Goal: Task Accomplishment & Management: Manage account settings

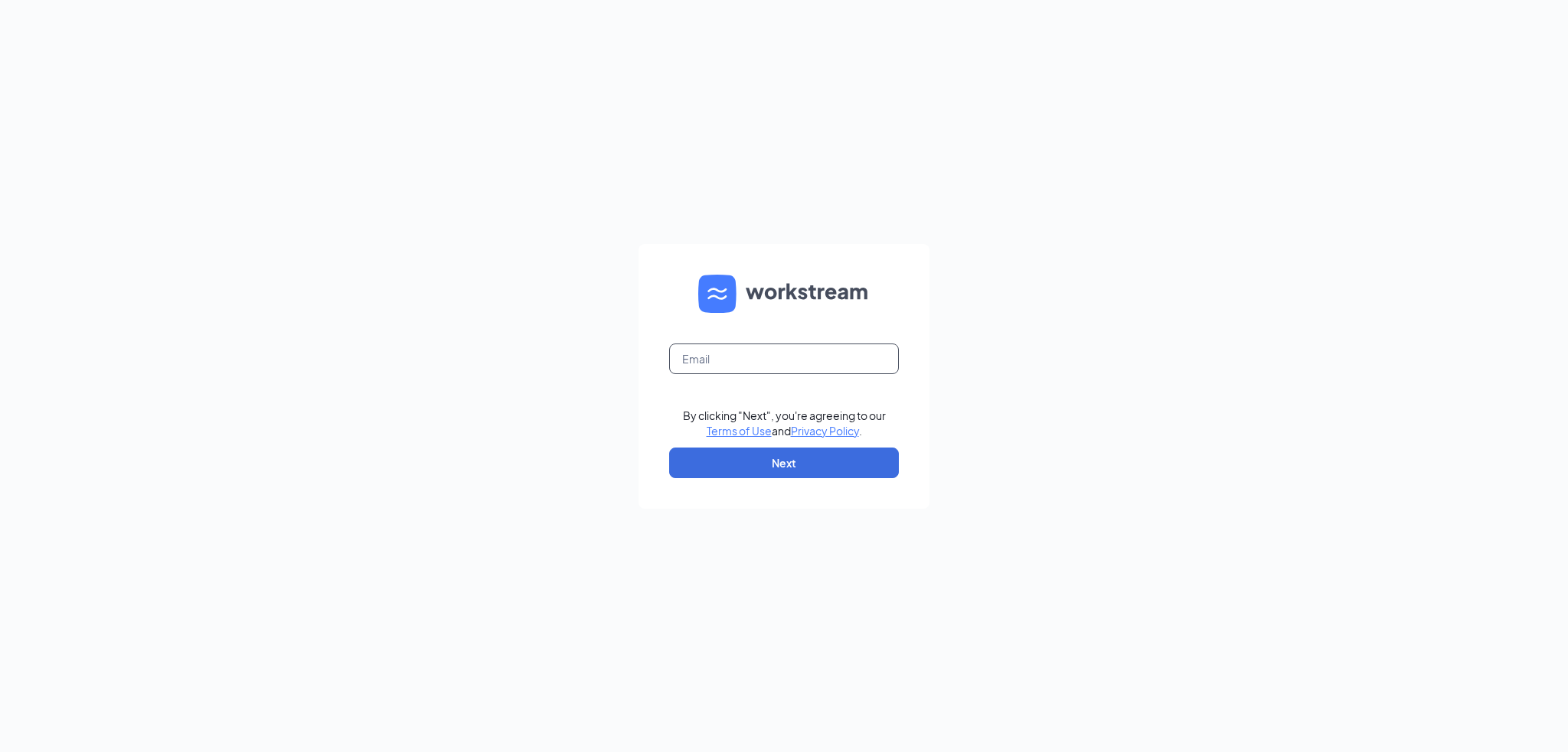
click at [778, 345] on input "text" at bounding box center [784, 358] width 230 height 30
type input "micah@coastalacegroup.com"
click at [776, 456] on button "Next" at bounding box center [784, 463] width 230 height 30
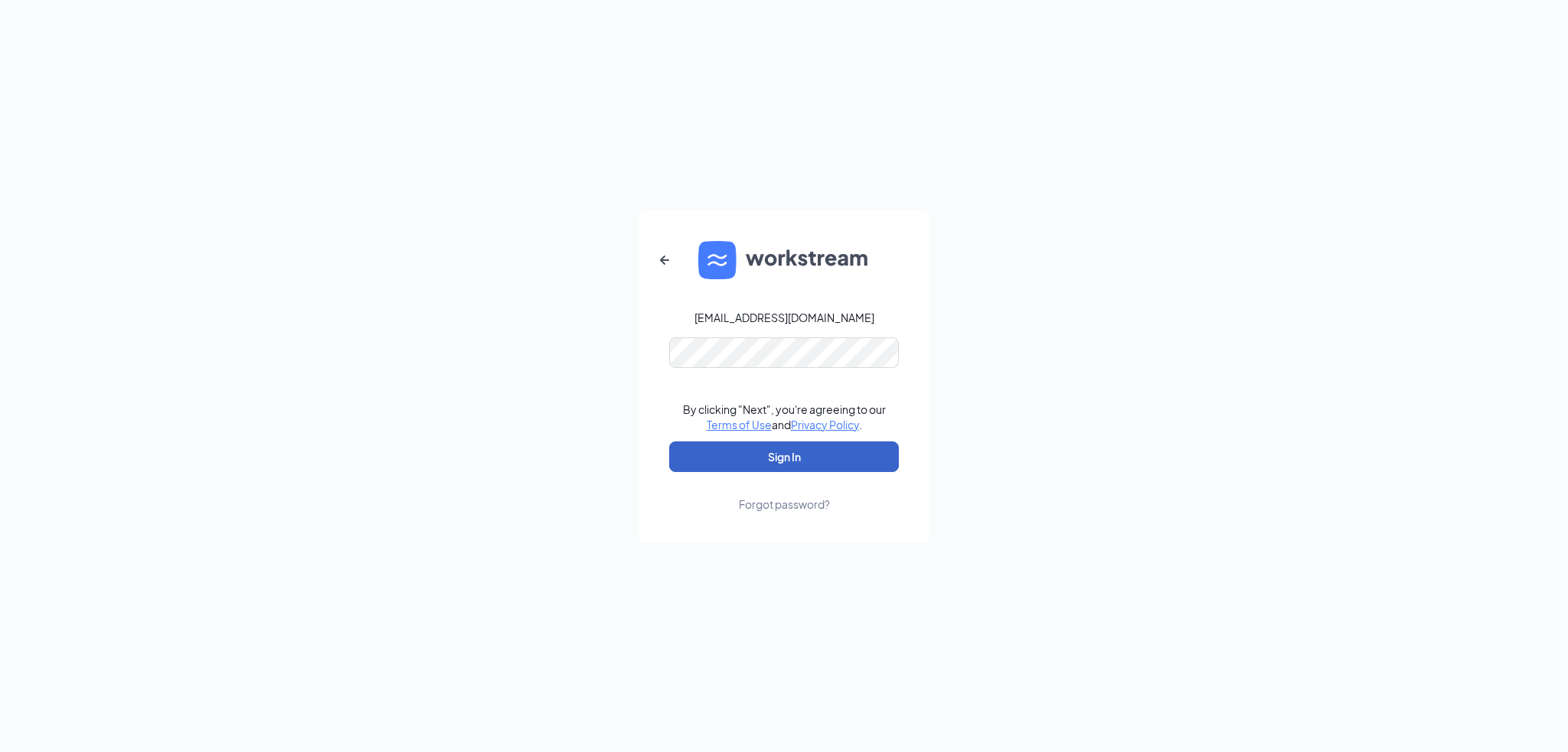
click at [791, 444] on button "Sign In" at bounding box center [784, 456] width 230 height 30
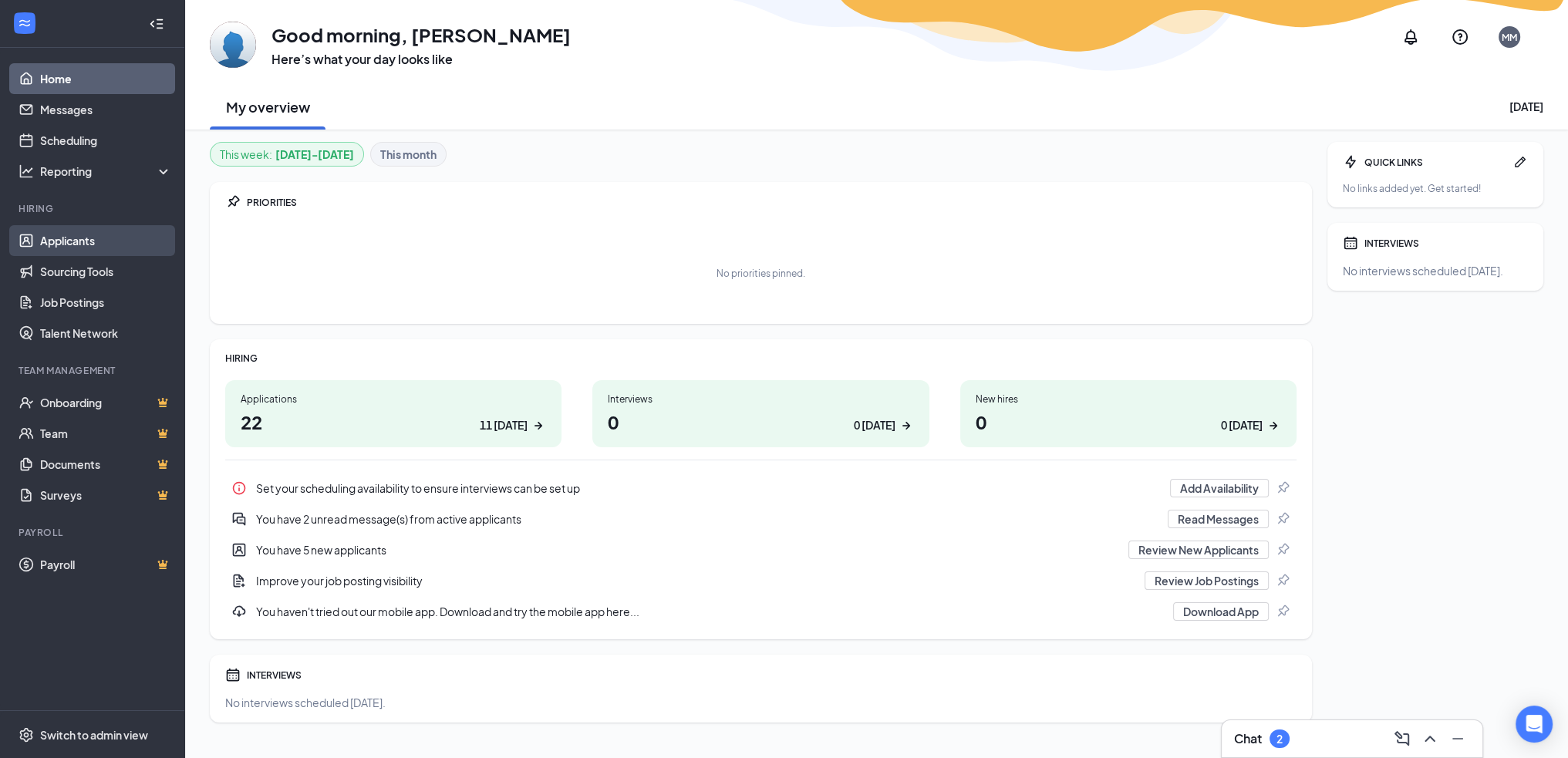
click at [82, 235] on link "Applicants" at bounding box center [105, 240] width 132 height 30
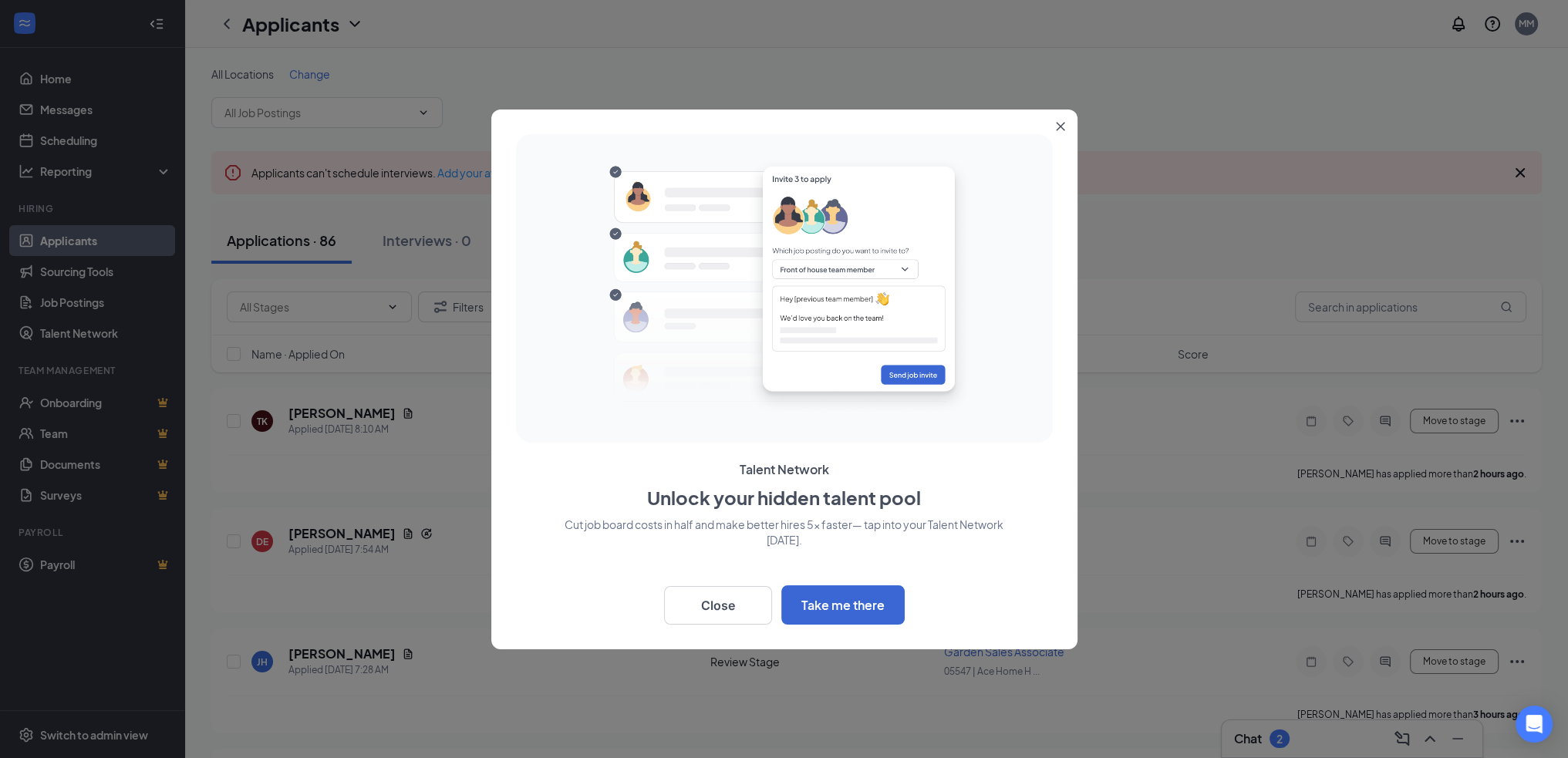
click at [1061, 126] on icon "Close" at bounding box center [1060, 126] width 8 height 8
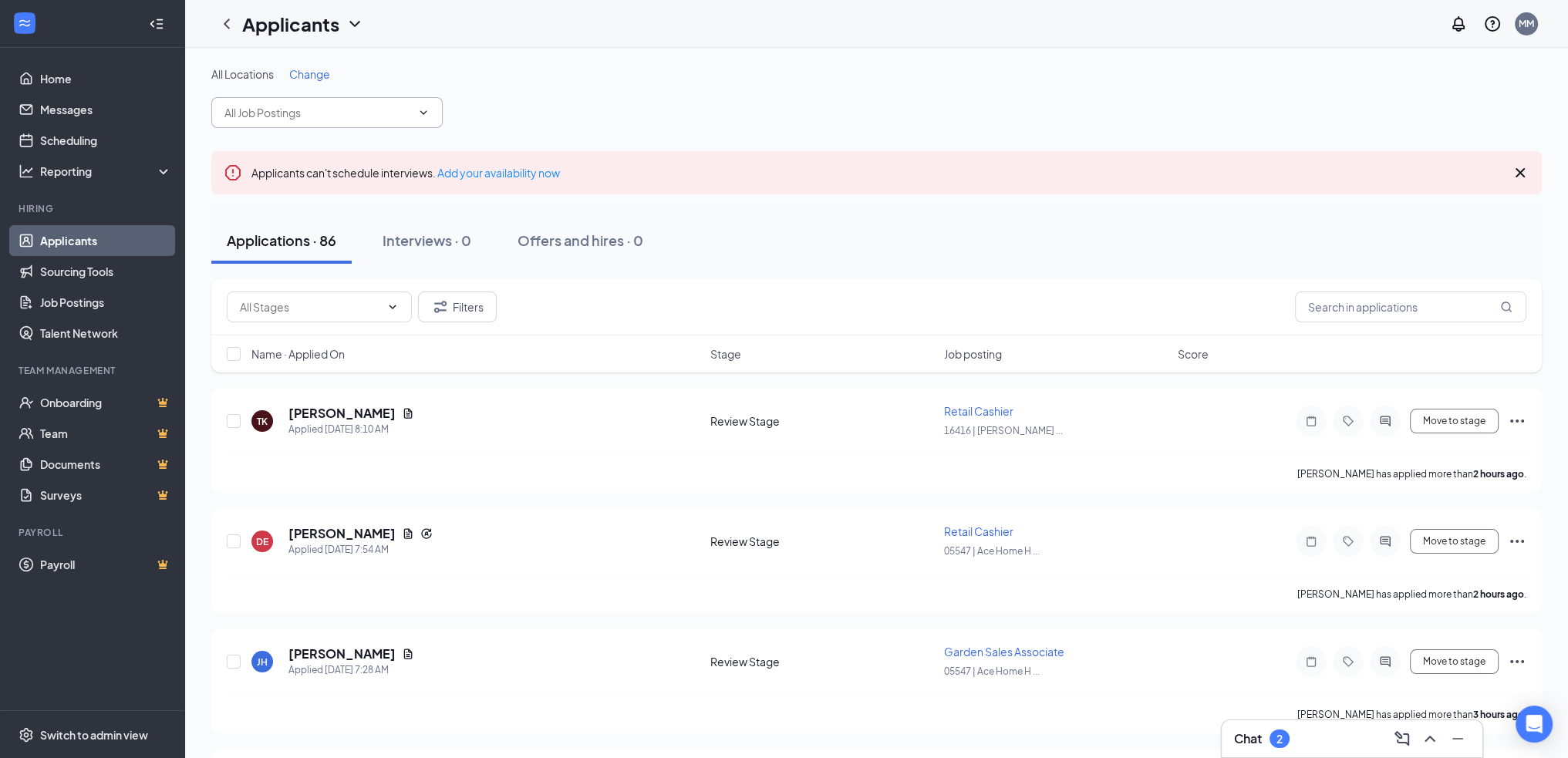
click at [420, 115] on icon "ChevronDown" at bounding box center [423, 112] width 12 height 12
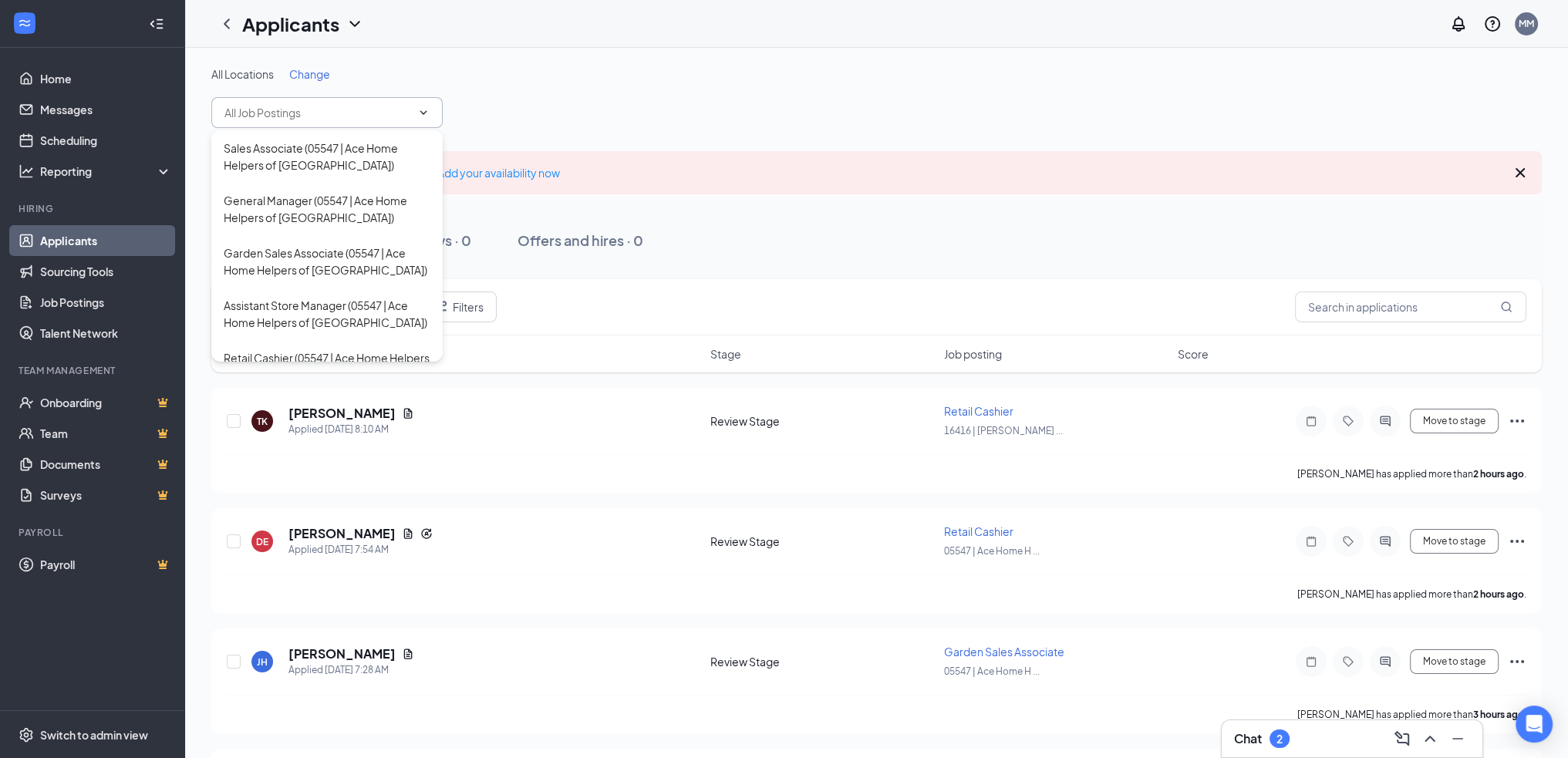
click at [300, 76] on span "Change" at bounding box center [309, 74] width 41 height 14
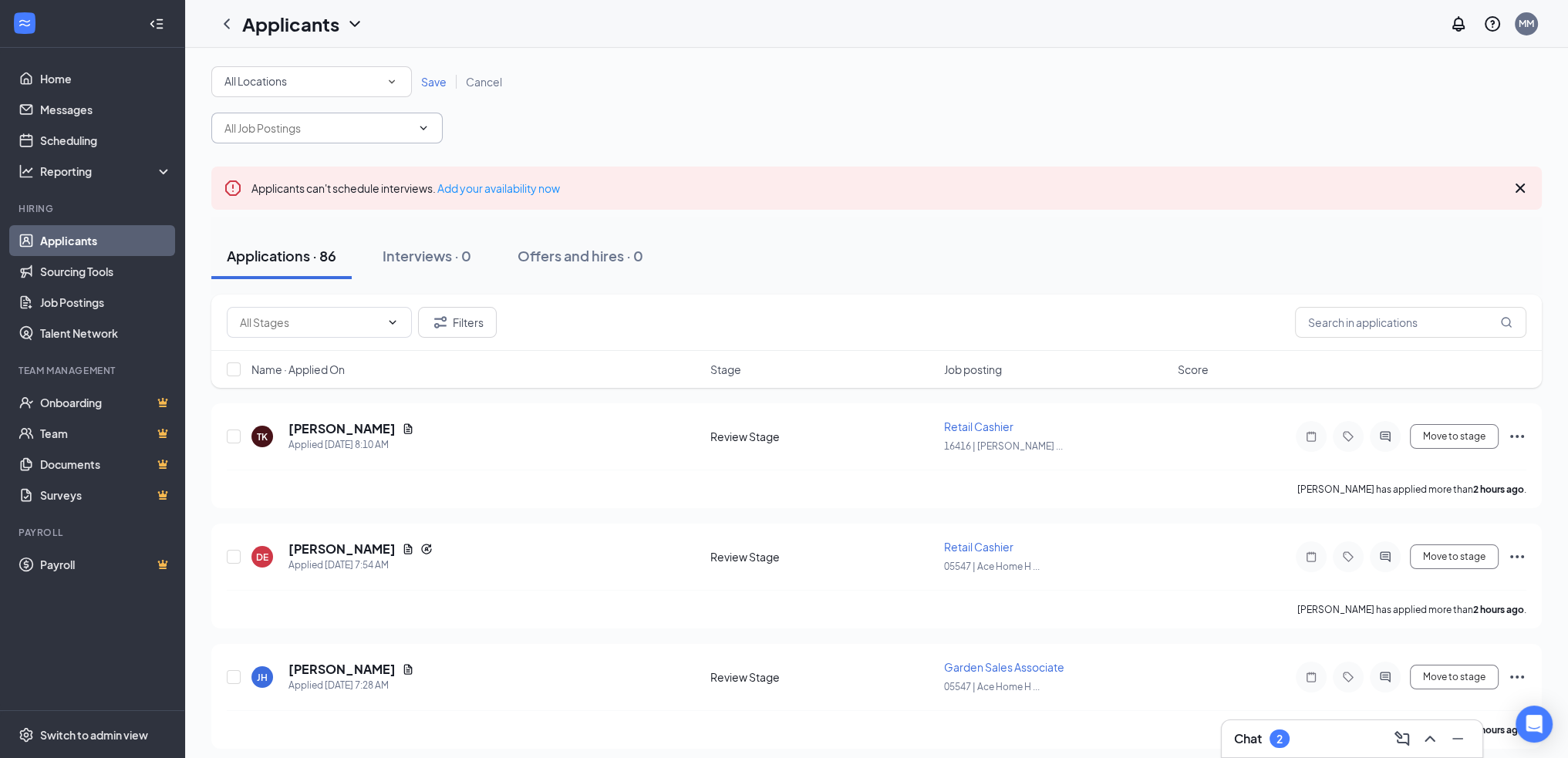
click at [374, 84] on div "All Locations" at bounding box center [311, 82] width 175 height 18
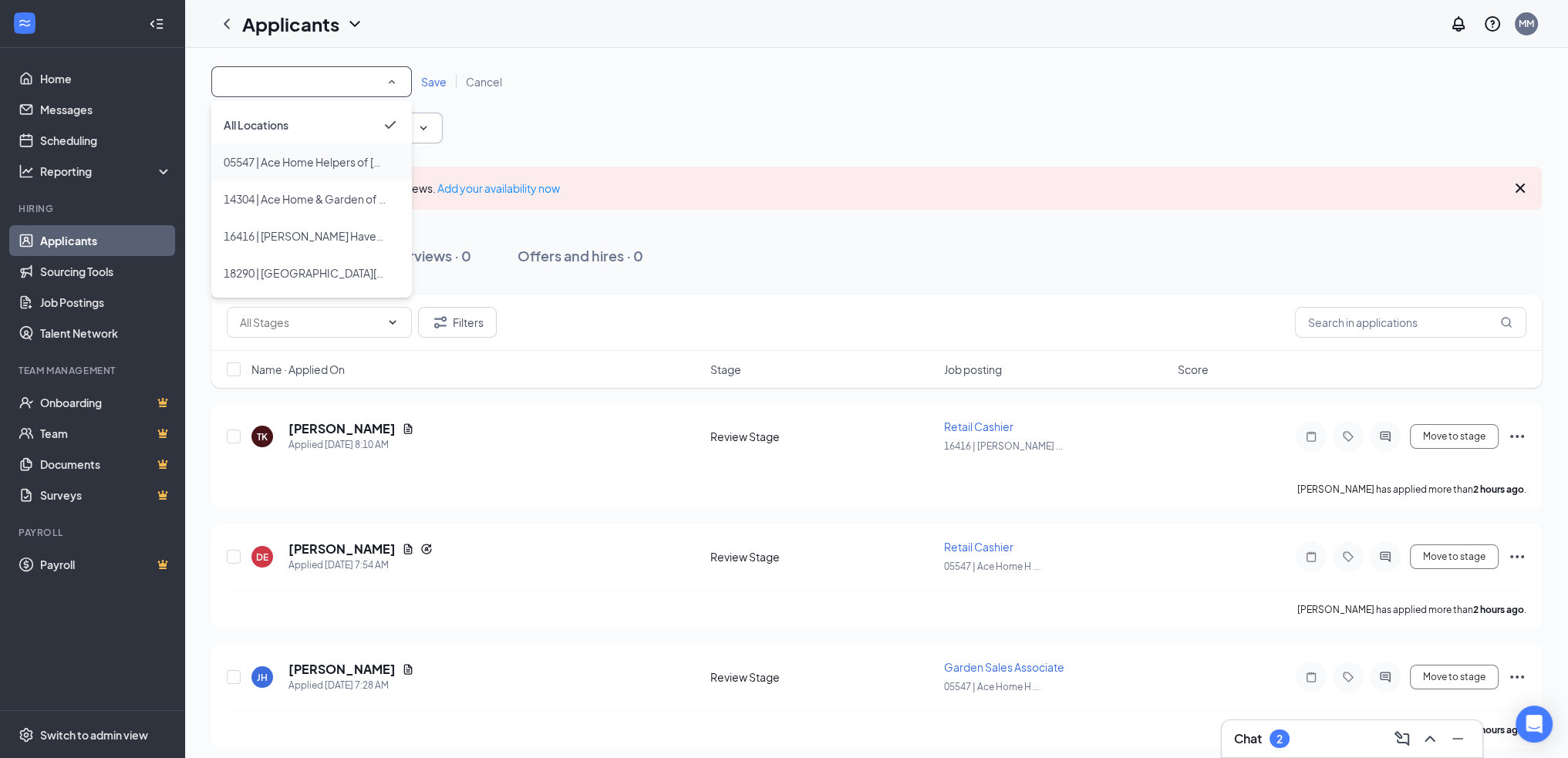
click at [361, 165] on span "05547 | Ace Home Helpers of [GEOGRAPHIC_DATA]" at bounding box center [353, 162] width 259 height 14
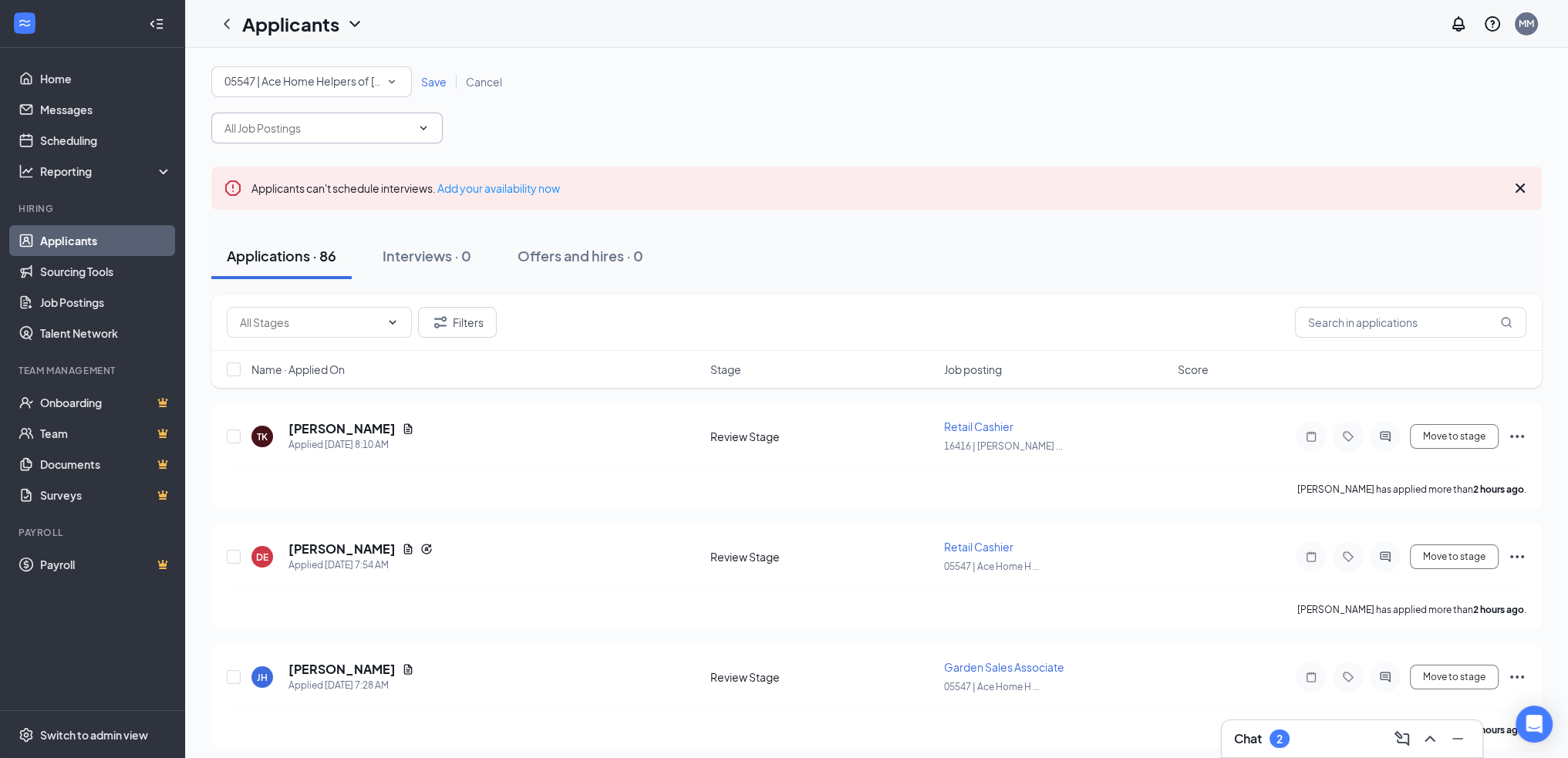
click at [433, 83] on span "Save" at bounding box center [434, 81] width 26 height 14
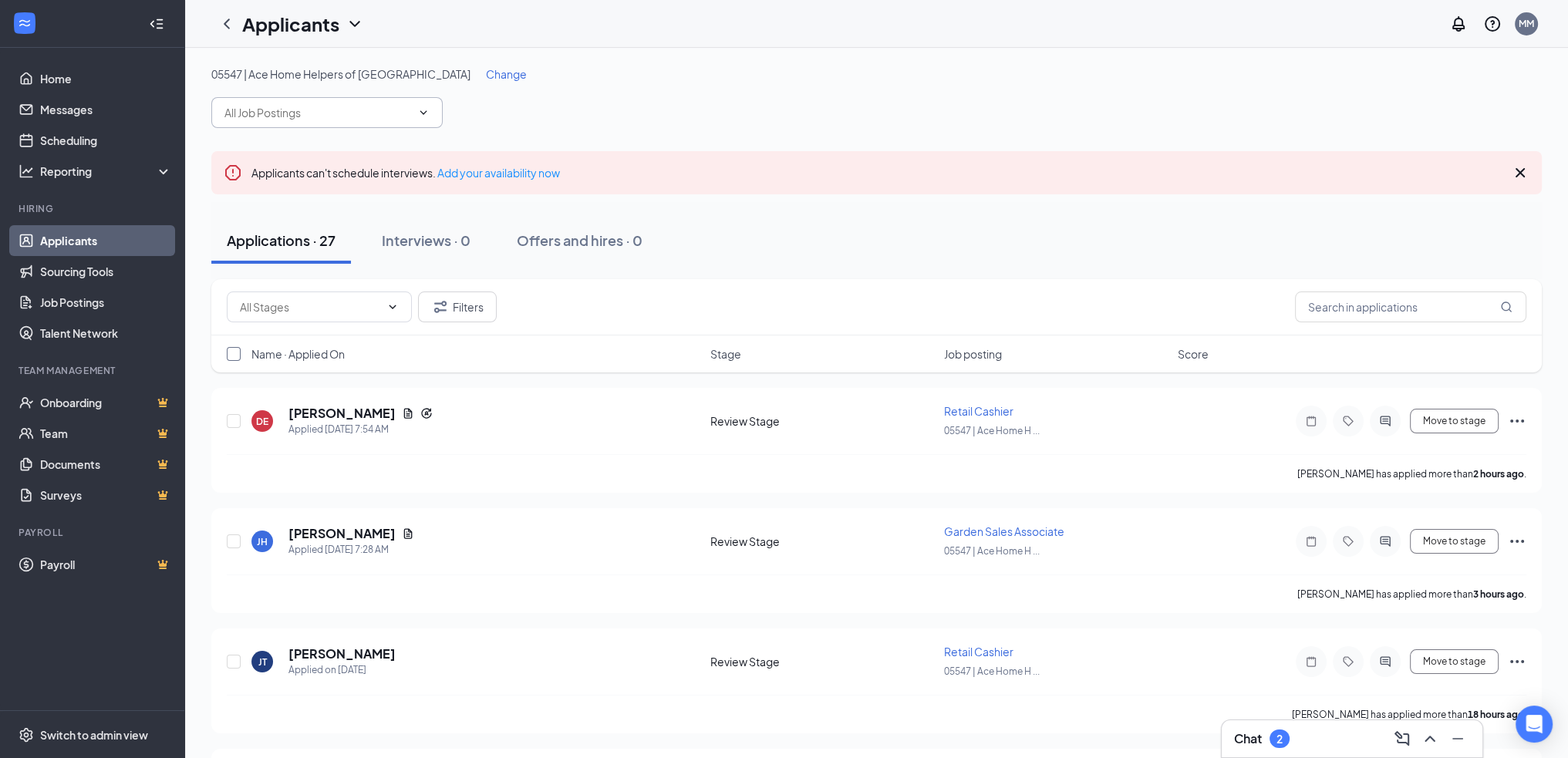
click at [236, 354] on input "checkbox" at bounding box center [234, 354] width 14 height 14
checkbox input "true"
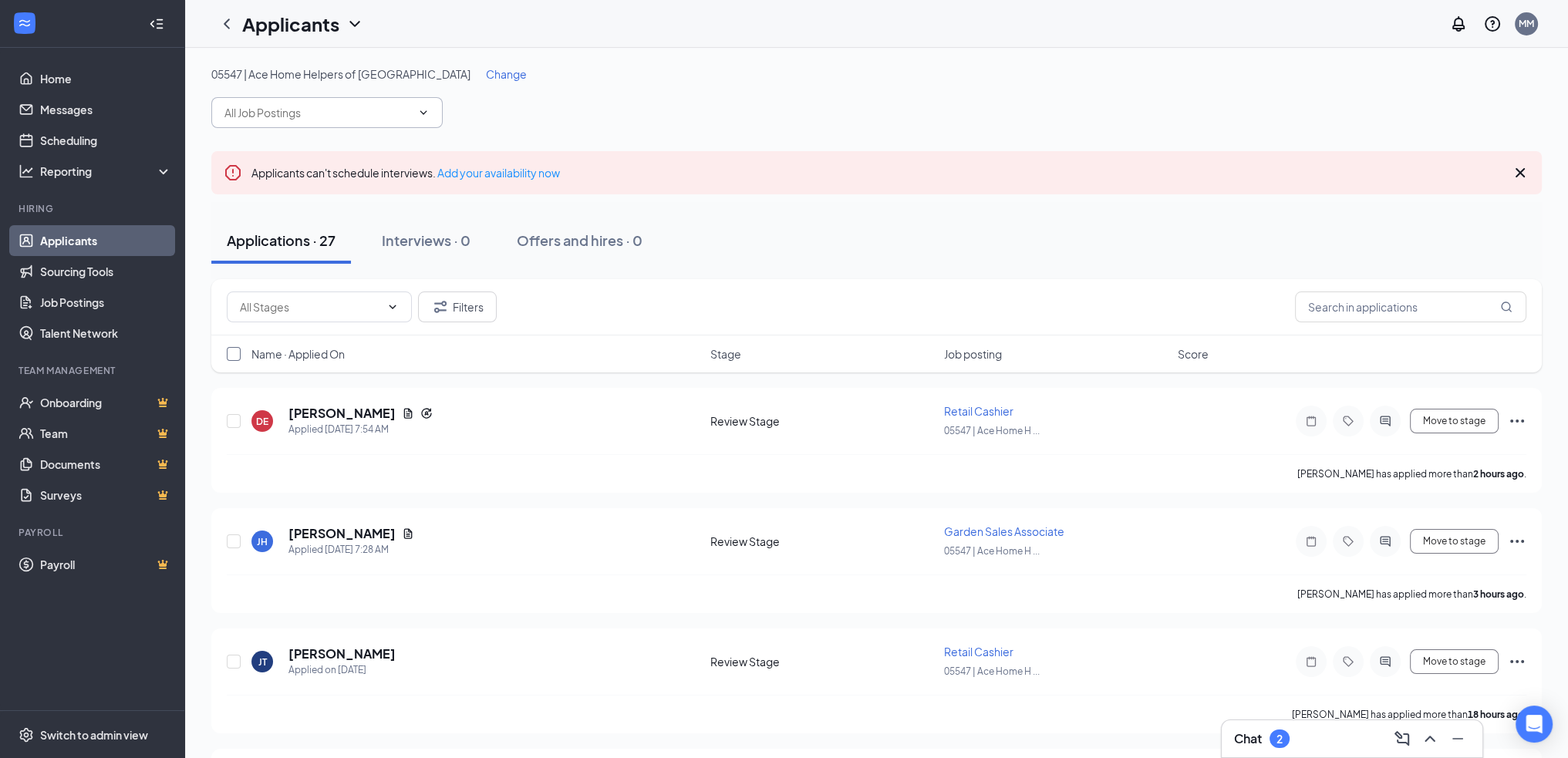
checkbox input "true"
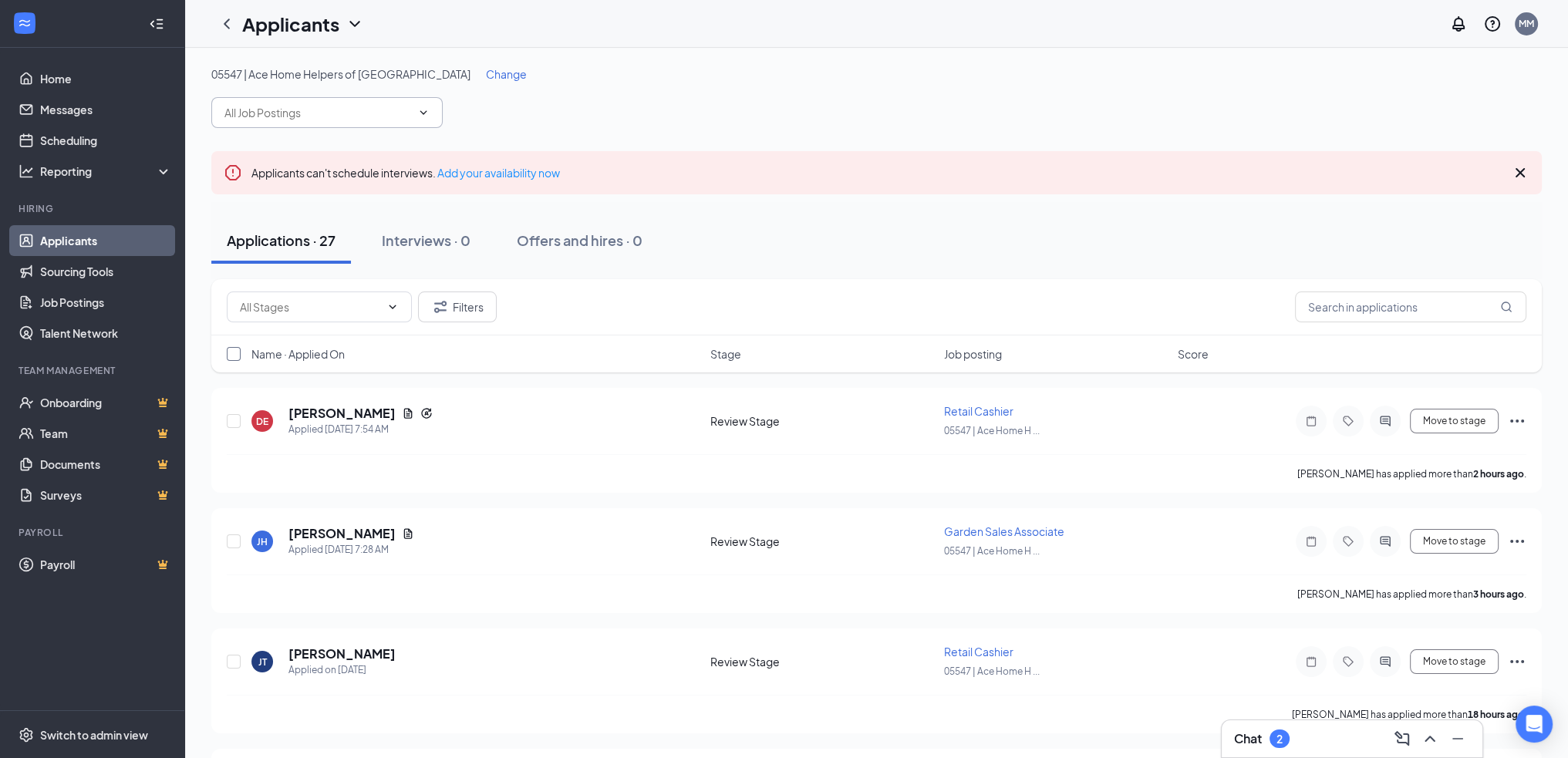
checkbox input "true"
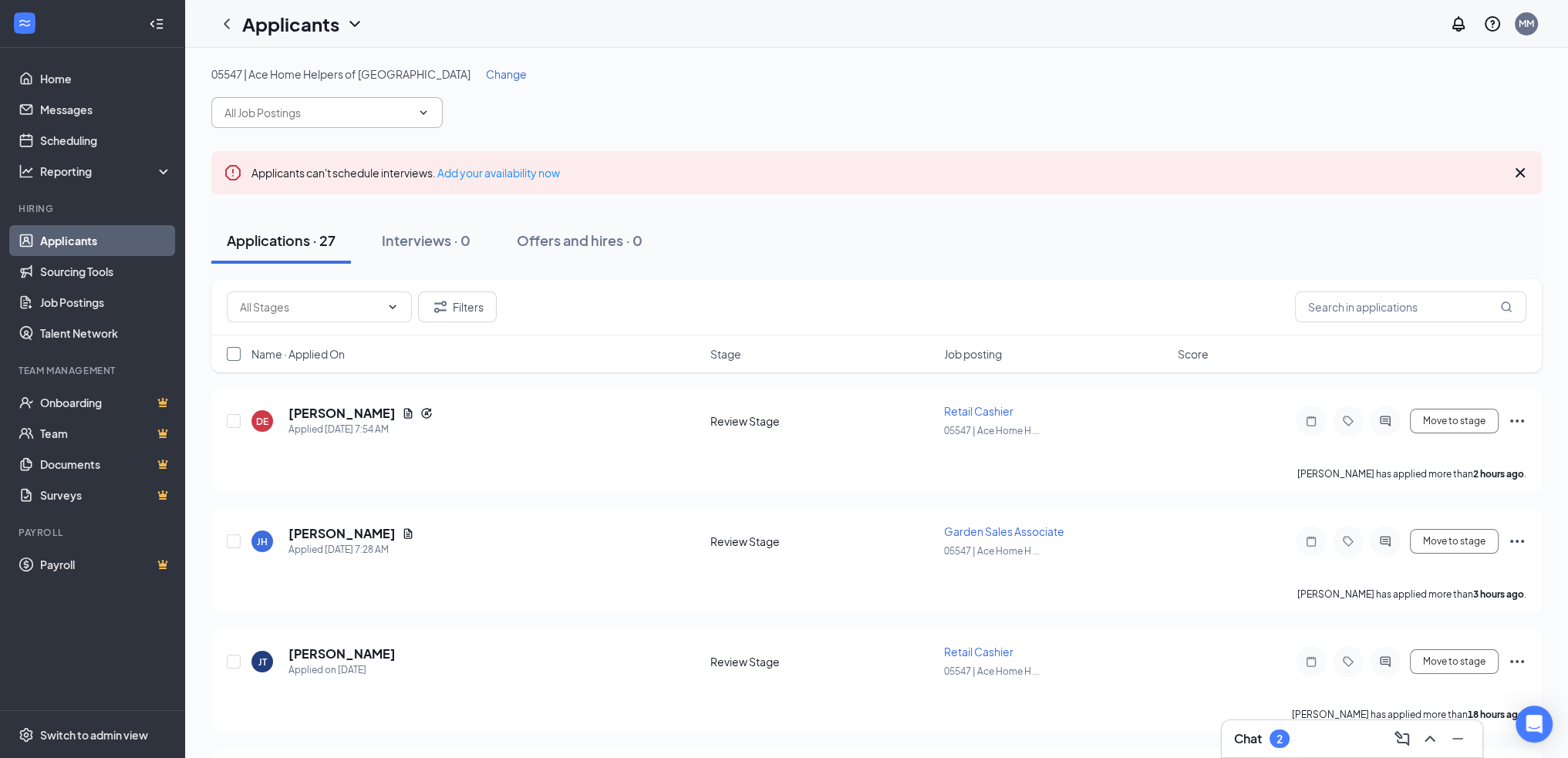
checkbox input "true"
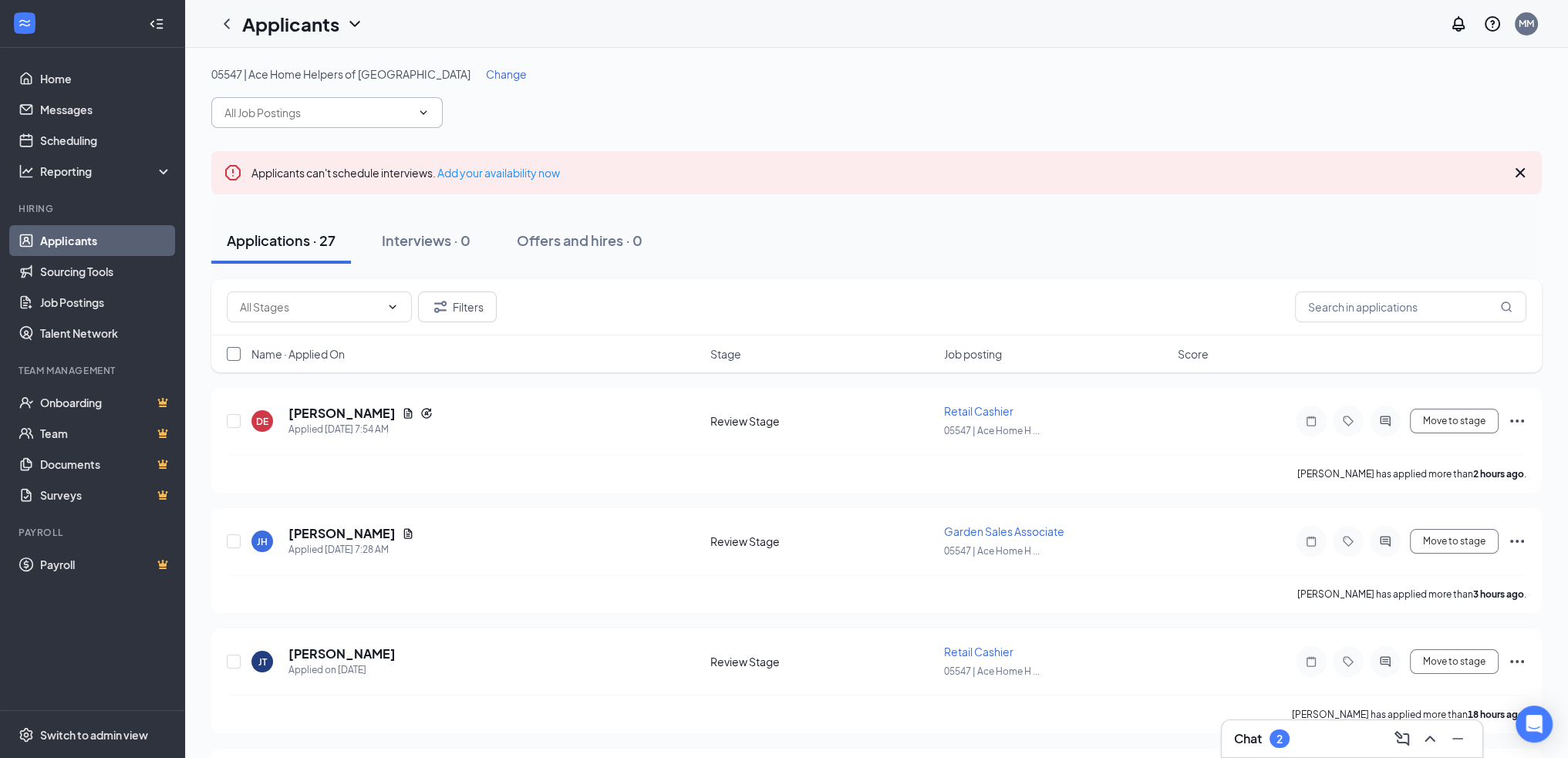
checkbox input "true"
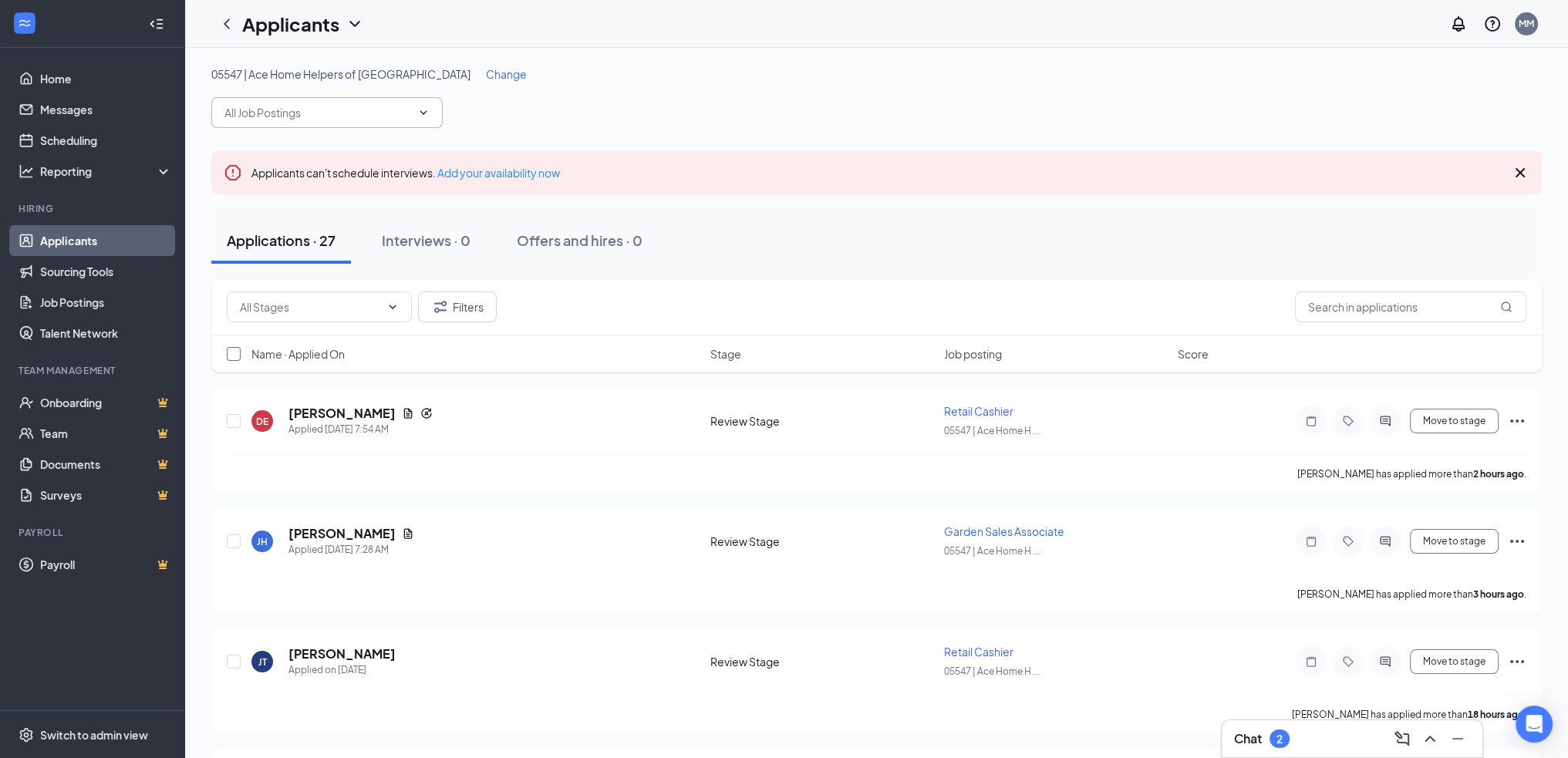
checkbox input "true"
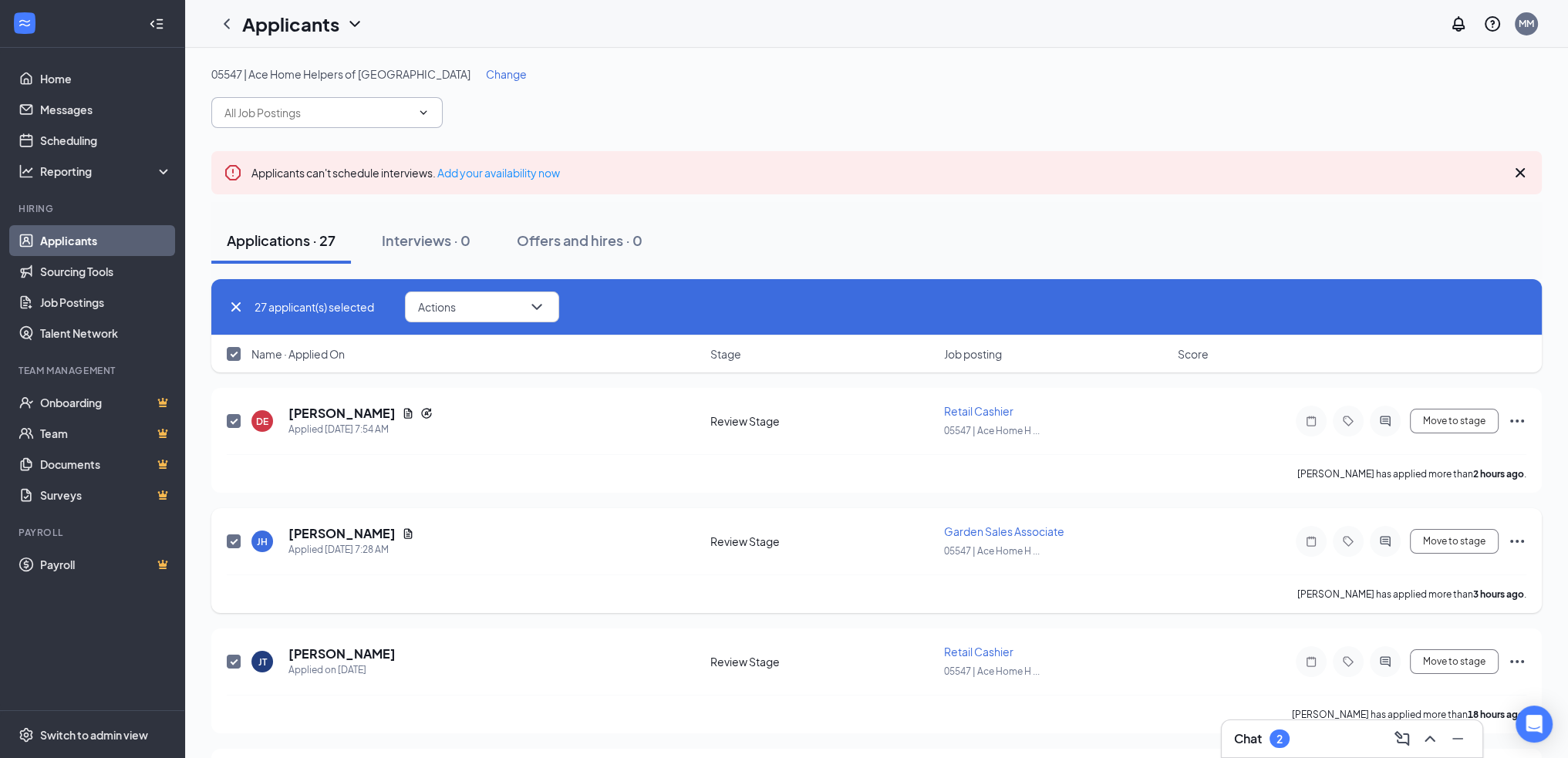
click at [232, 537] on input "checkbox" at bounding box center [234, 541] width 14 height 14
checkbox input "false"
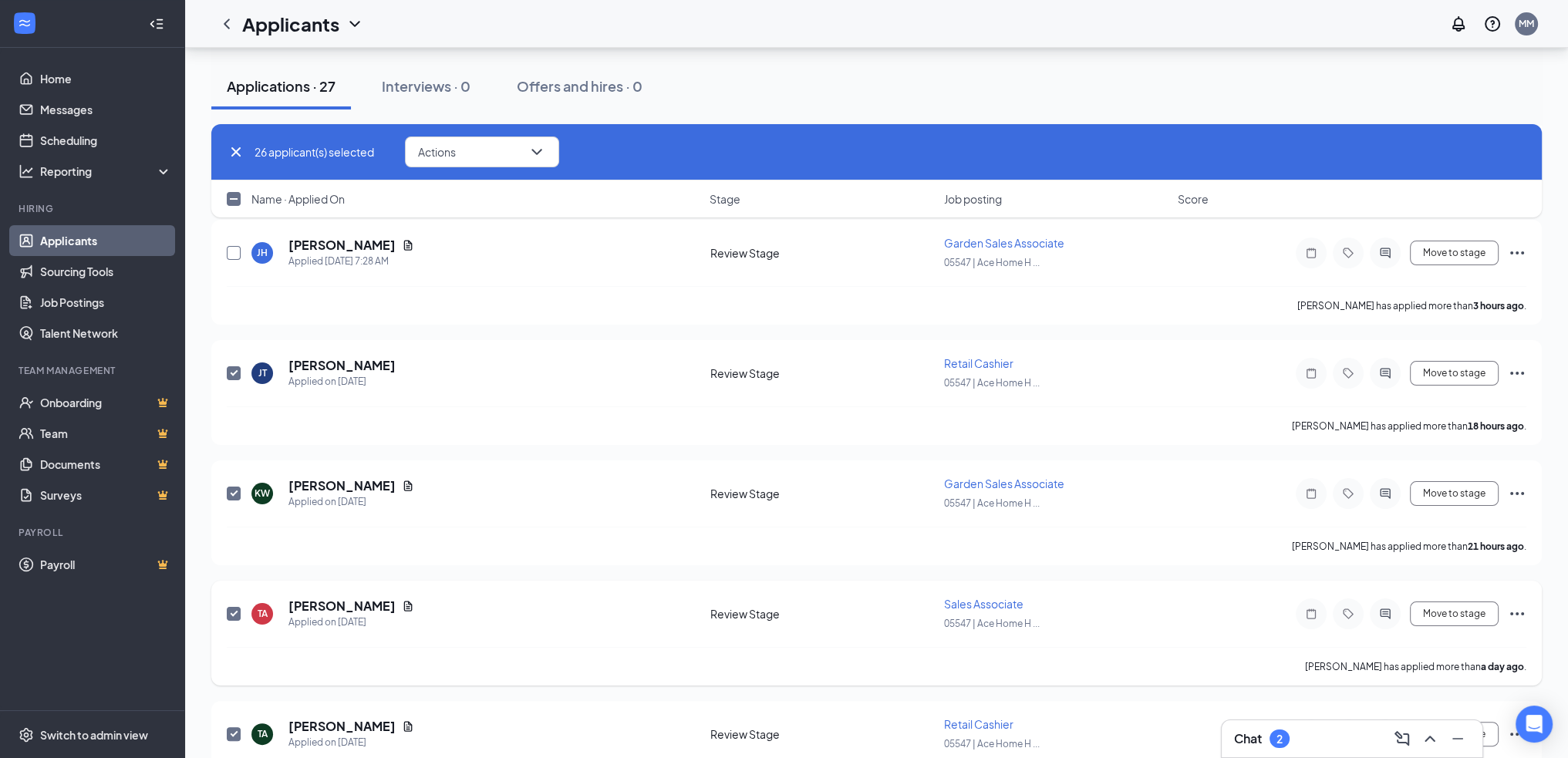
scroll to position [308, 0]
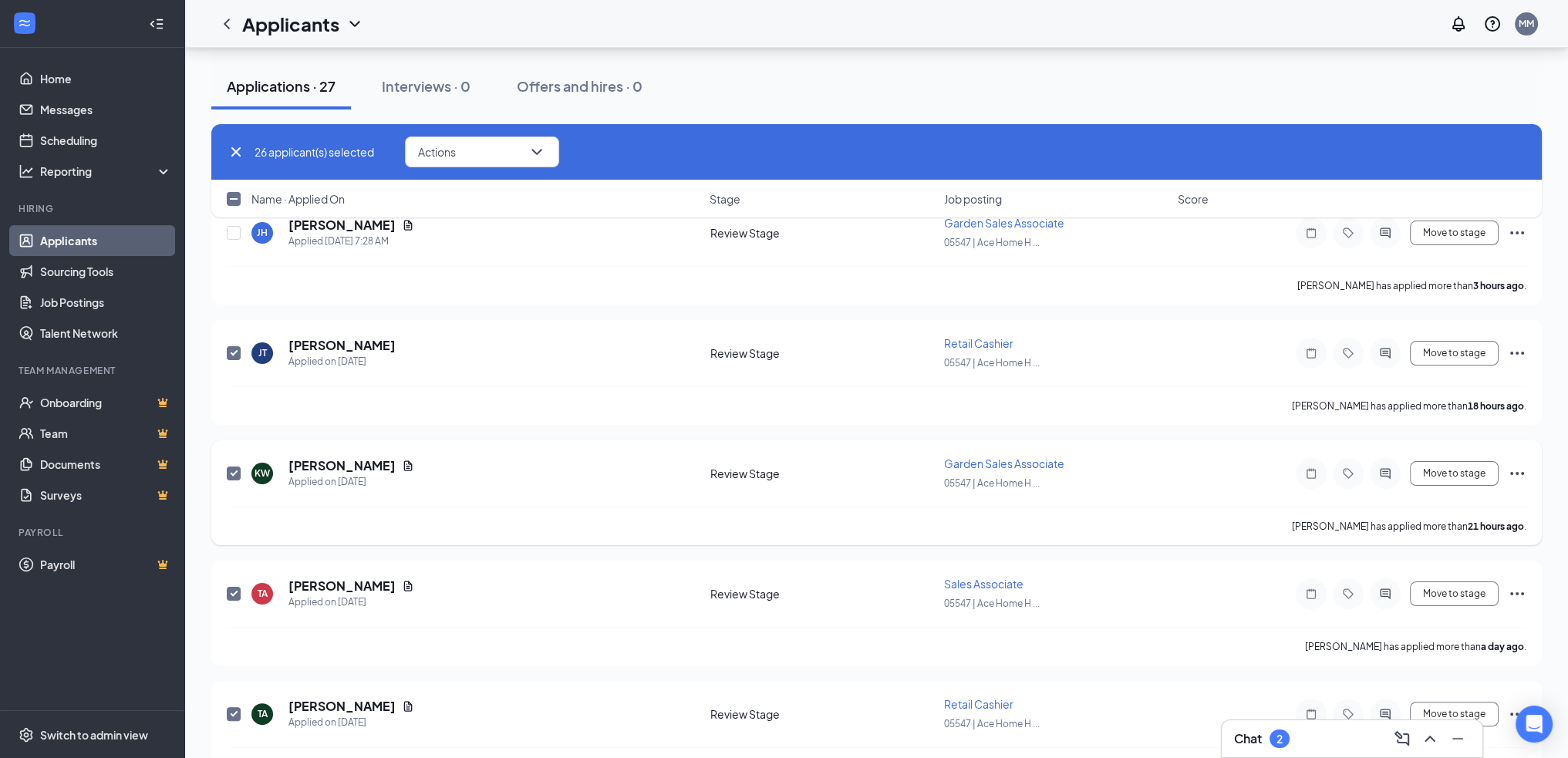
click at [235, 468] on input "checkbox" at bounding box center [234, 473] width 14 height 14
checkbox input "false"
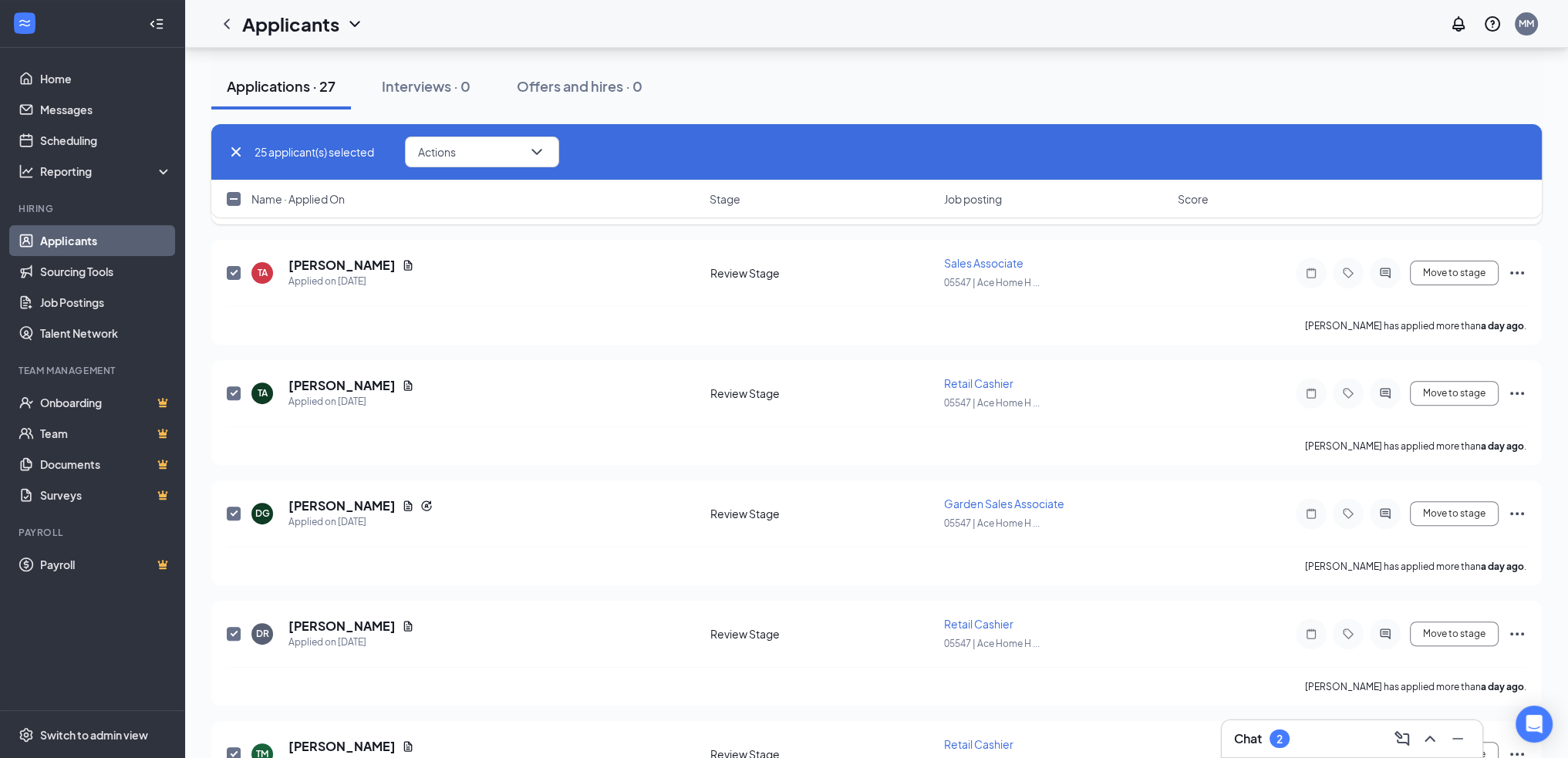
scroll to position [719, 0]
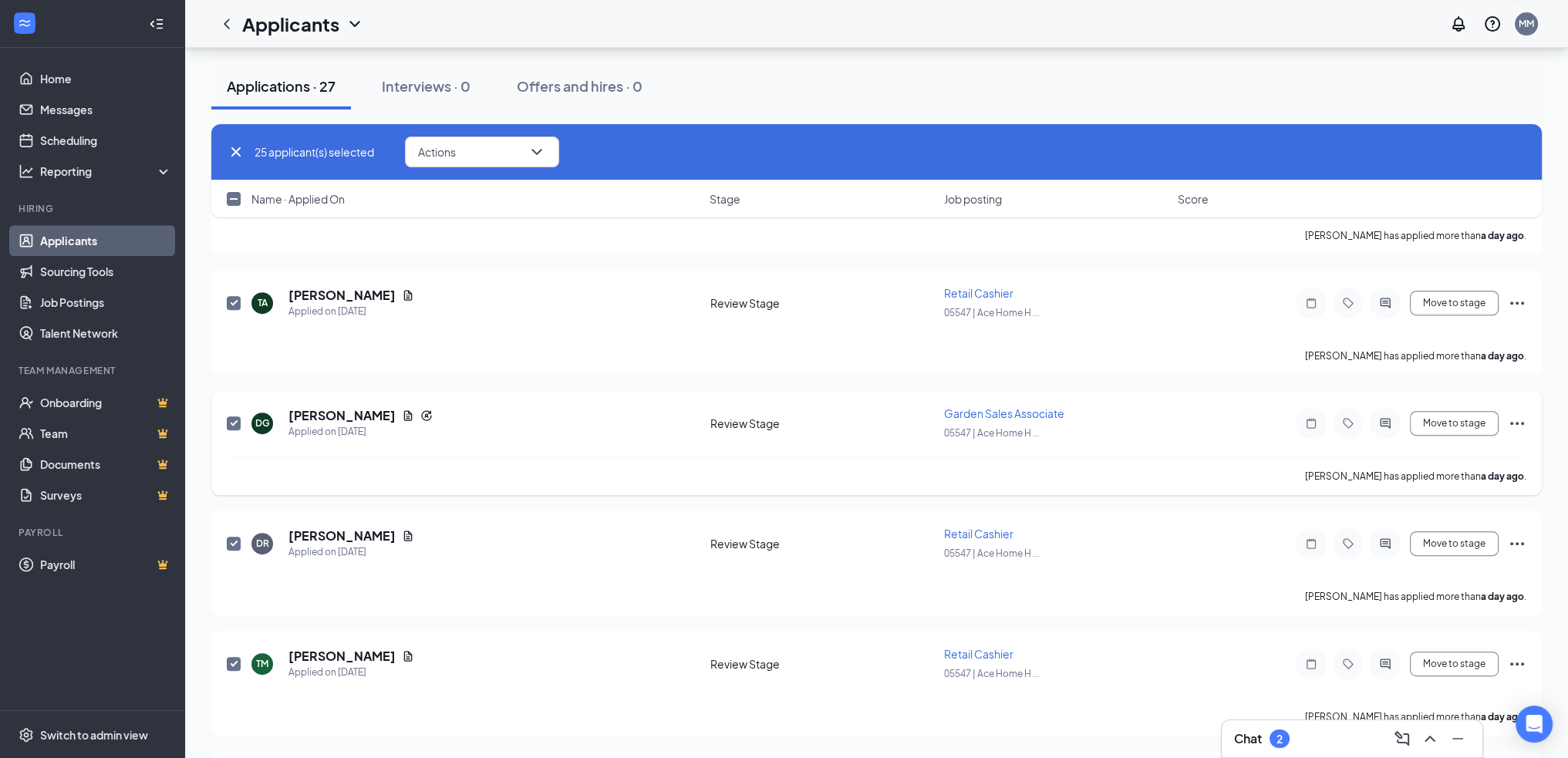
click at [235, 416] on input "checkbox" at bounding box center [234, 423] width 14 height 14
checkbox input "false"
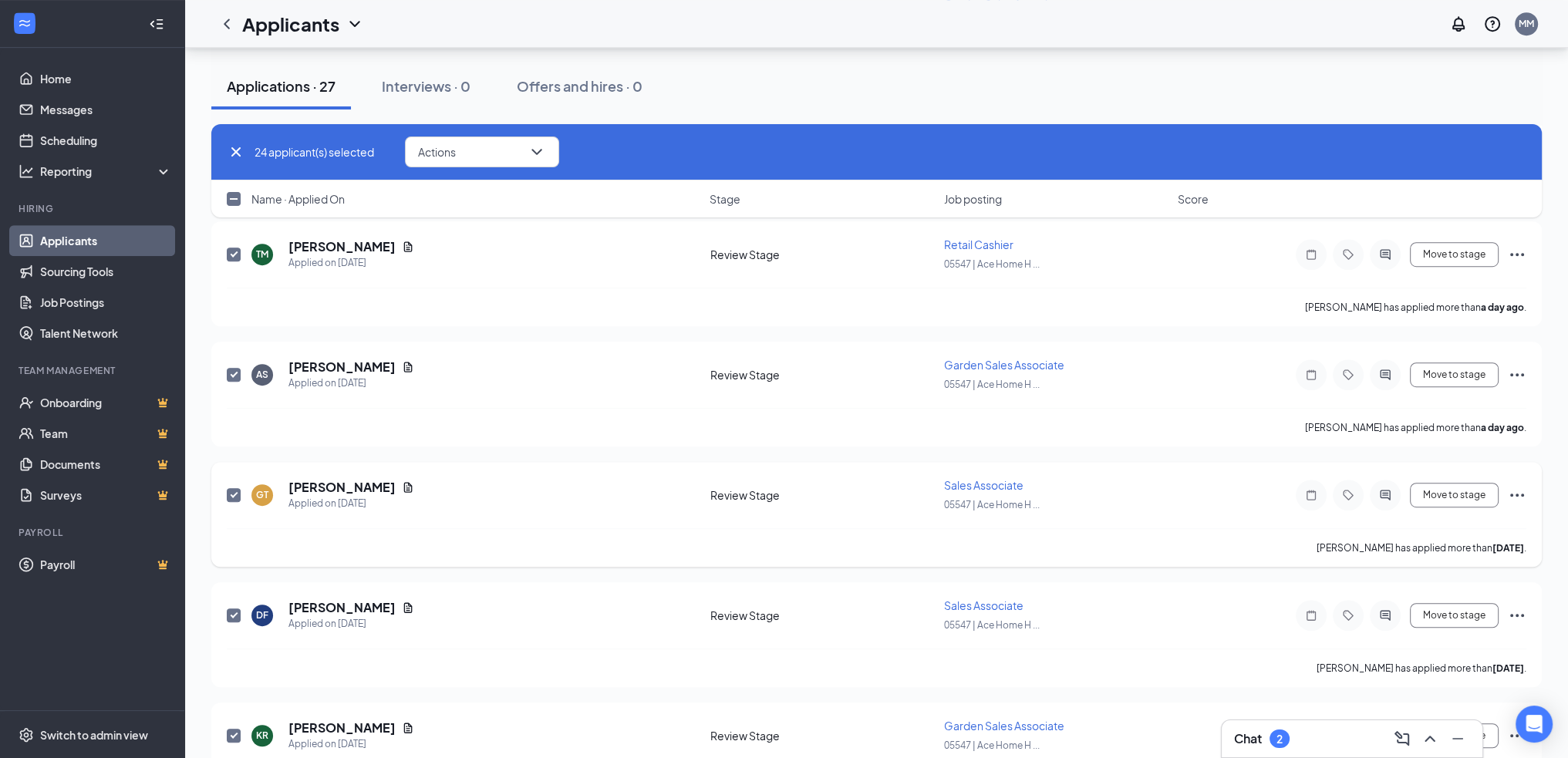
scroll to position [1131, 0]
click at [235, 367] on input "checkbox" at bounding box center [234, 373] width 14 height 14
checkbox input "false"
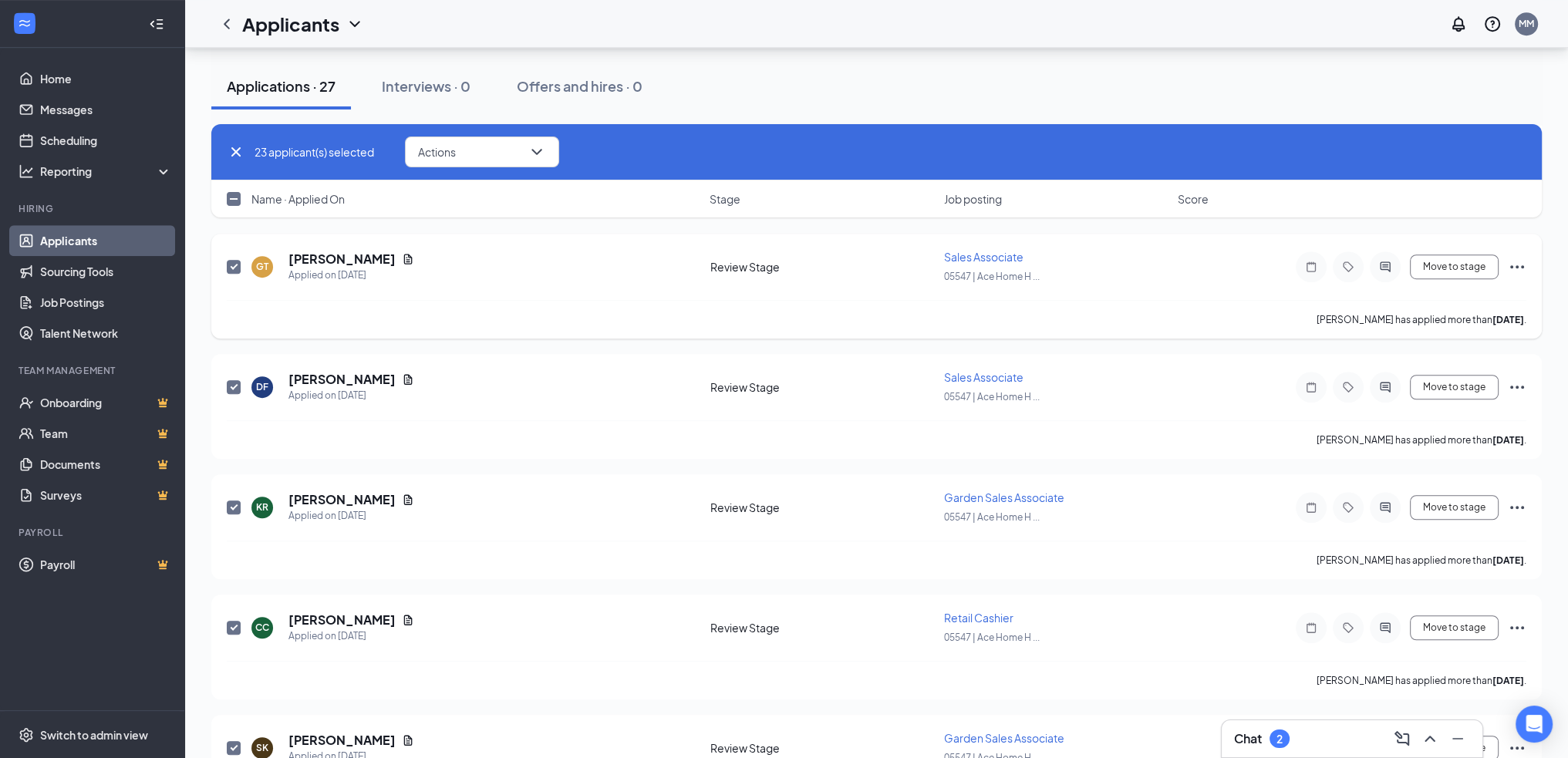
scroll to position [1389, 0]
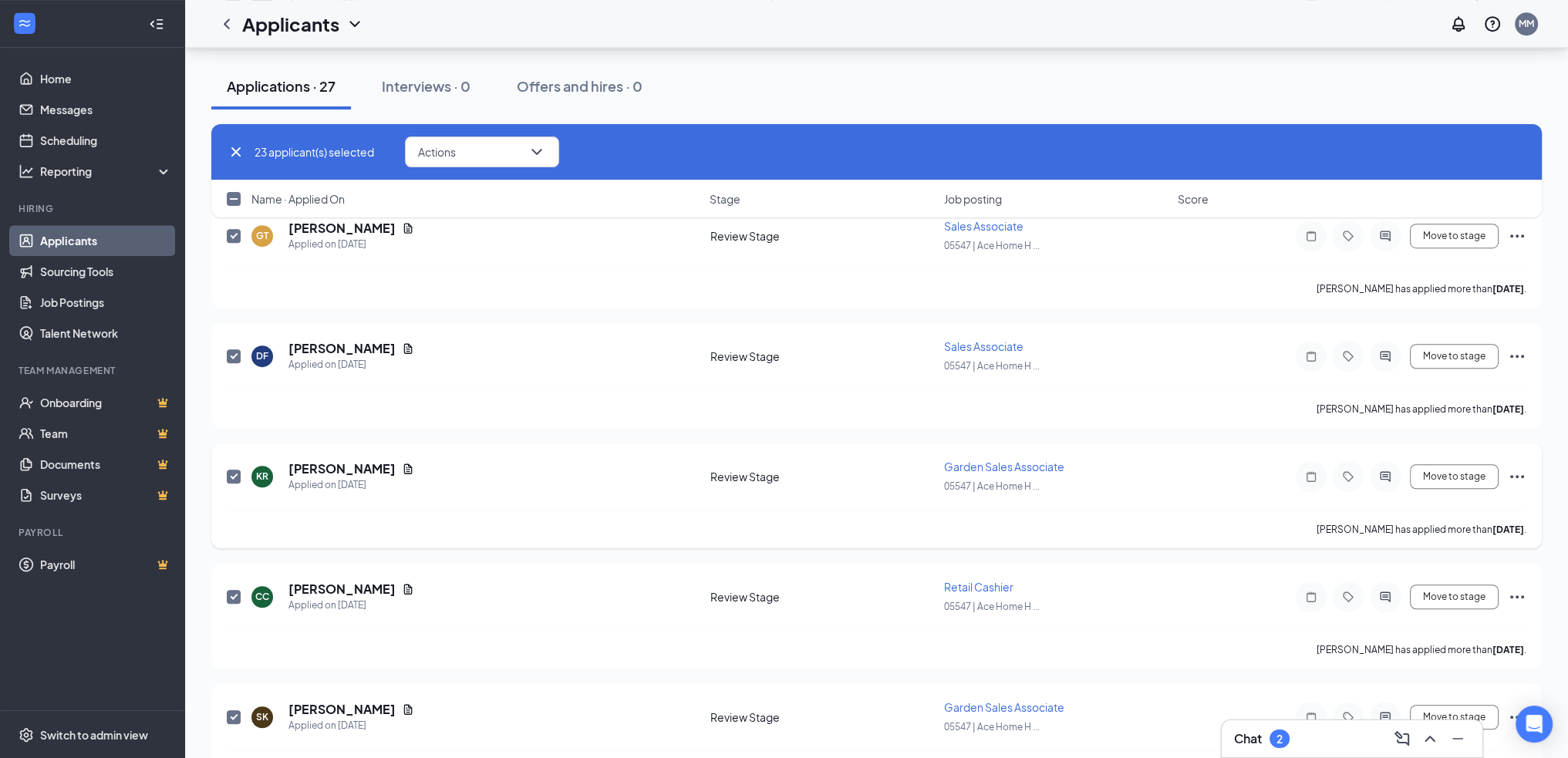
click at [235, 470] on input "checkbox" at bounding box center [234, 476] width 14 height 14
checkbox input "false"
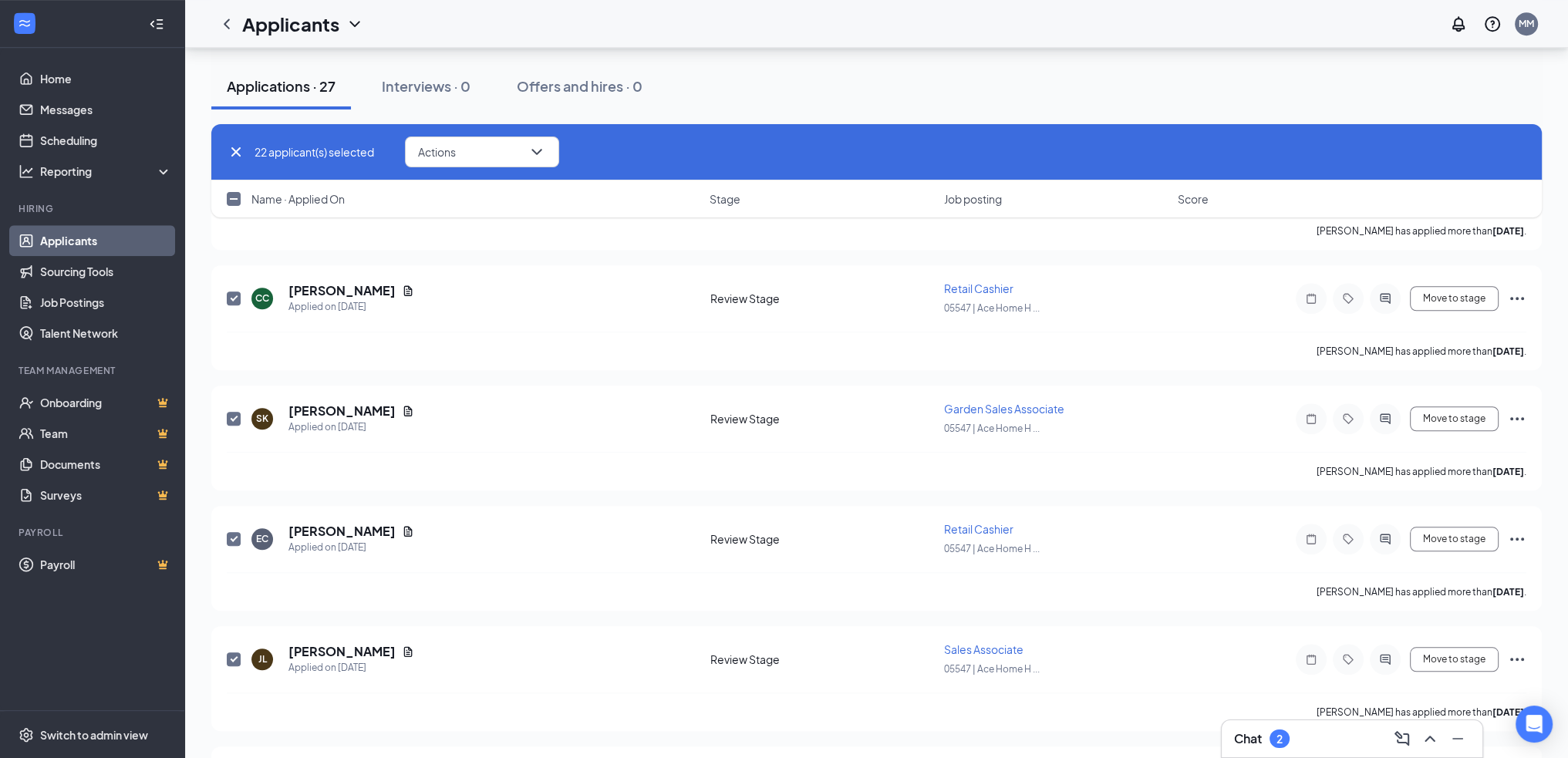
scroll to position [1697, 0]
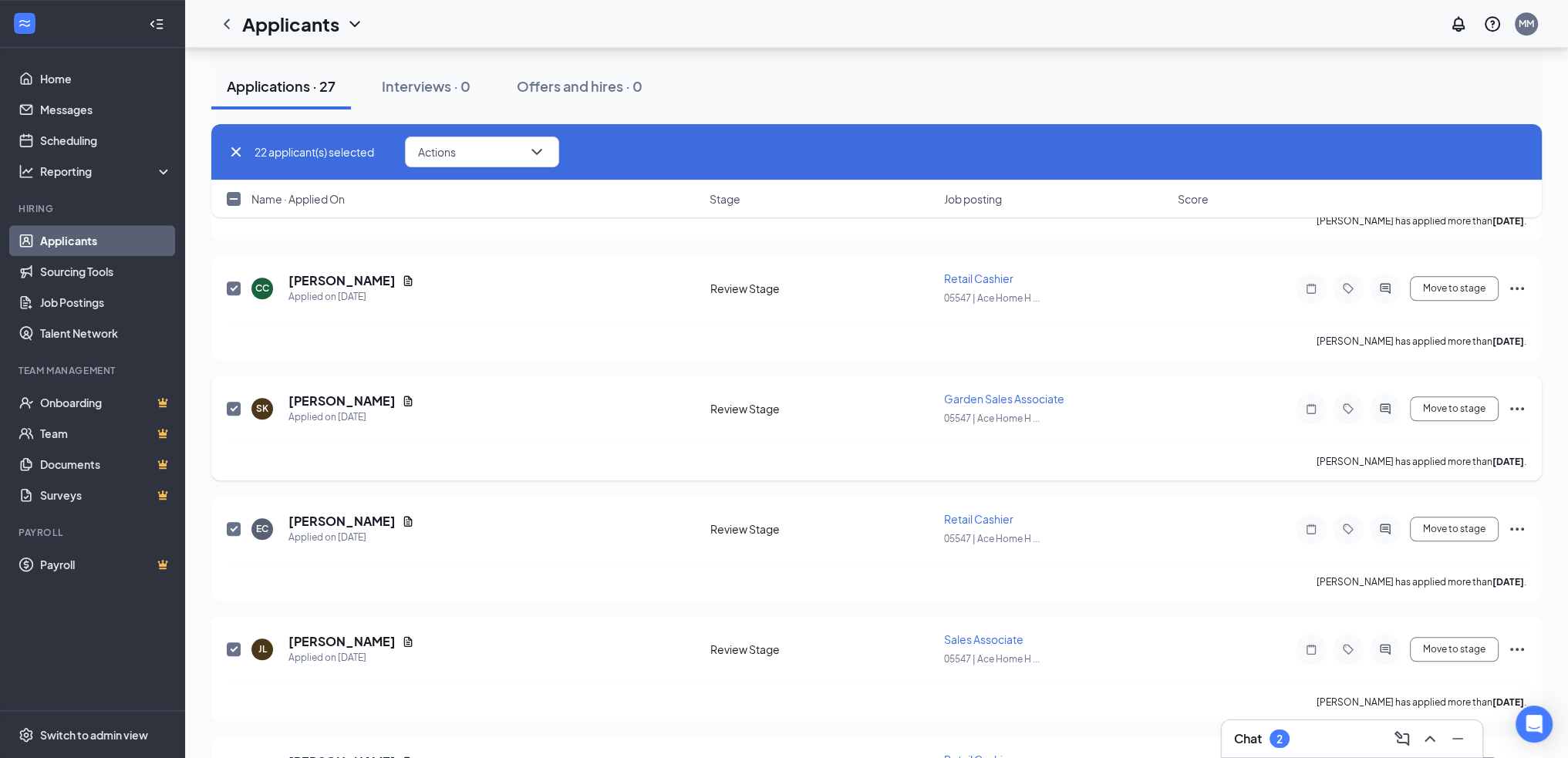
click at [231, 402] on input "checkbox" at bounding box center [234, 408] width 14 height 14
checkbox input "false"
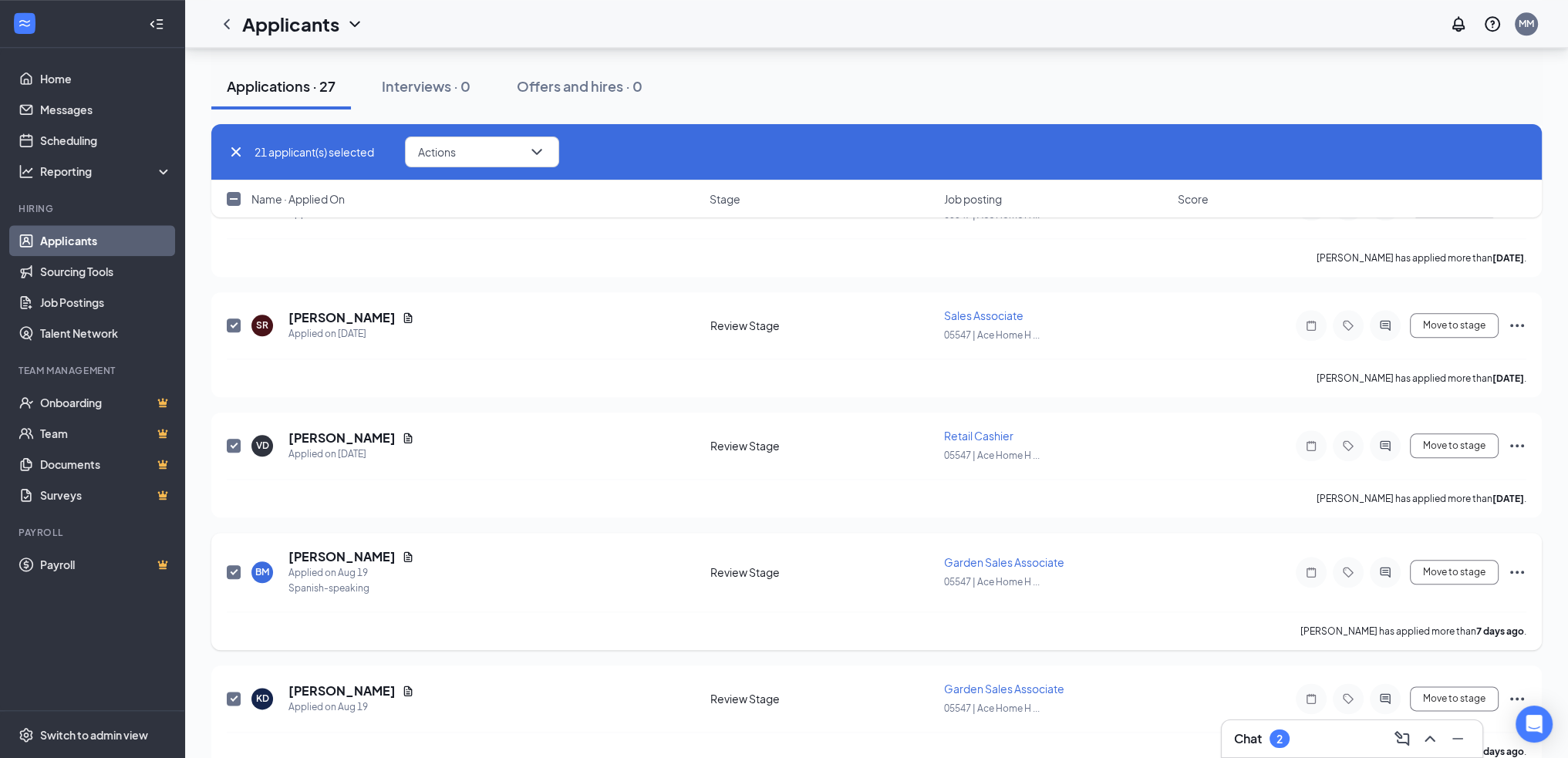
scroll to position [2314, 0]
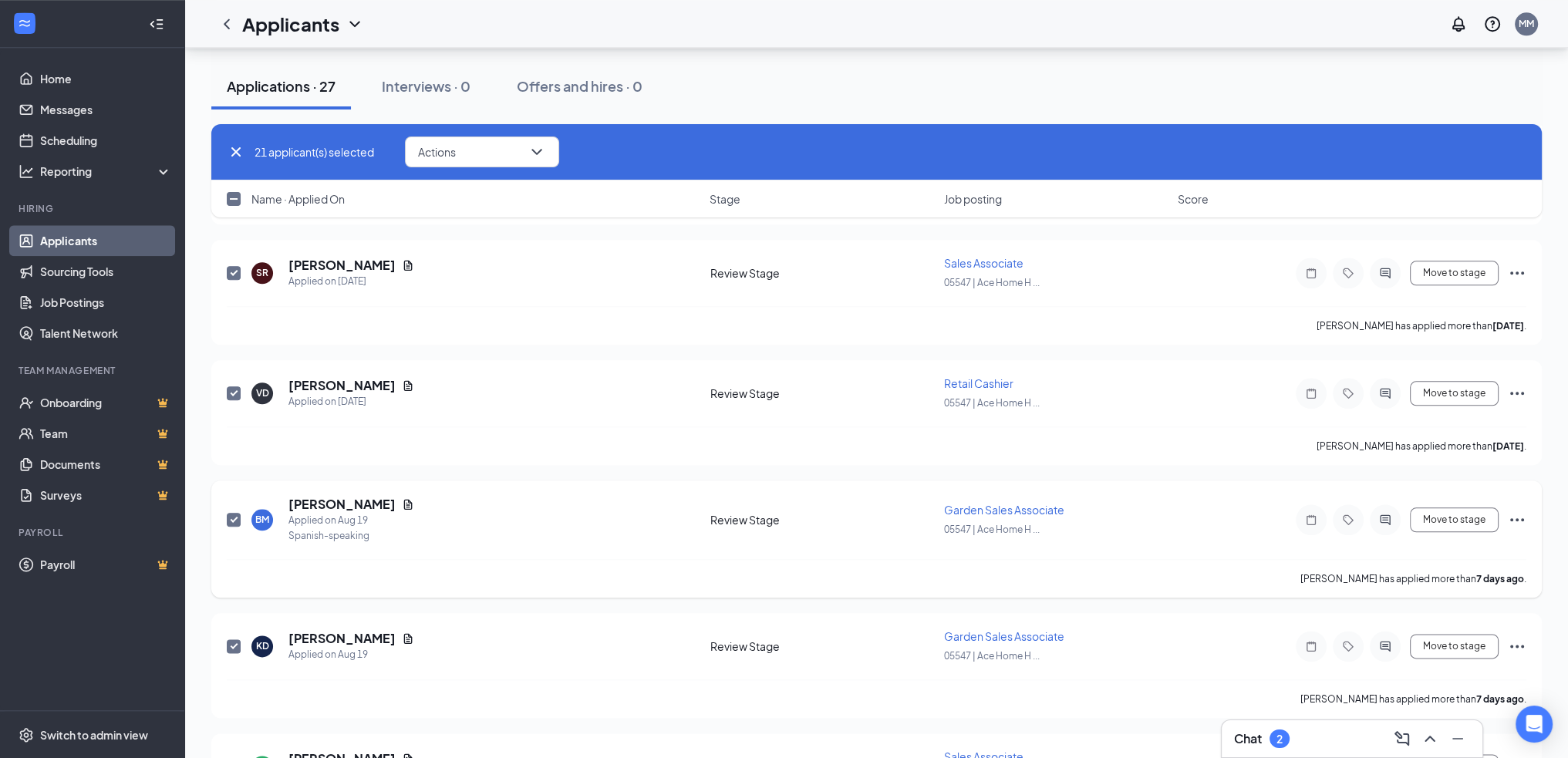
click at [238, 512] on input "checkbox" at bounding box center [234, 519] width 14 height 14
checkbox input "false"
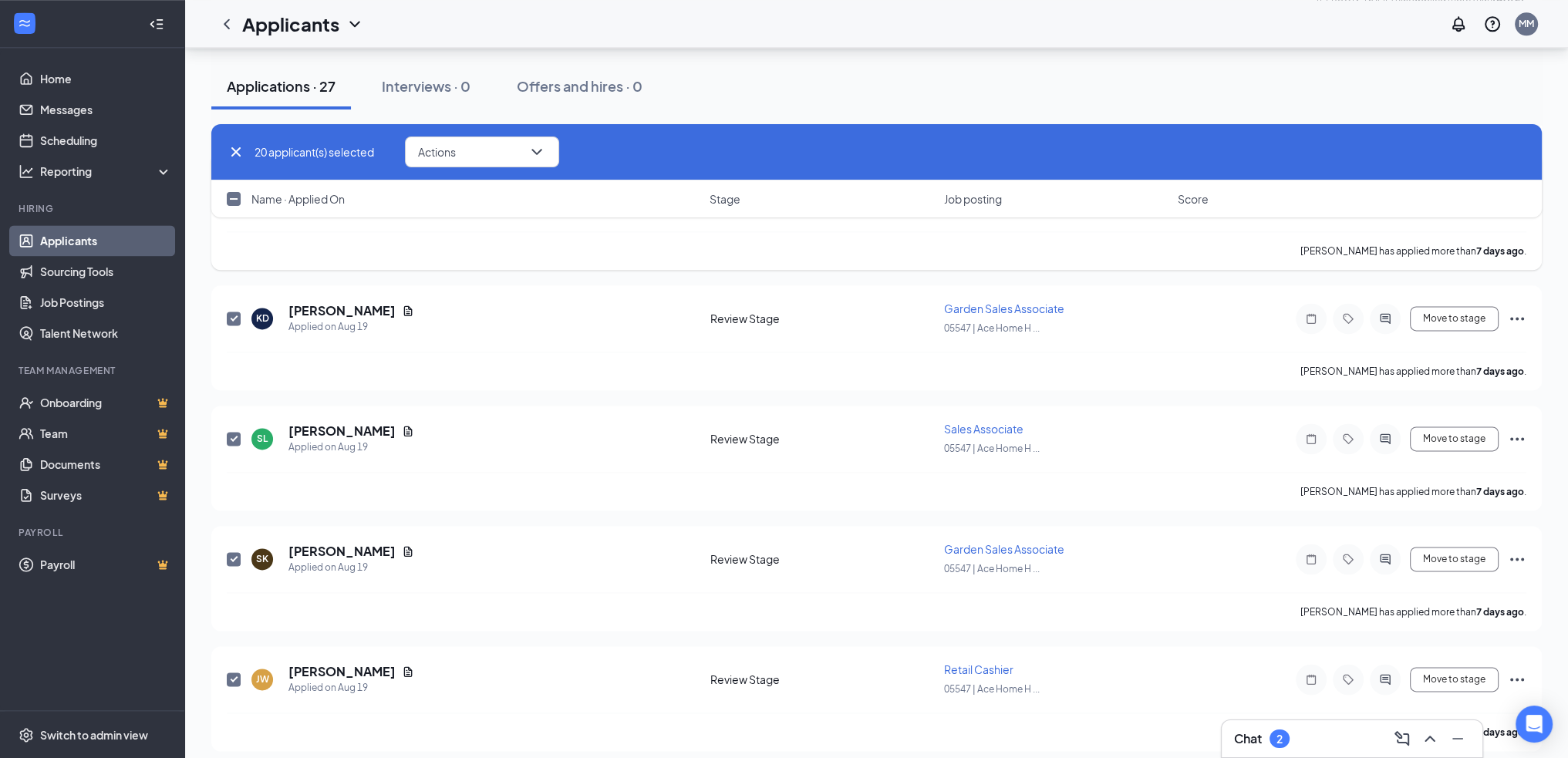
scroll to position [2673, 0]
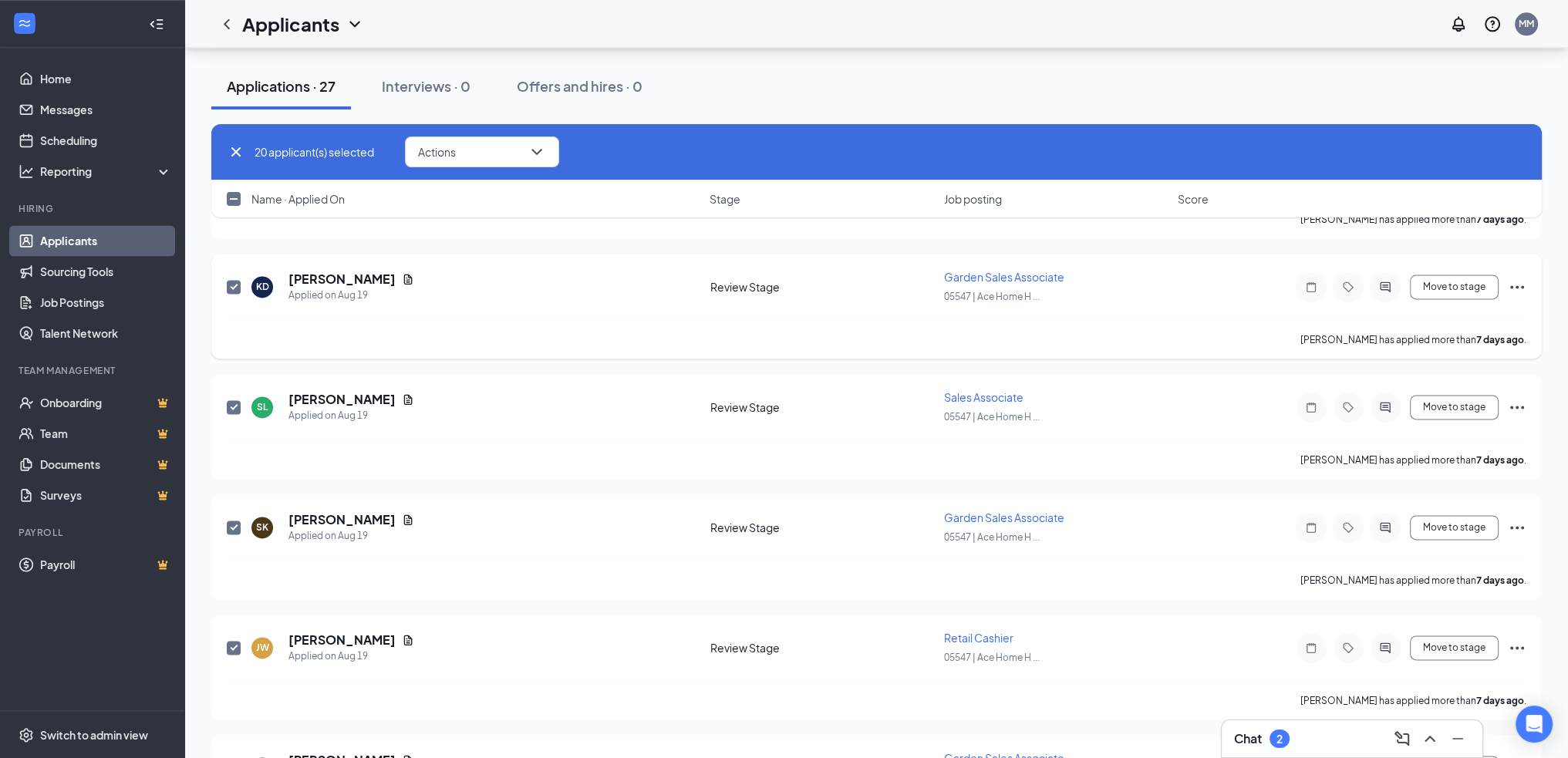
click at [234, 280] on input "checkbox" at bounding box center [234, 286] width 14 height 14
checkbox input "false"
click at [232, 521] on input "checkbox" at bounding box center [234, 527] width 14 height 14
checkbox input "false"
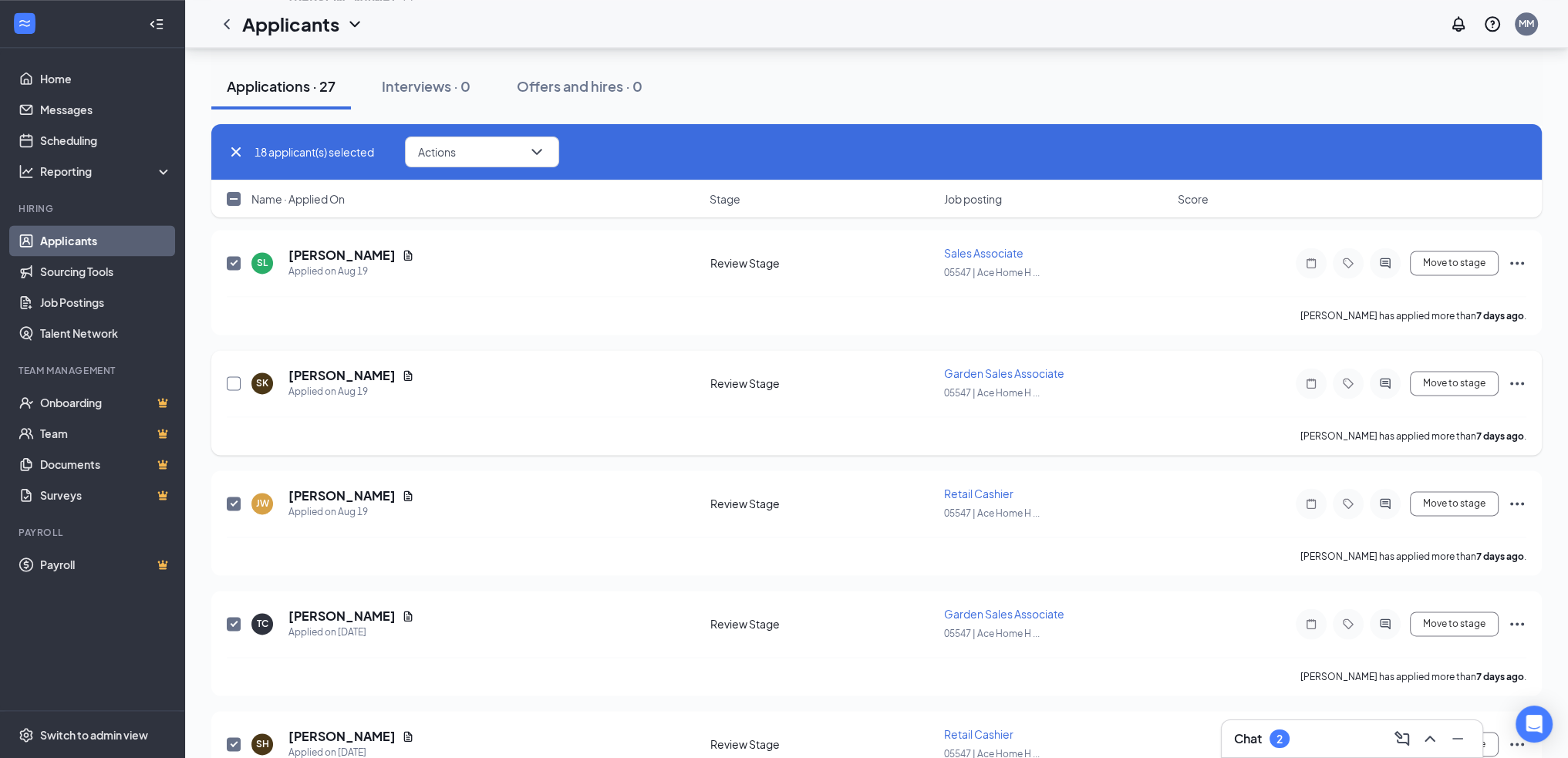
scroll to position [2848, 0]
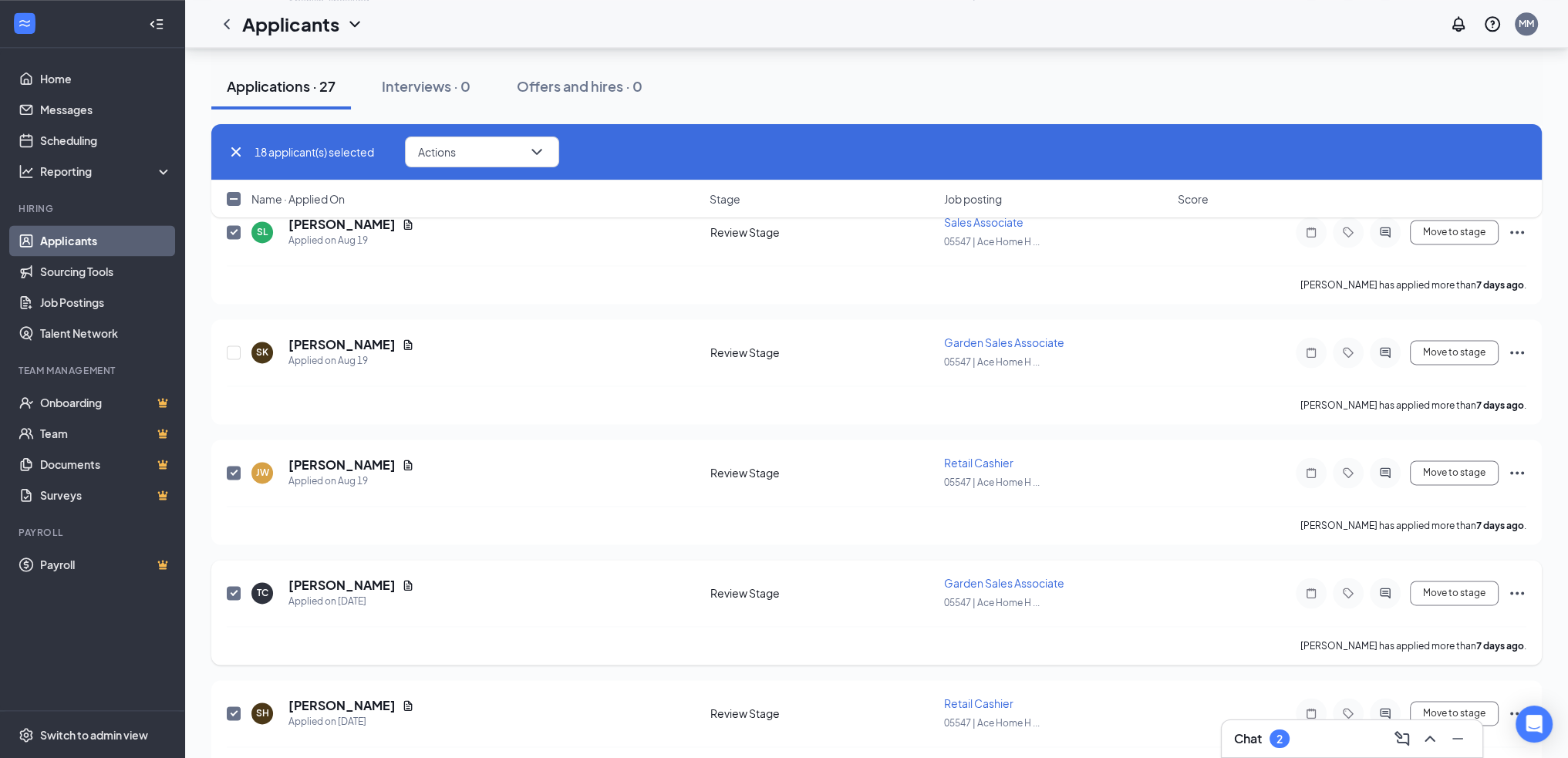
click at [233, 586] on input "checkbox" at bounding box center [234, 593] width 14 height 14
checkbox input "false"
click at [518, 151] on button "Actions" at bounding box center [482, 151] width 154 height 30
click at [508, 443] on p "Print applicant" at bounding box center [486, 441] width 133 height 16
click at [485, 150] on button "Actions" at bounding box center [482, 151] width 154 height 30
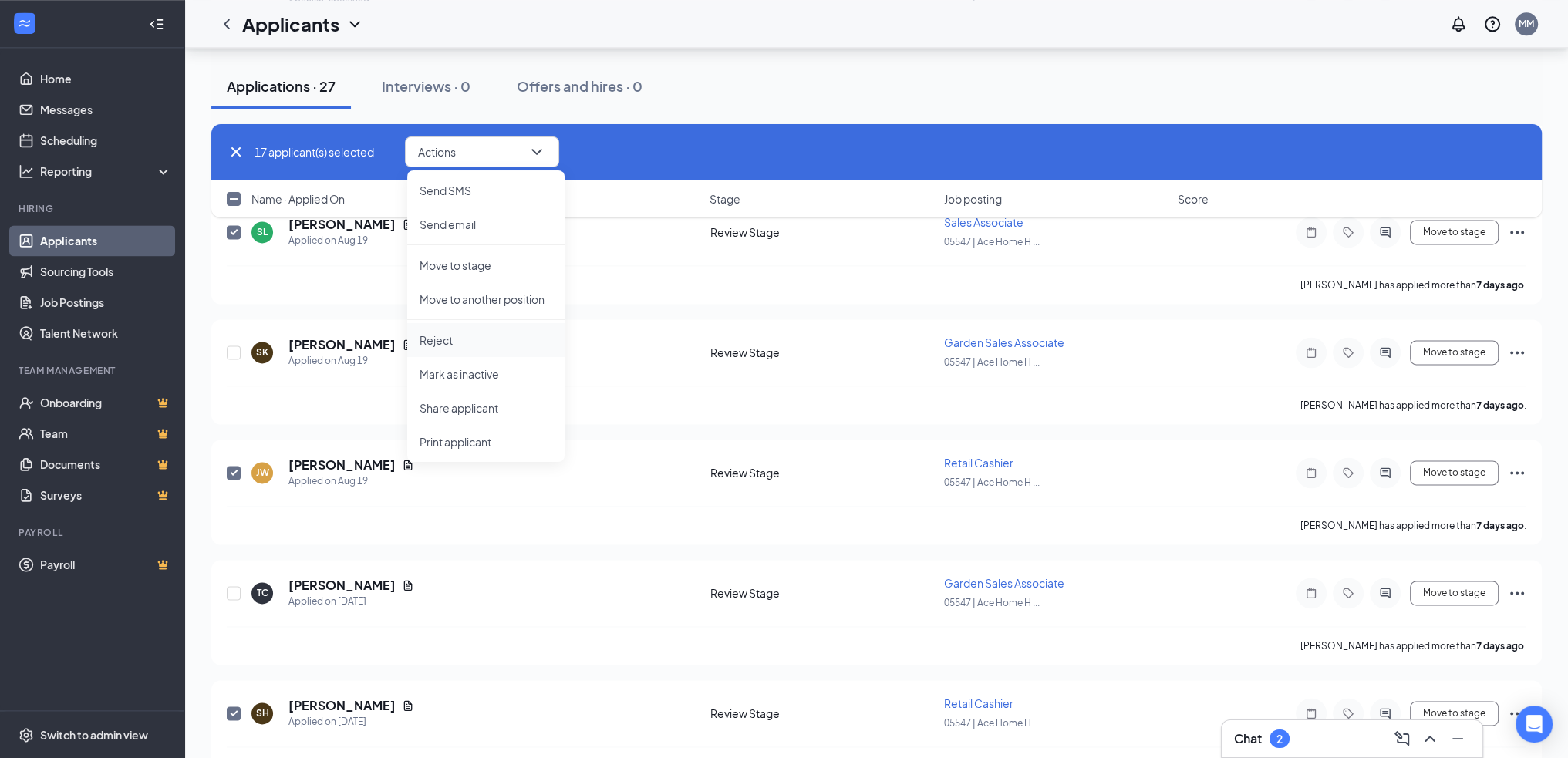
click at [464, 344] on p "Reject" at bounding box center [486, 340] width 133 height 16
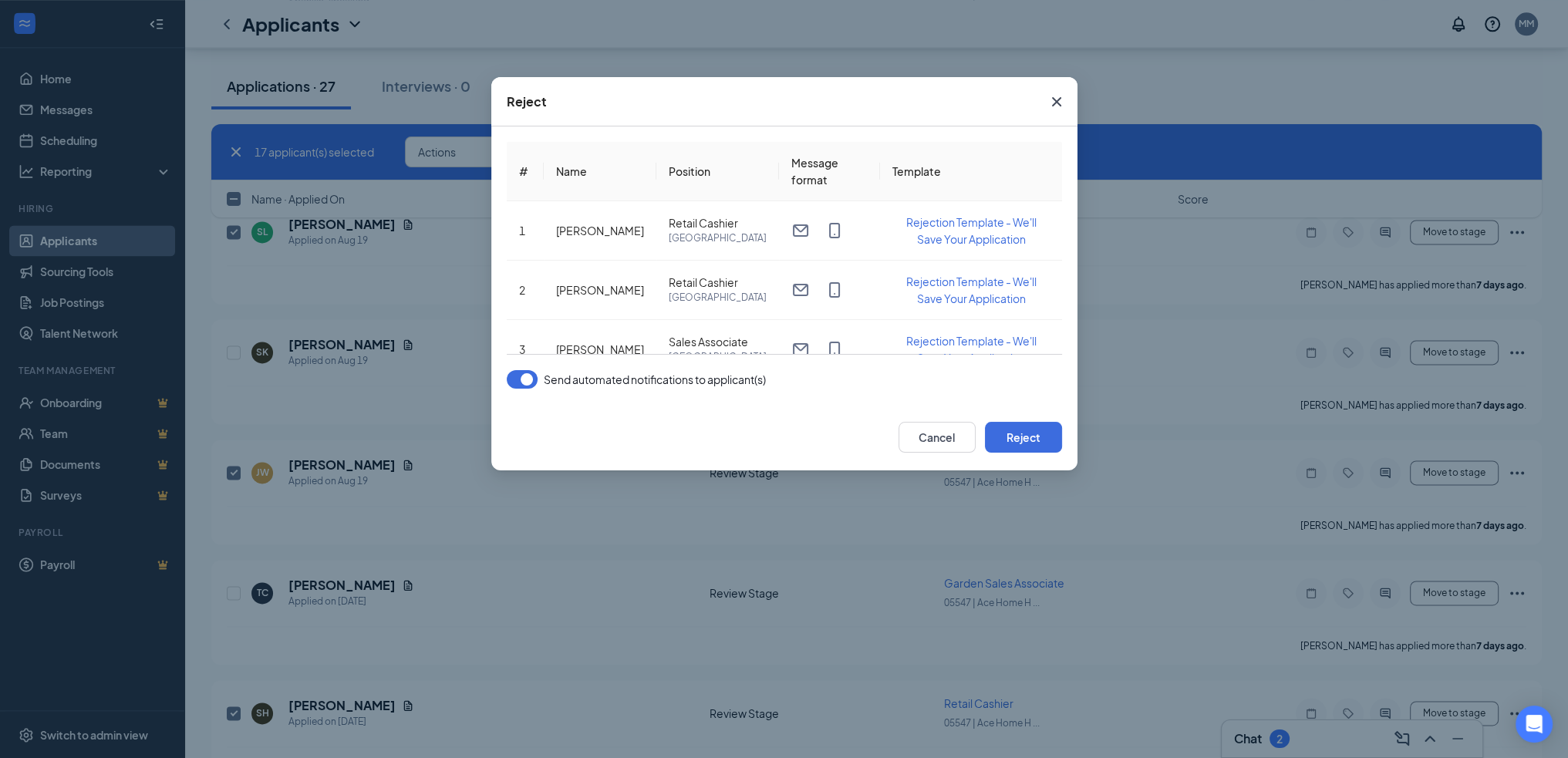
click at [517, 377] on button "button" at bounding box center [522, 379] width 30 height 18
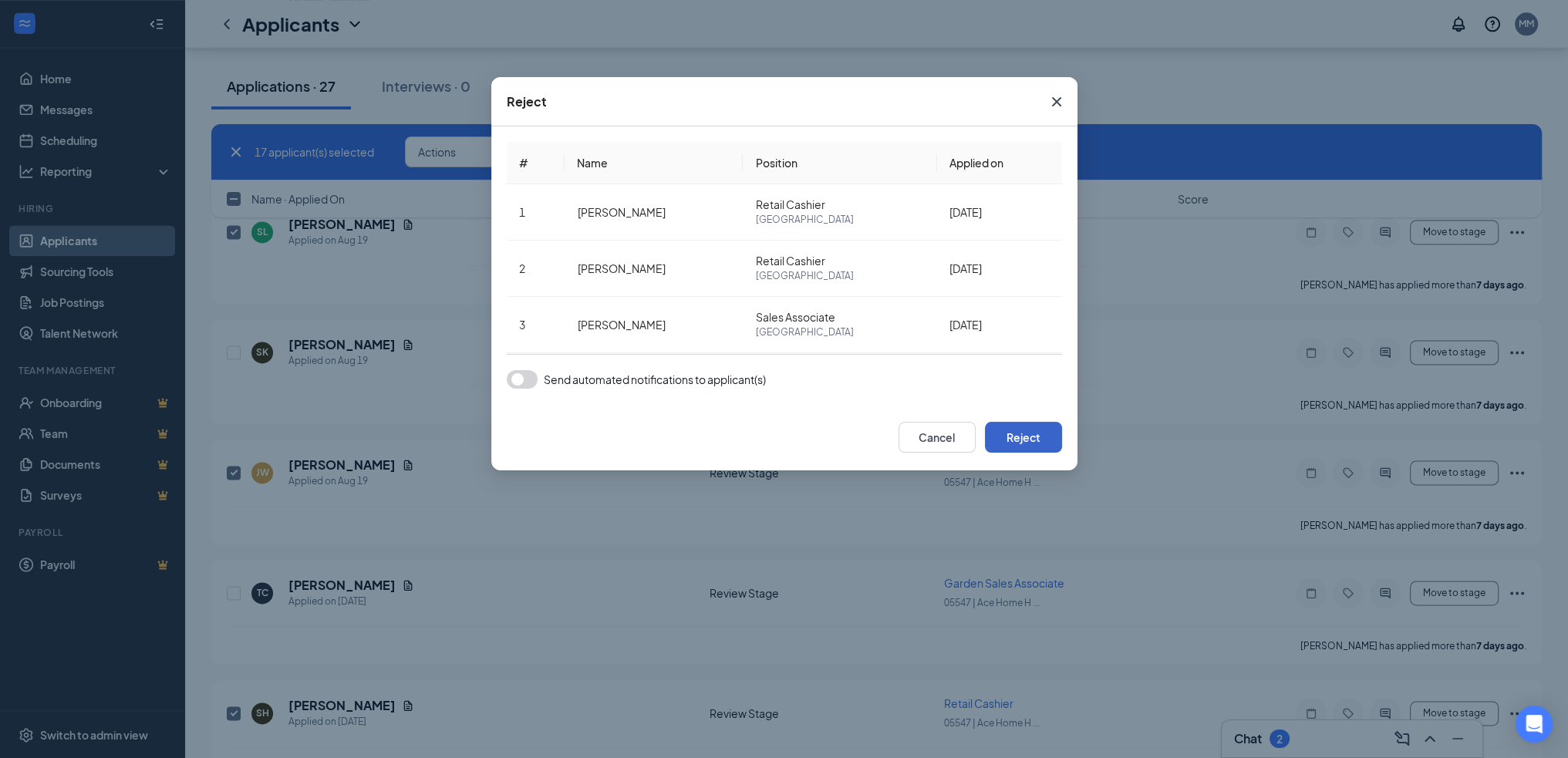
click at [1016, 436] on button "Reject" at bounding box center [1024, 437] width 78 height 30
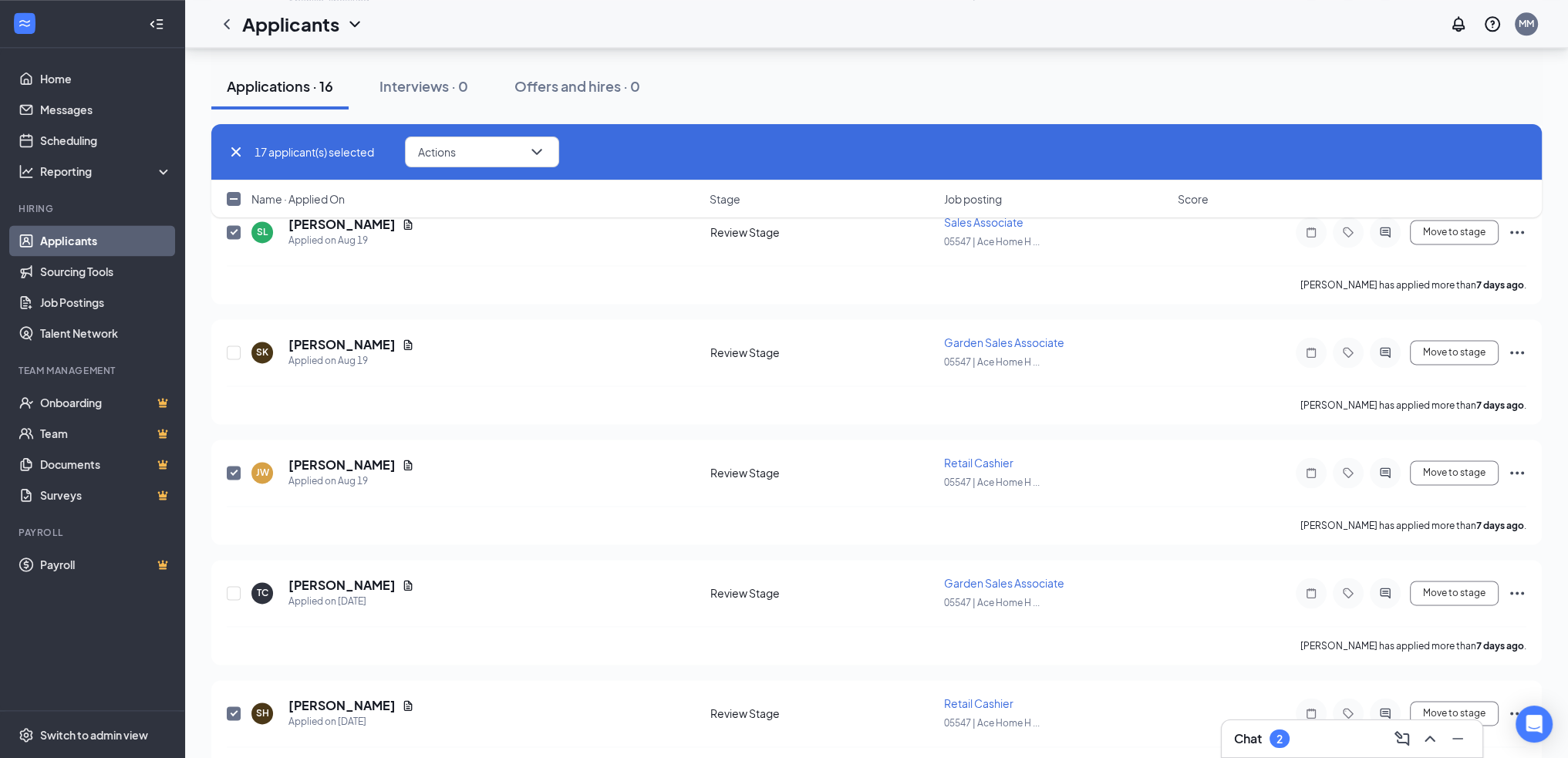
checkbox input "false"
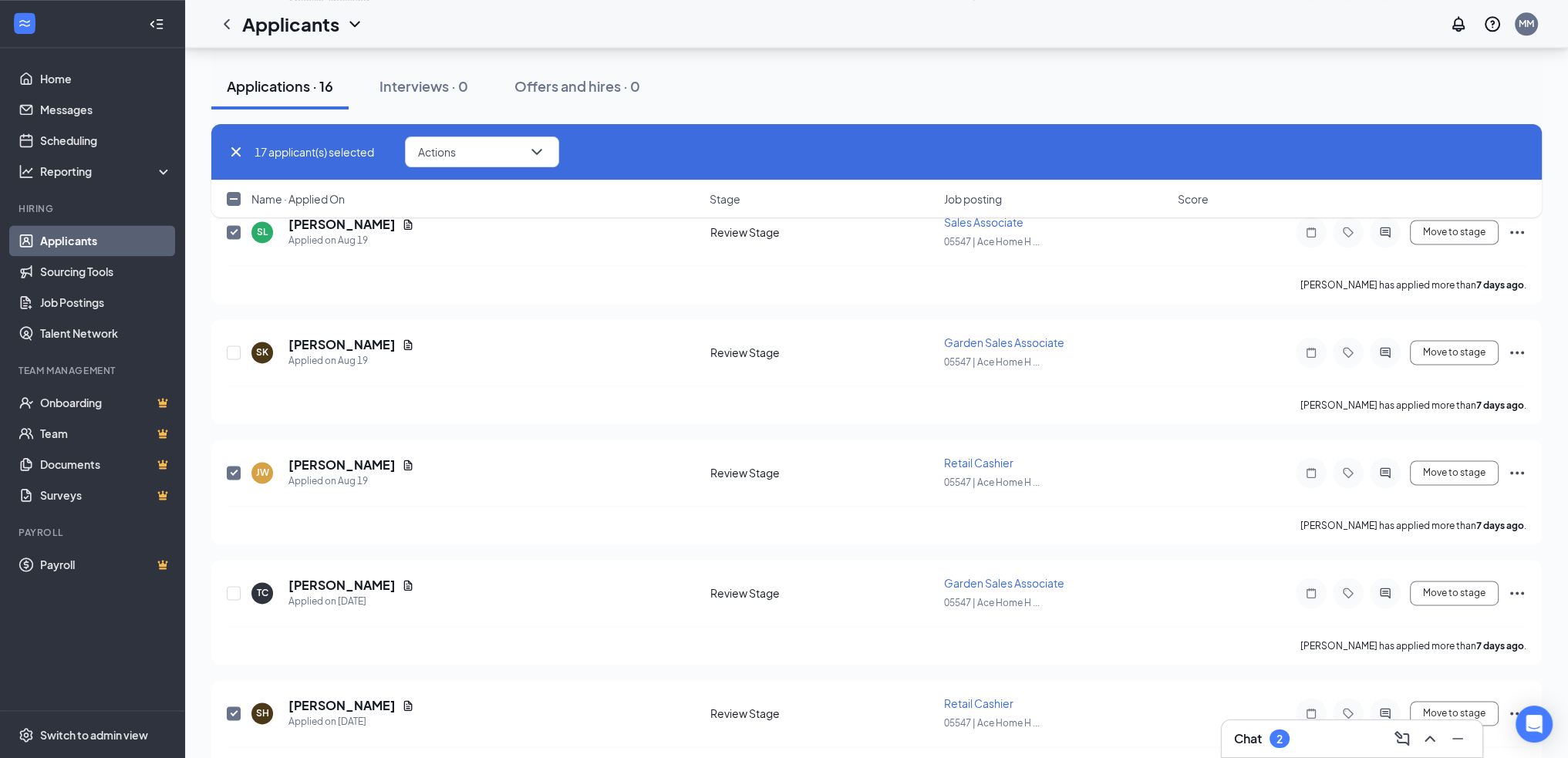
checkbox input "false"
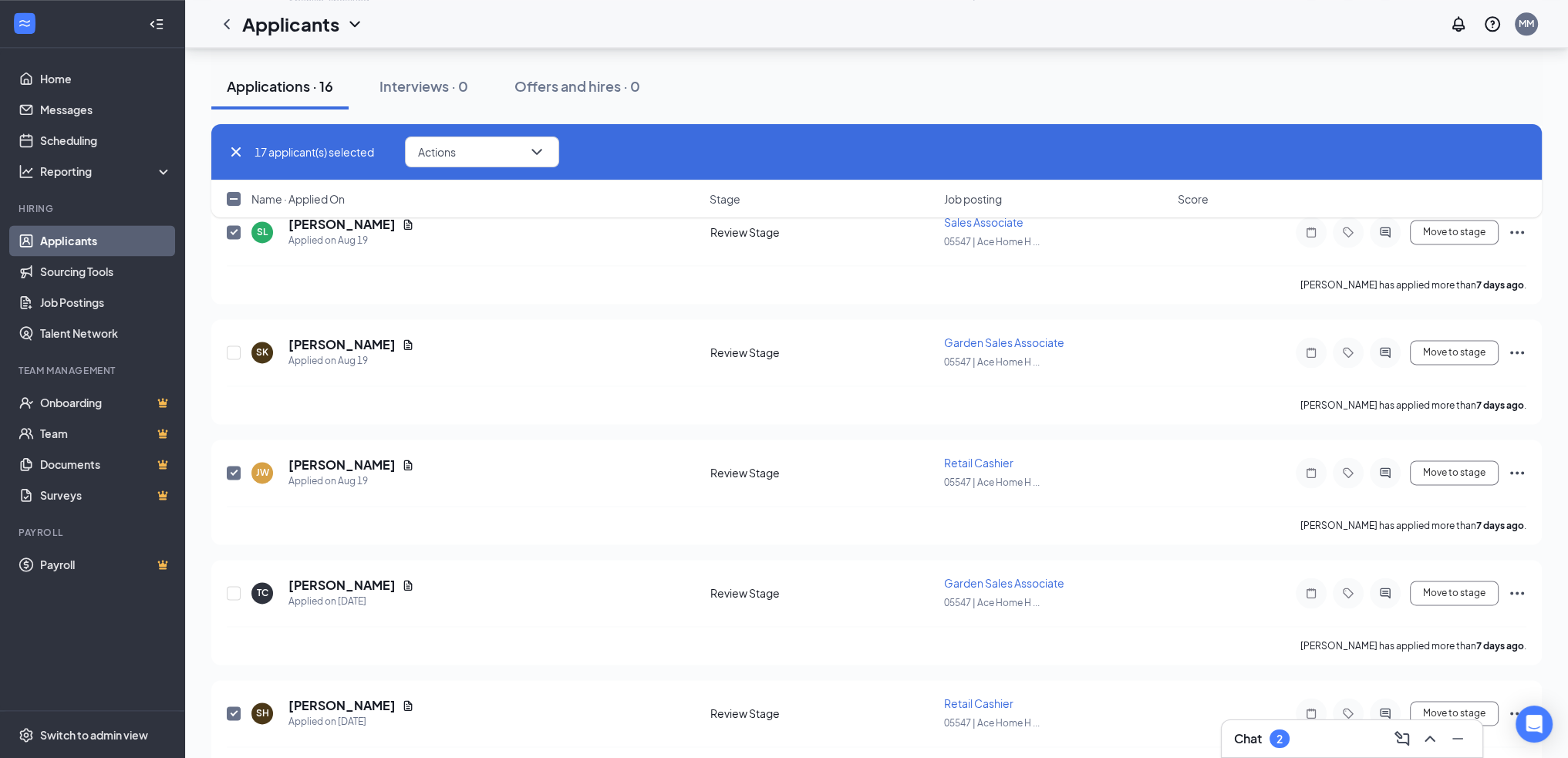
checkbox input "false"
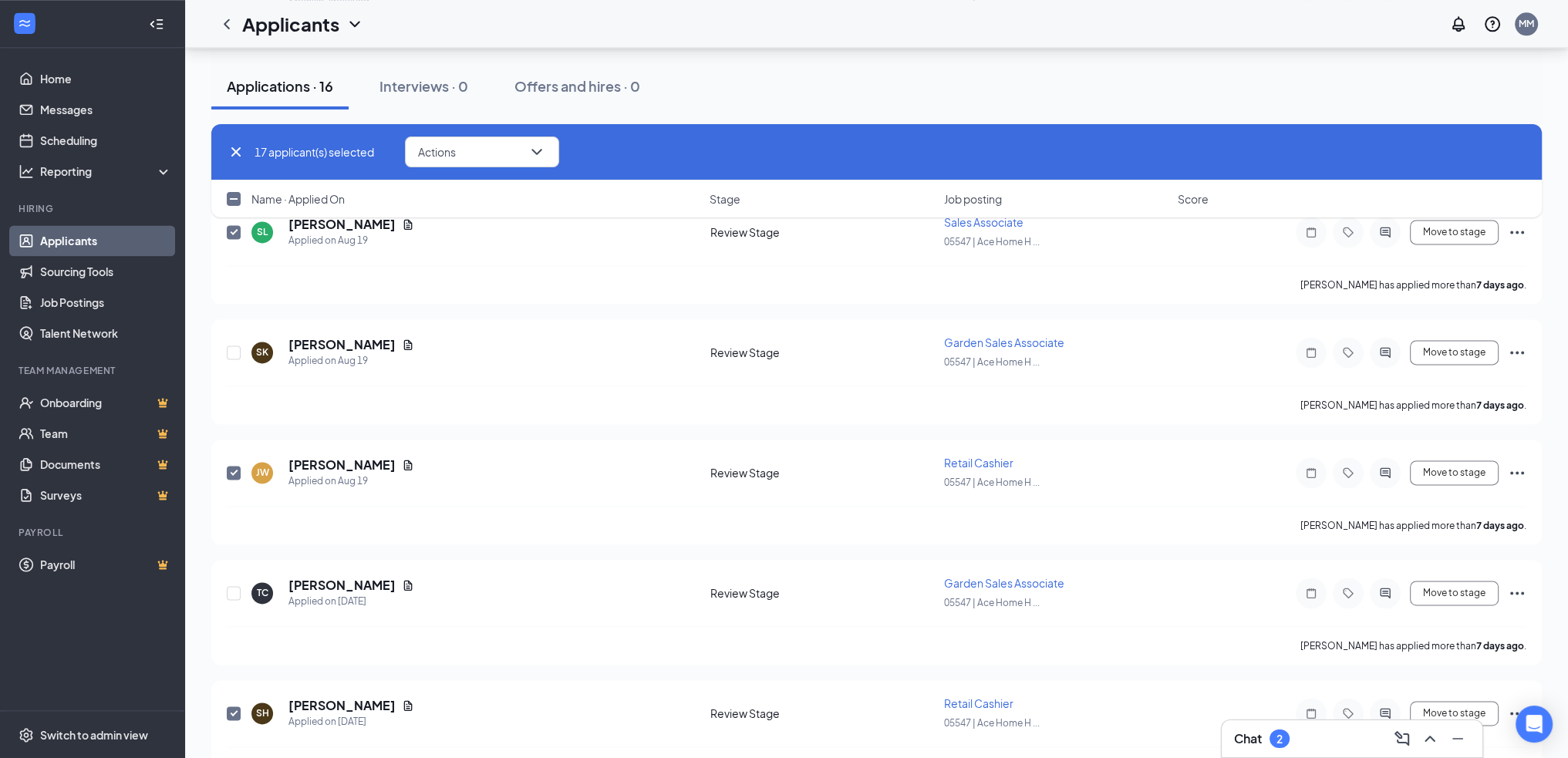
checkbox input "false"
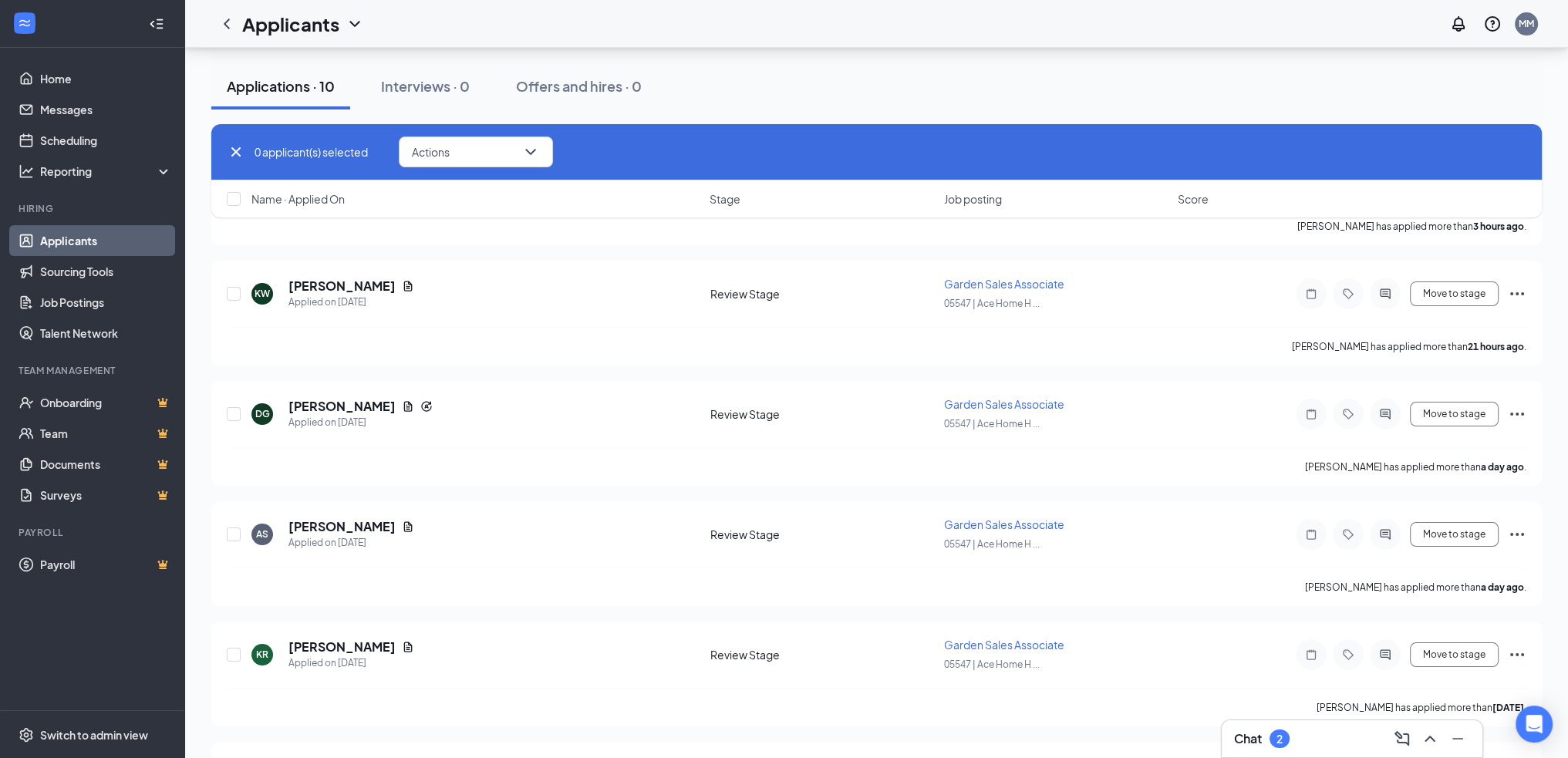
scroll to position [0, 0]
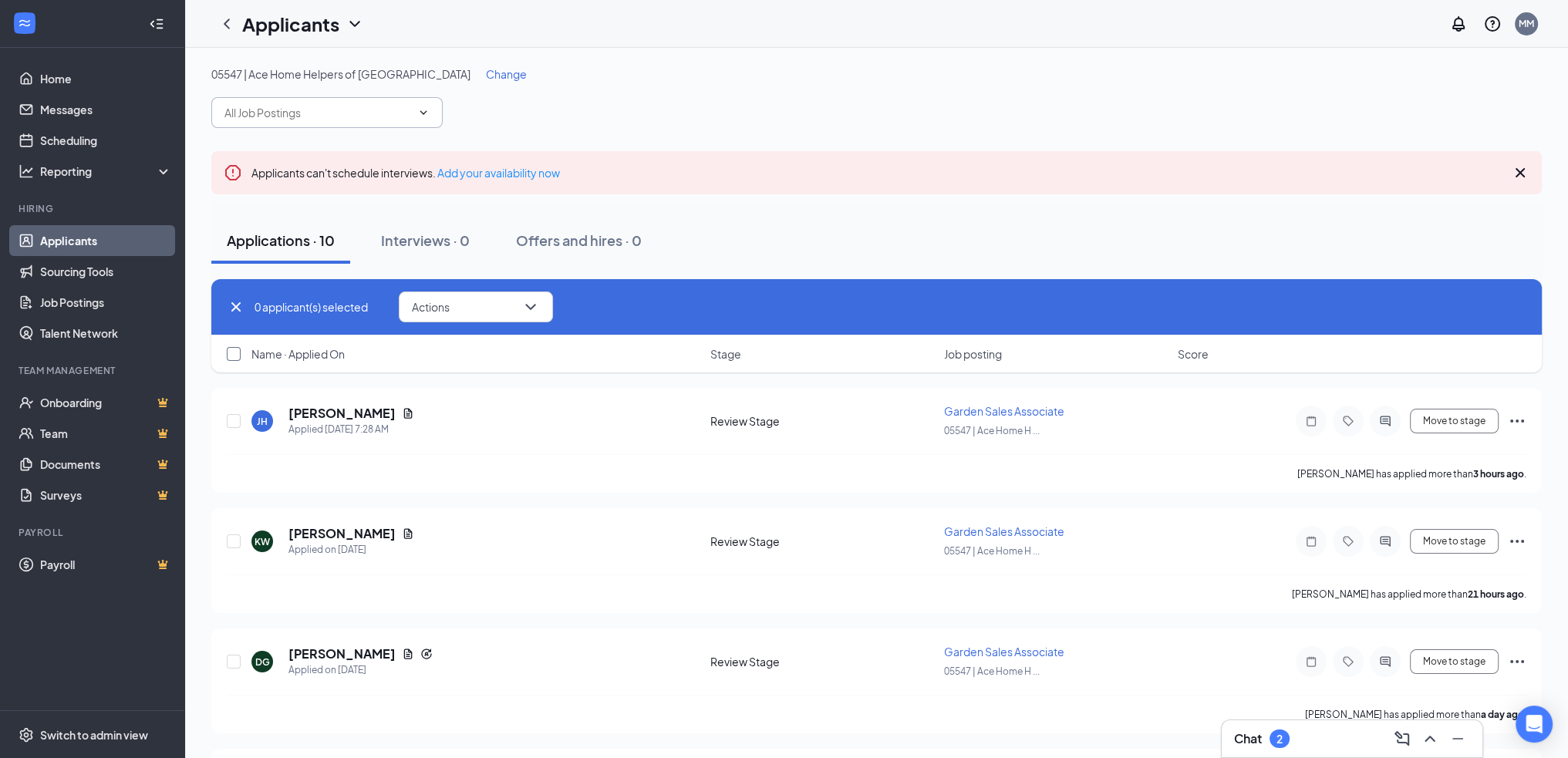
click at [235, 350] on input "checkbox" at bounding box center [234, 354] width 14 height 14
checkbox input "true"
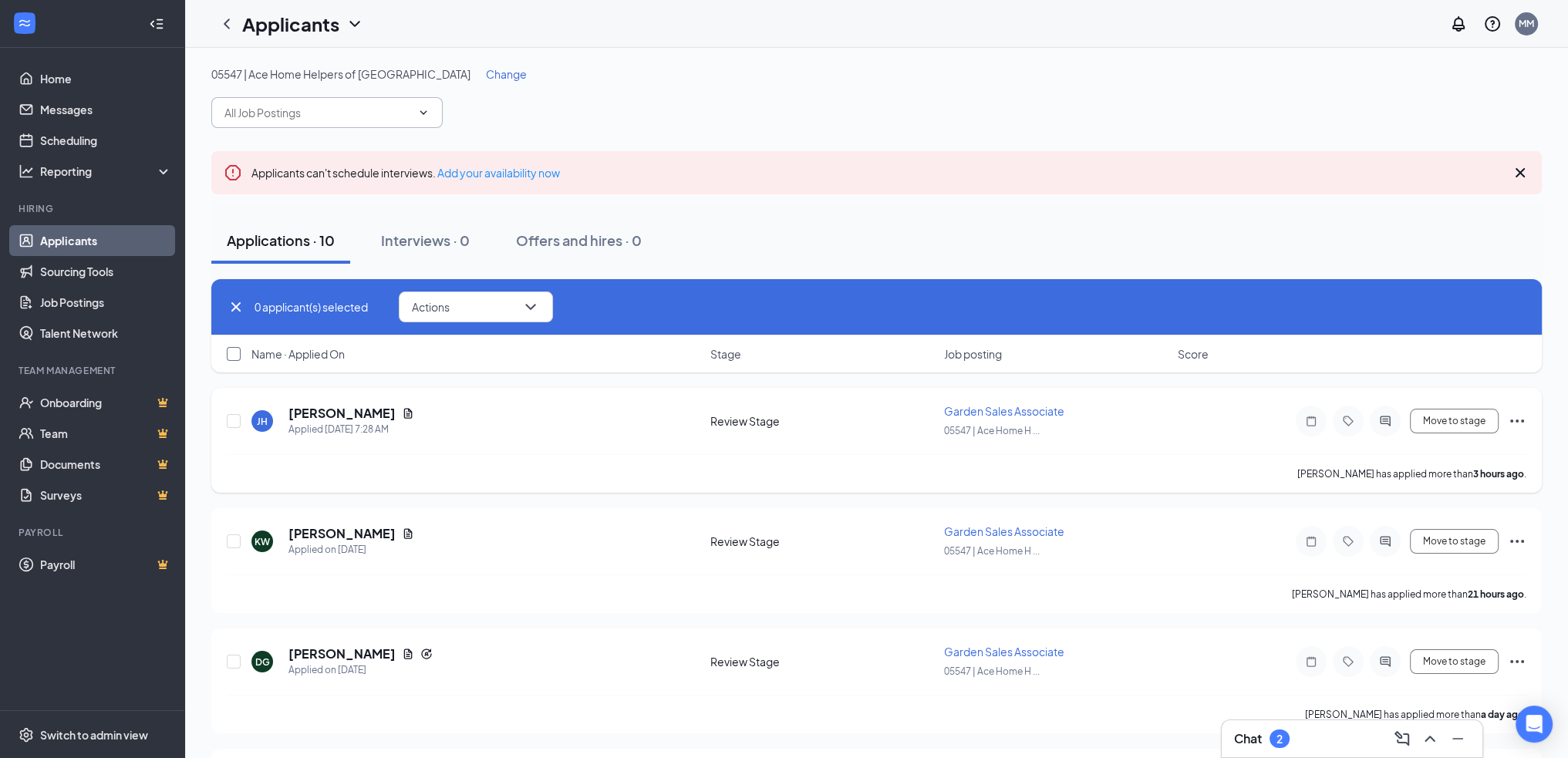
checkbox input "true"
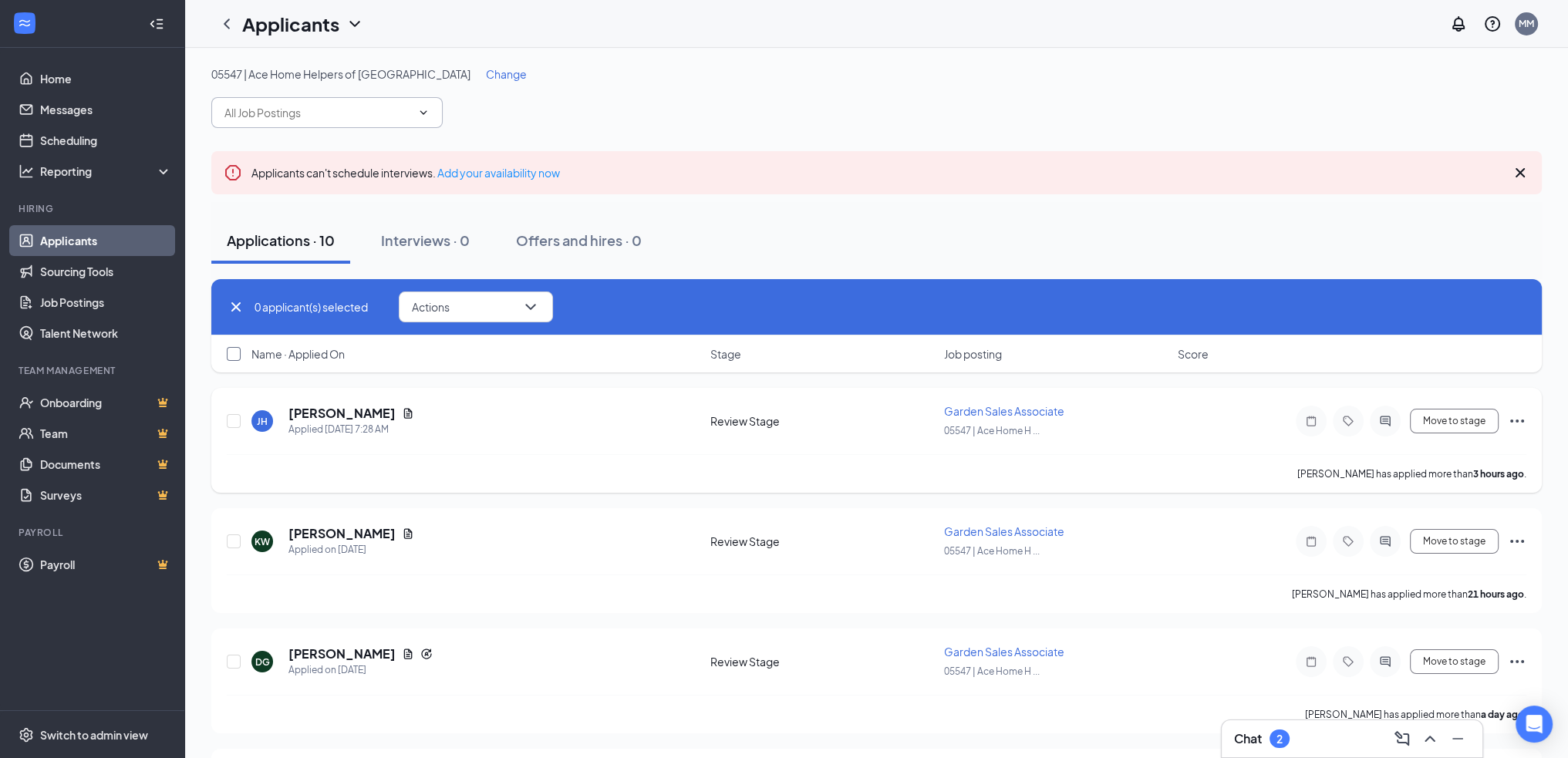
checkbox input "true"
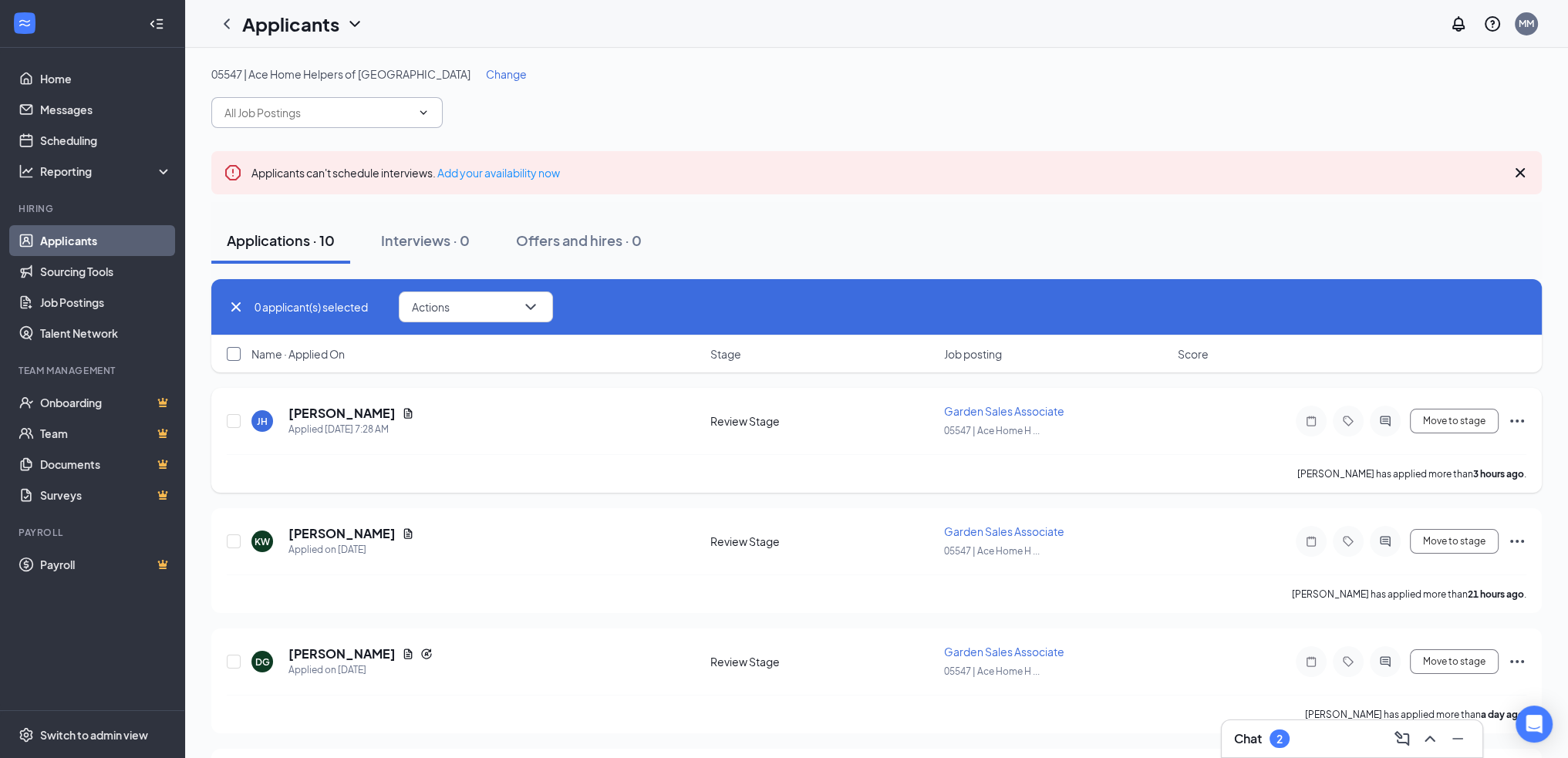
checkbox input "true"
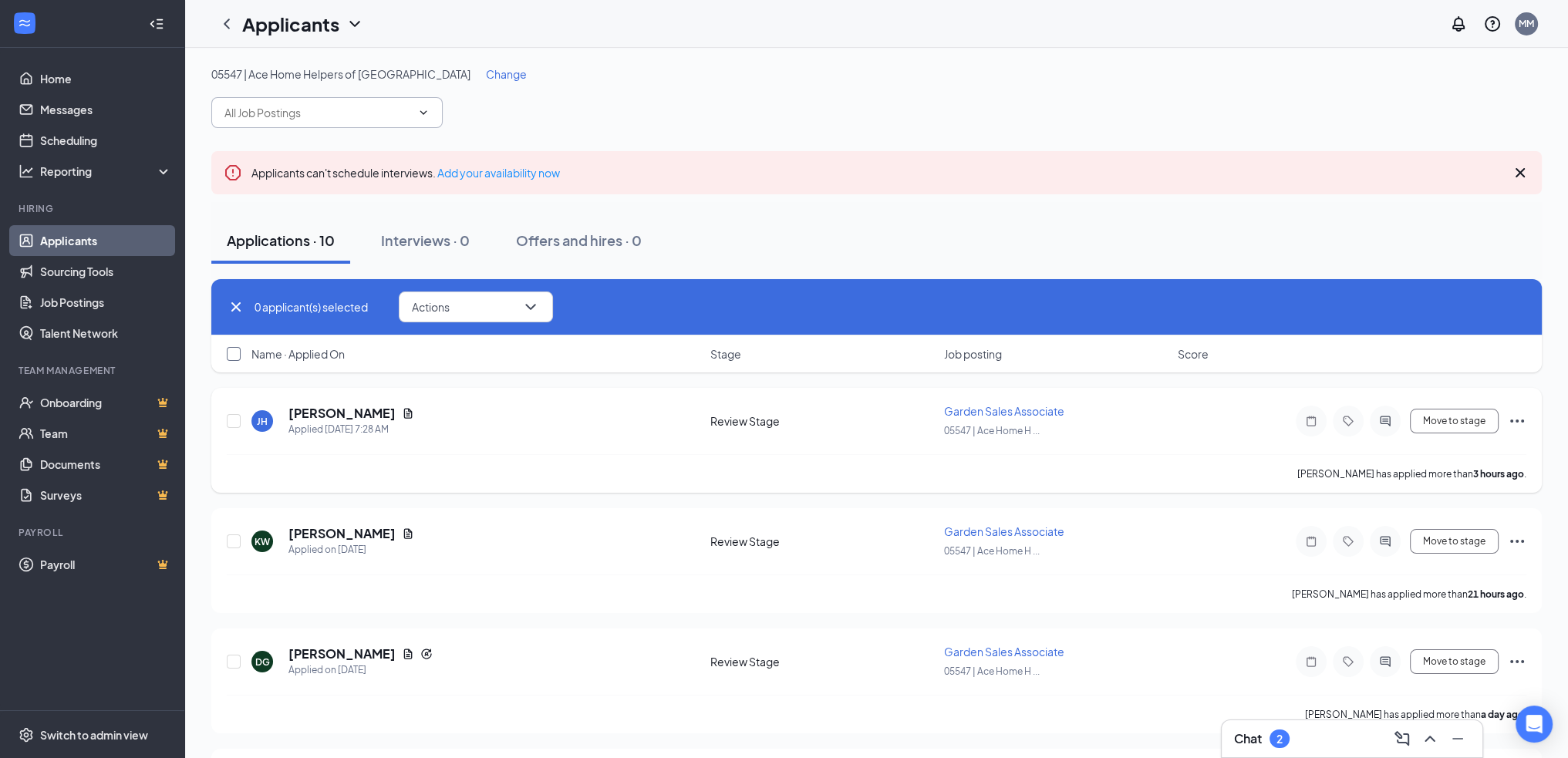
checkbox input "true"
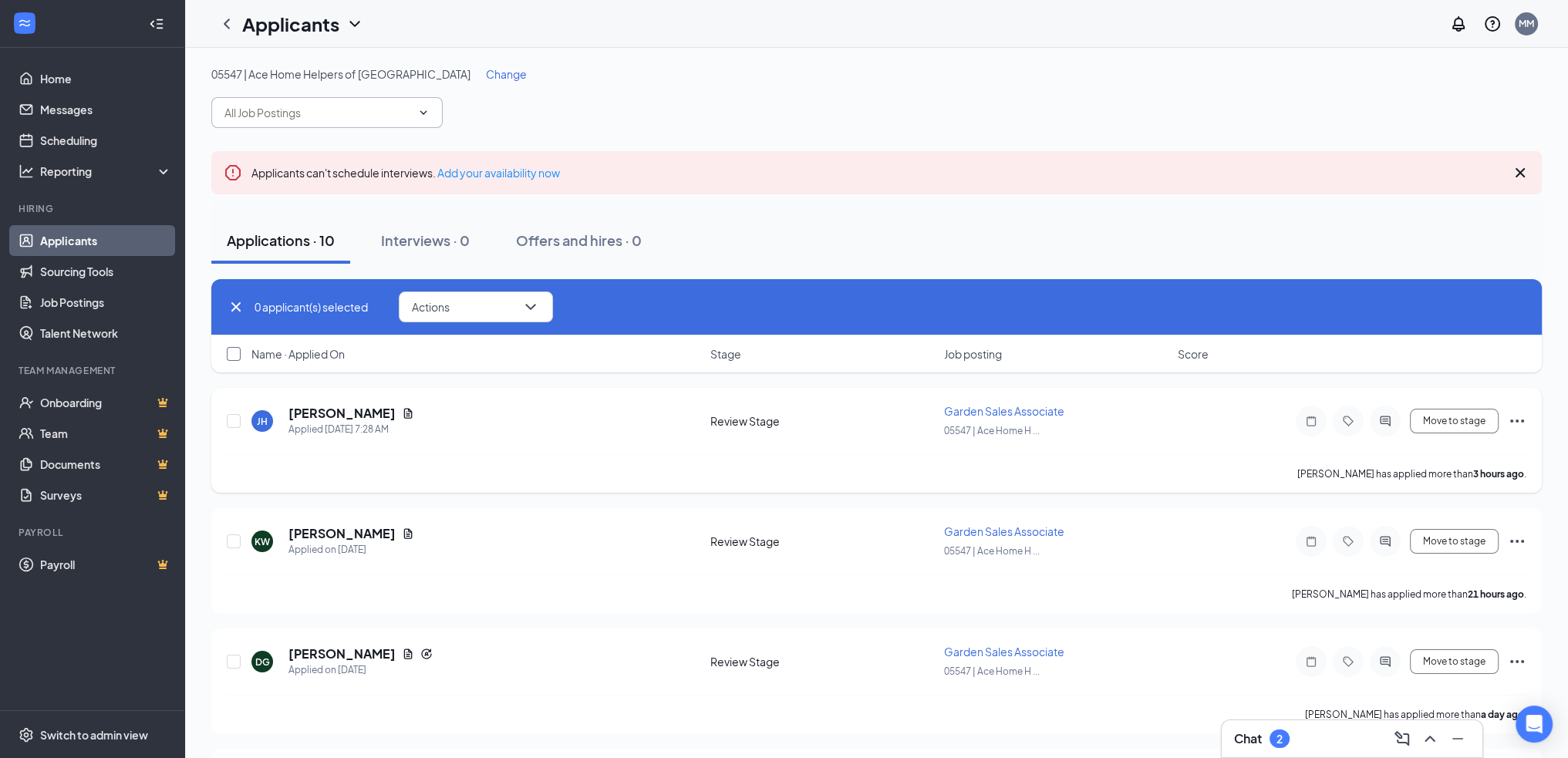
checkbox input "true"
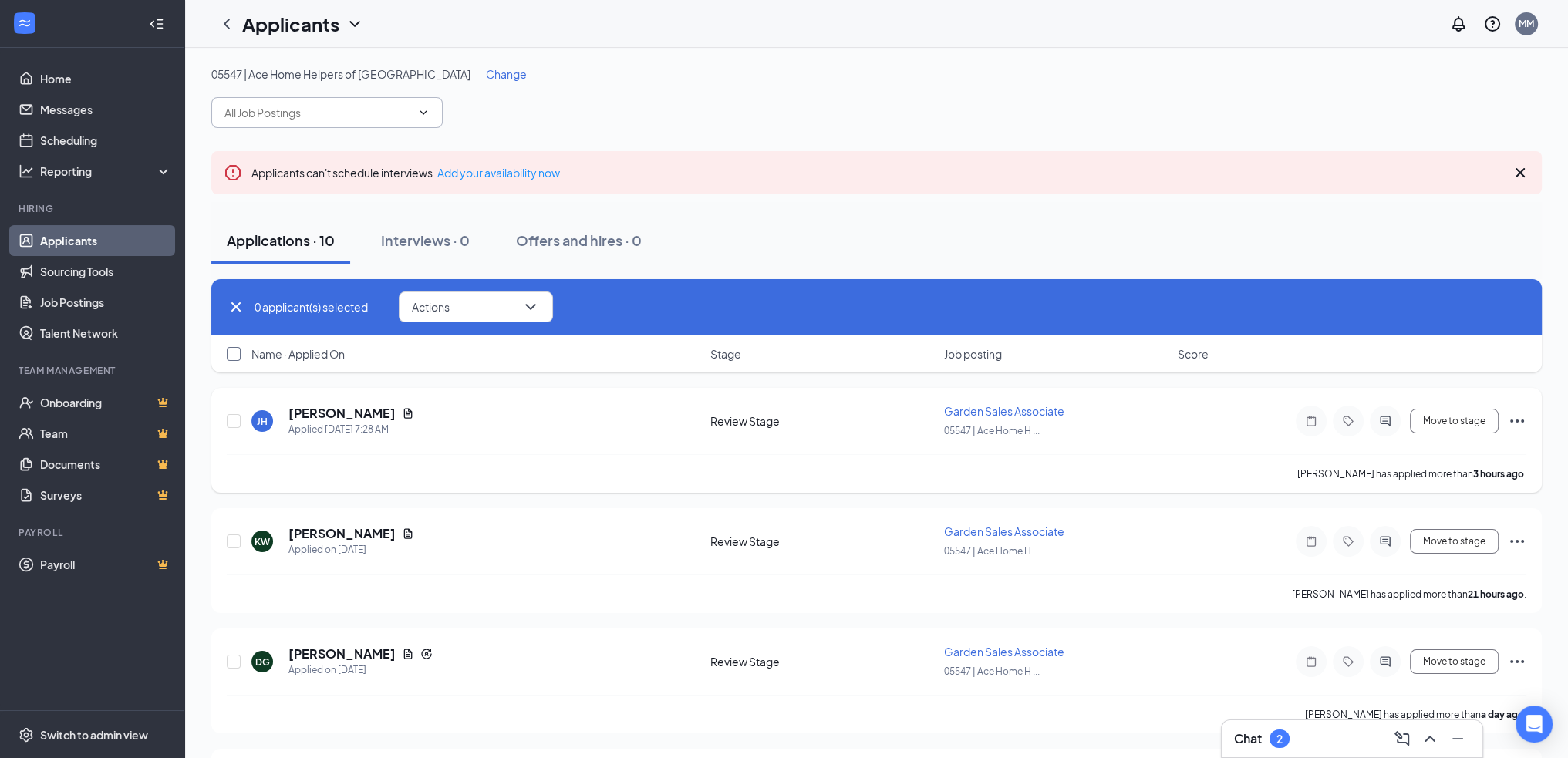
checkbox input "true"
click at [517, 319] on button "Actions" at bounding box center [482, 307] width 154 height 30
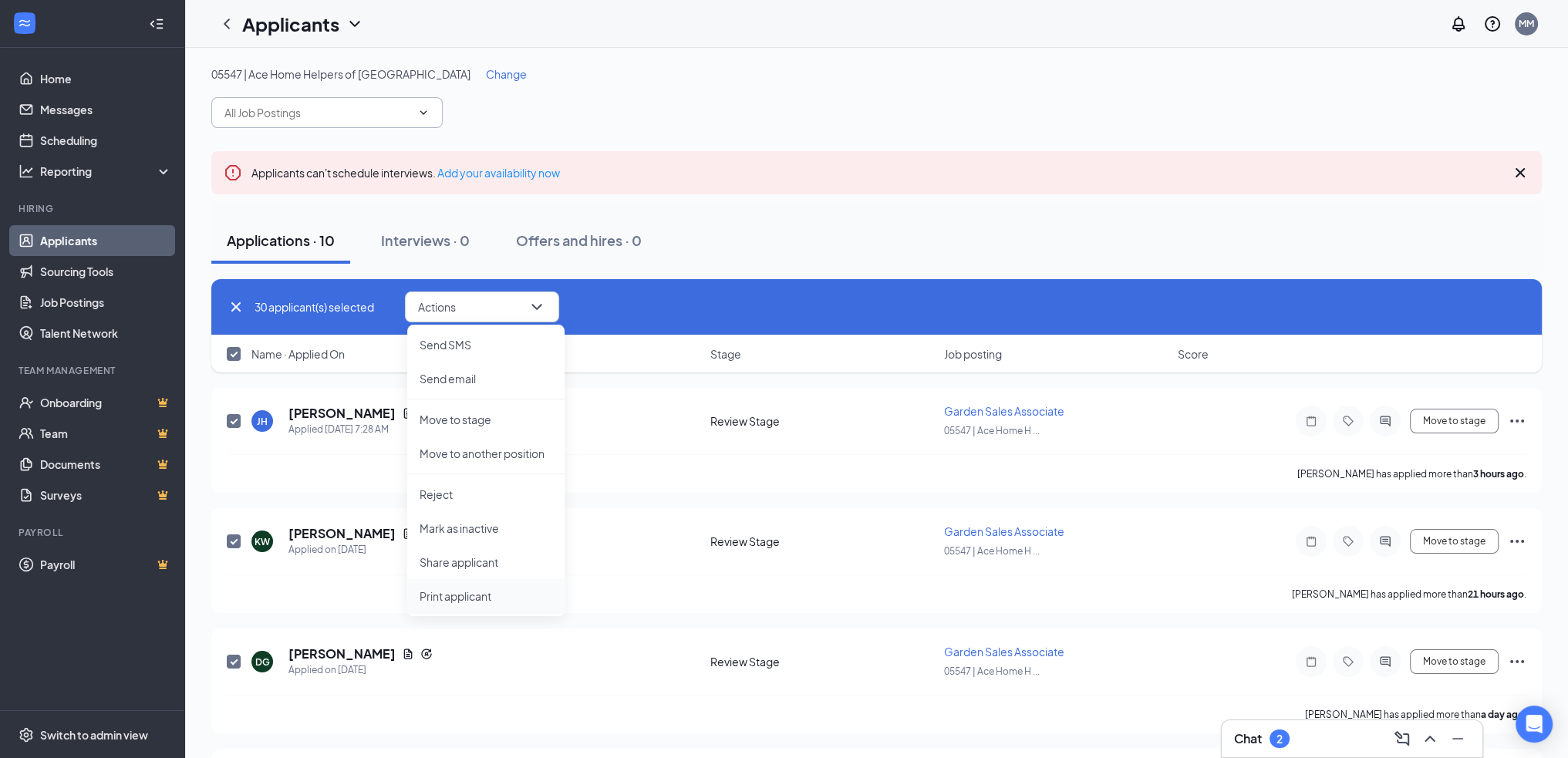
click at [505, 598] on p "Print applicant" at bounding box center [486, 596] width 133 height 16
click at [515, 285] on div "30 applicant(s) selected Actions Send SMS Send email Move to stage Move to anot…" at bounding box center [876, 307] width 1331 height 56
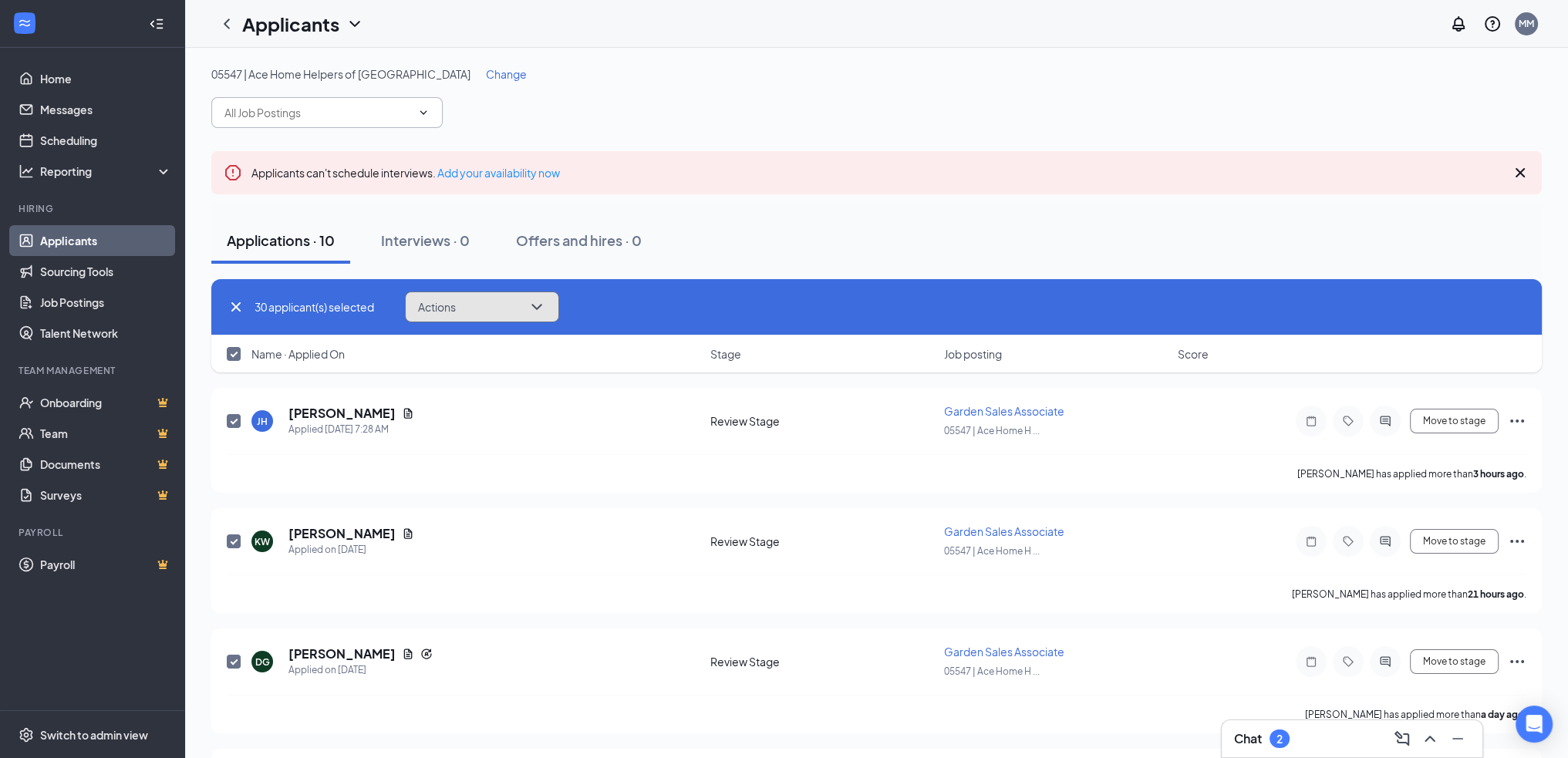
click at [514, 305] on button "Actions" at bounding box center [482, 307] width 154 height 30
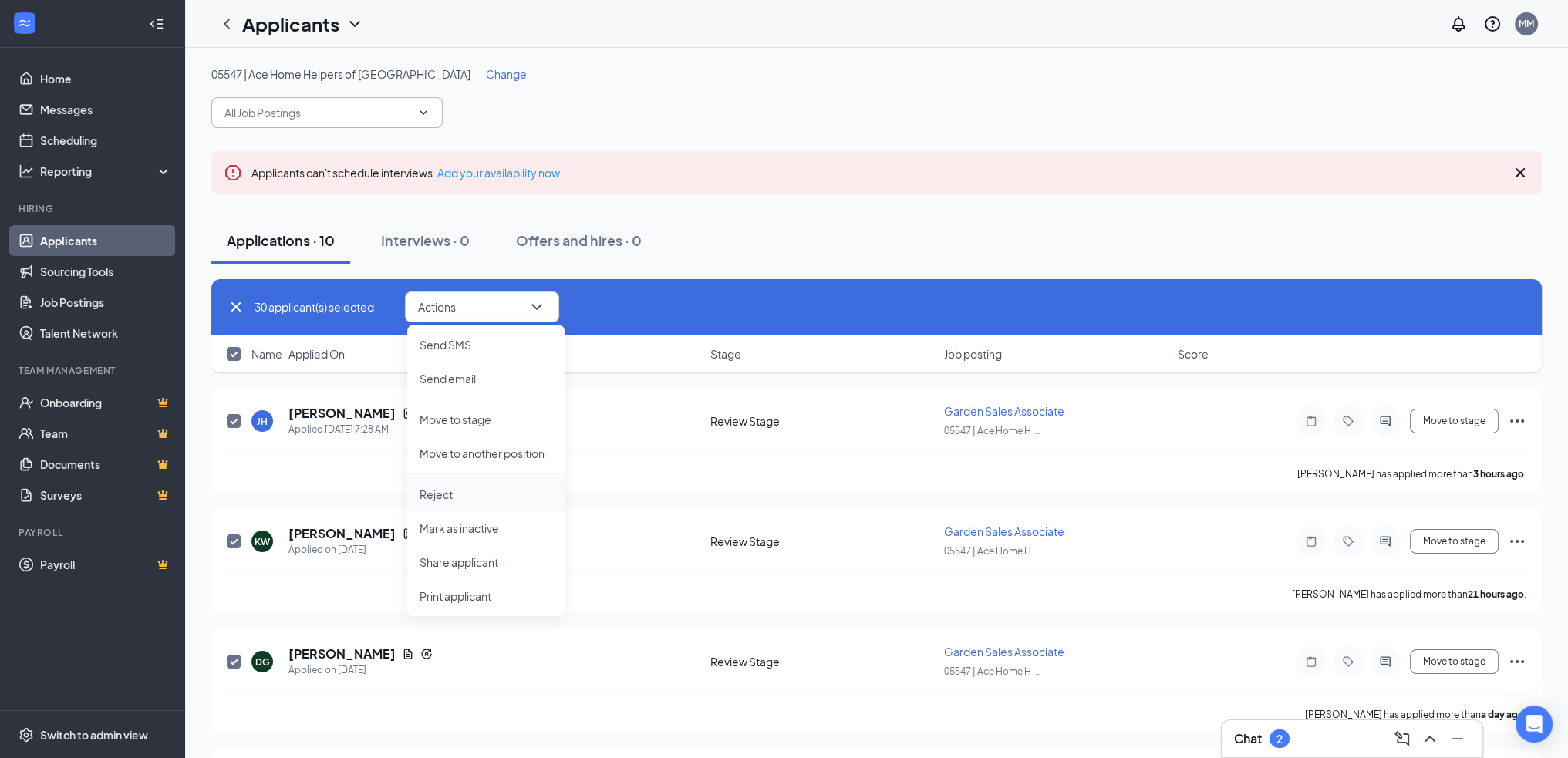
click at [485, 503] on li "Reject" at bounding box center [486, 494] width 157 height 34
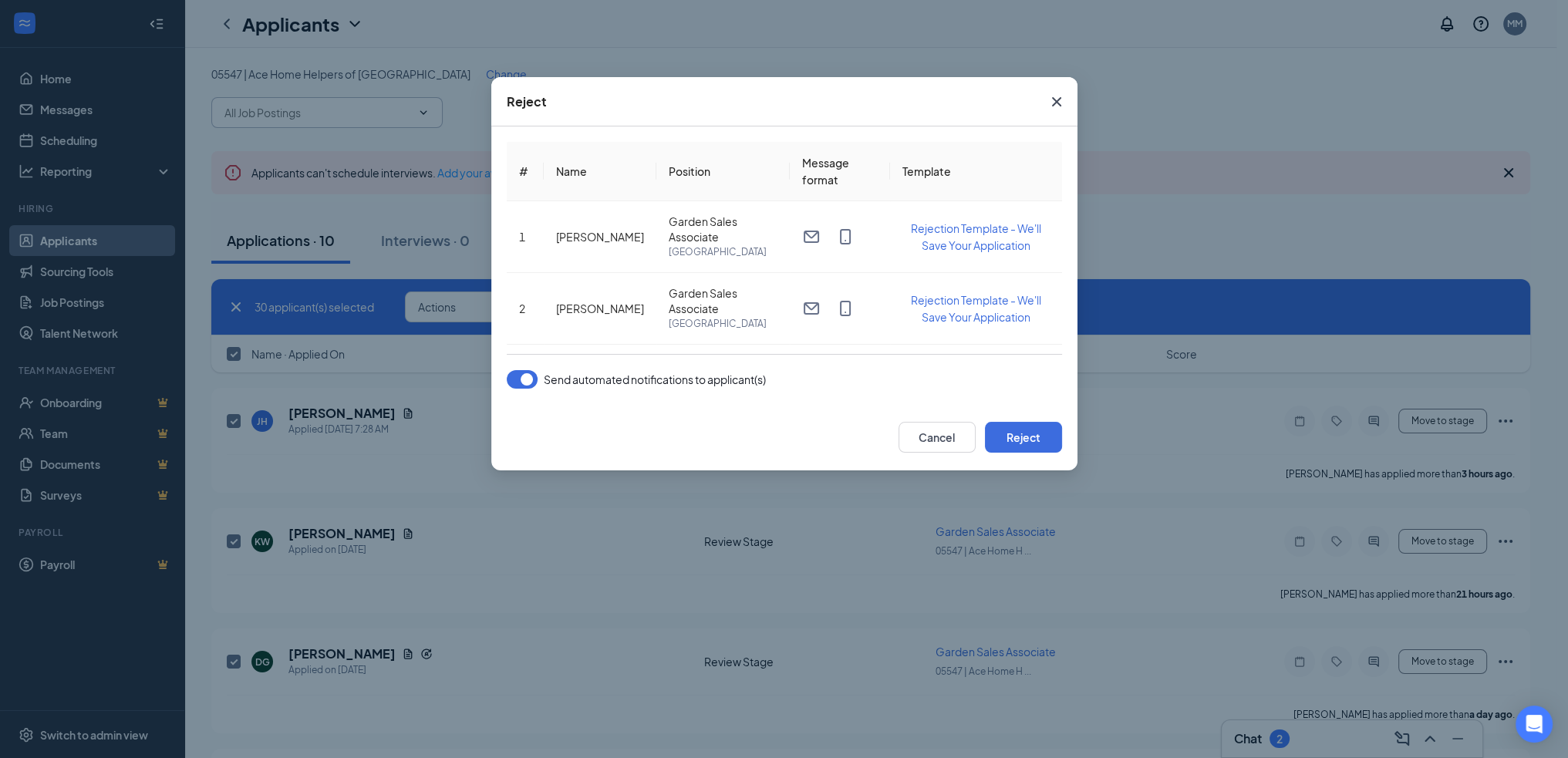
click at [526, 379] on button "button" at bounding box center [522, 379] width 30 height 18
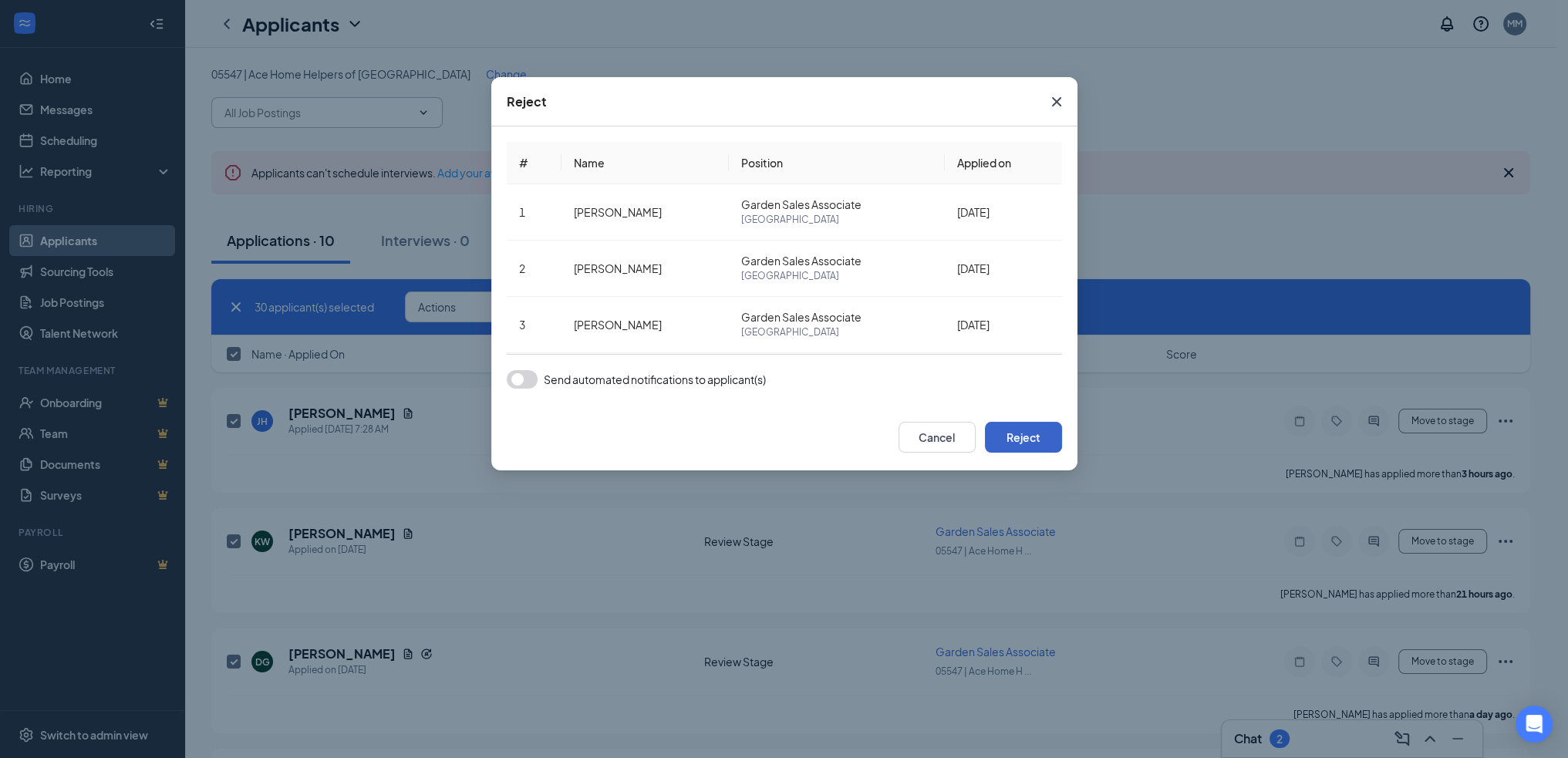
click at [1043, 445] on button "Reject" at bounding box center [1024, 437] width 78 height 30
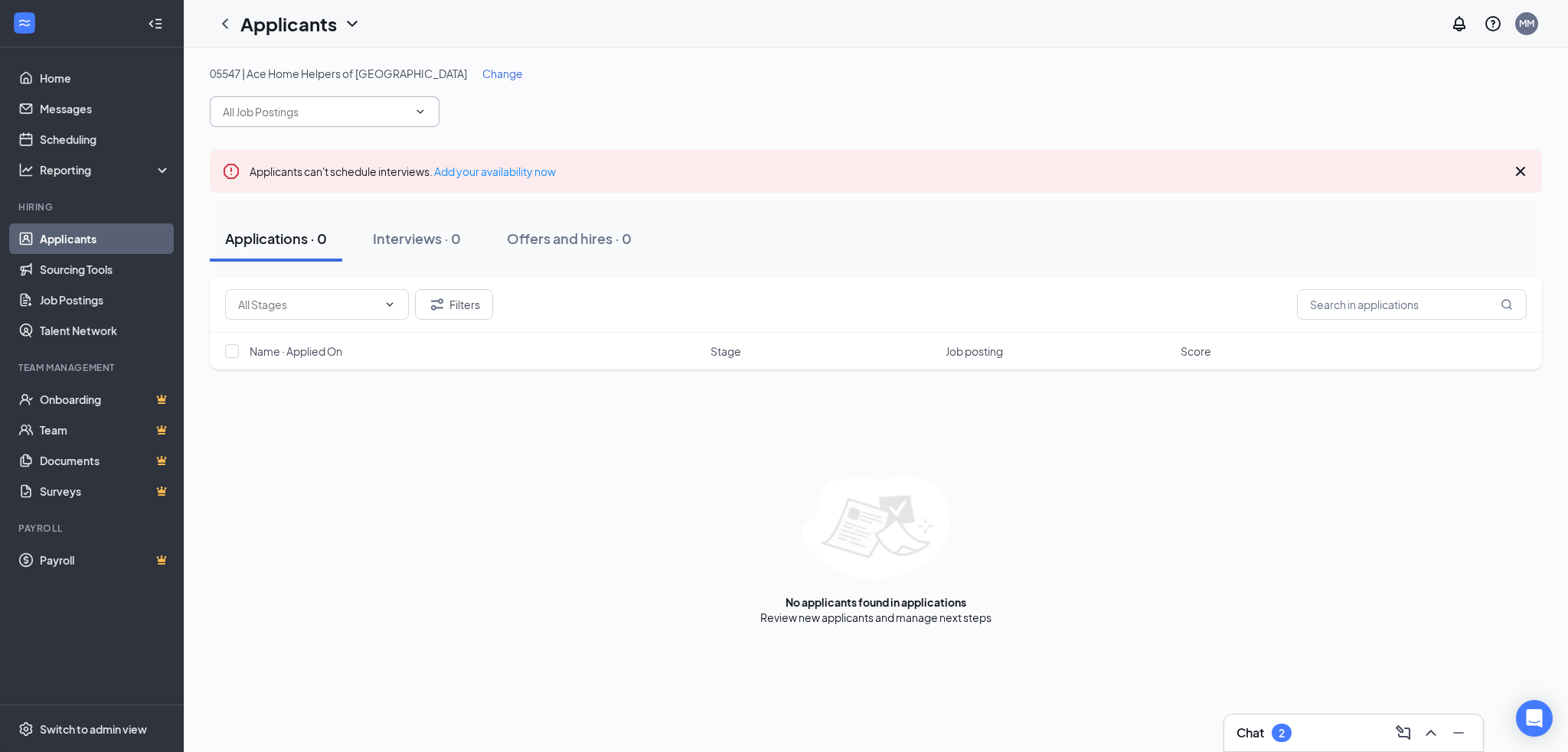
click at [368, 108] on input "text" at bounding box center [315, 112] width 185 height 16
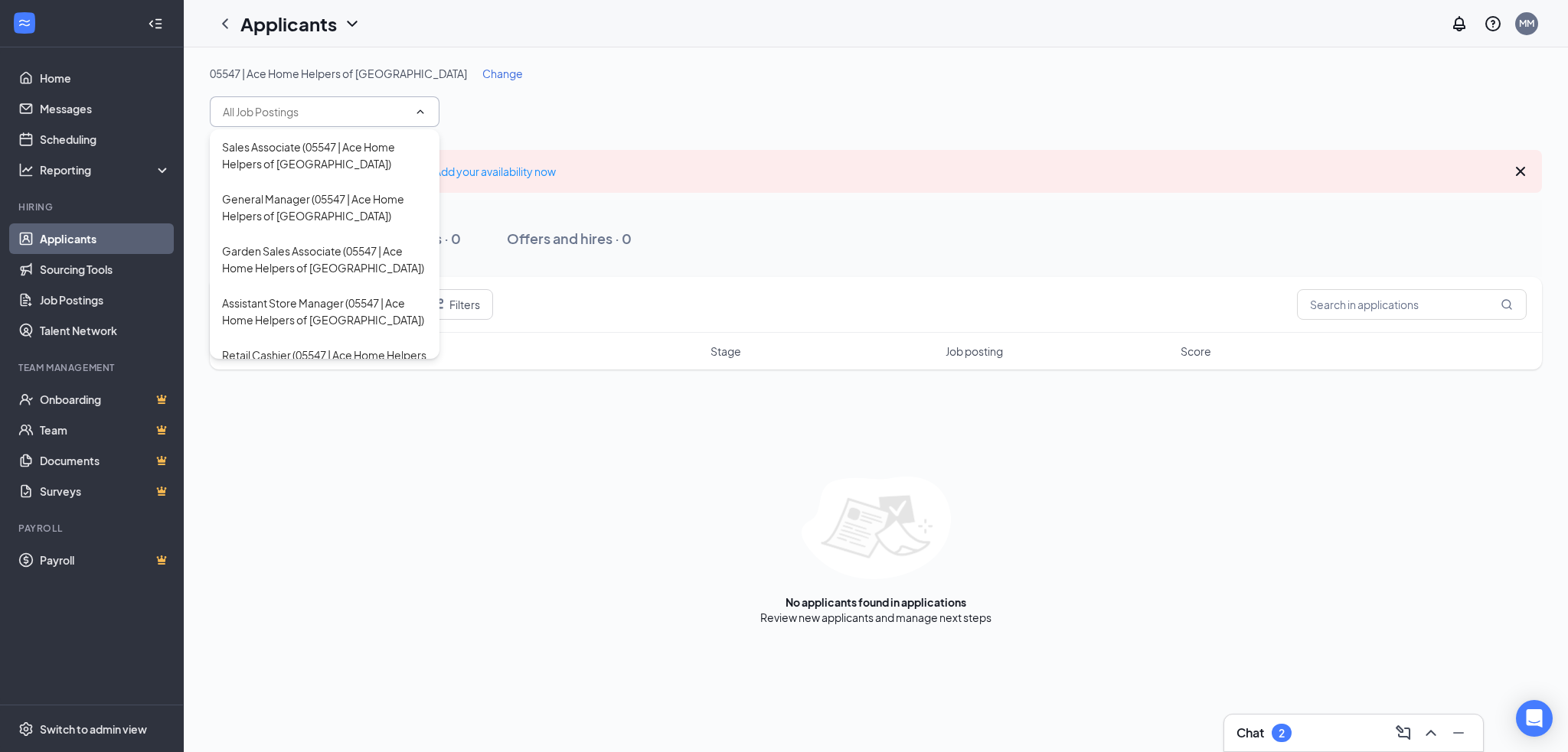
click at [554, 102] on div "05547 | Ace Home Helpers of Panama City Beach Change" at bounding box center [875, 96] width 1332 height 61
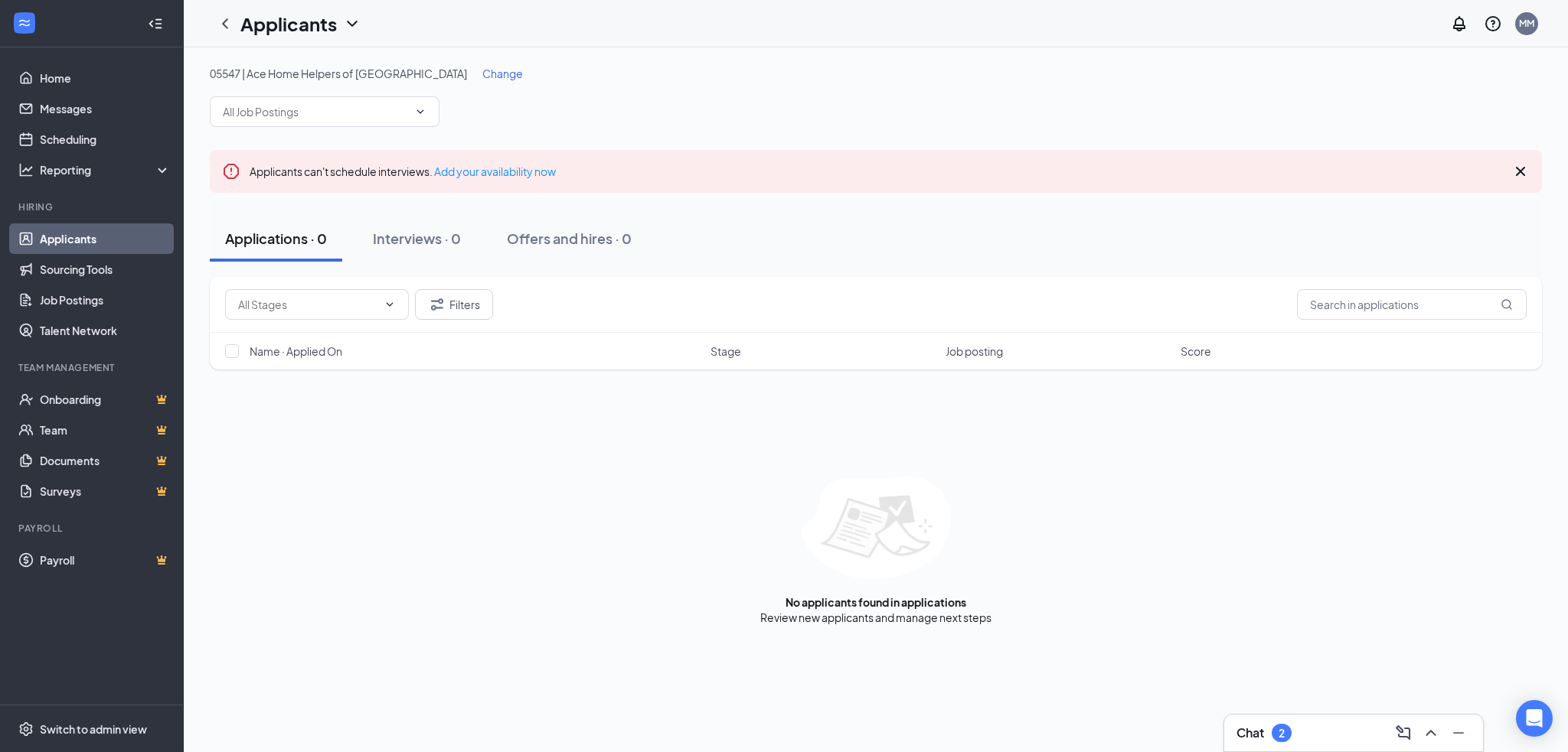
click at [482, 75] on span "Change" at bounding box center [502, 73] width 40 height 14
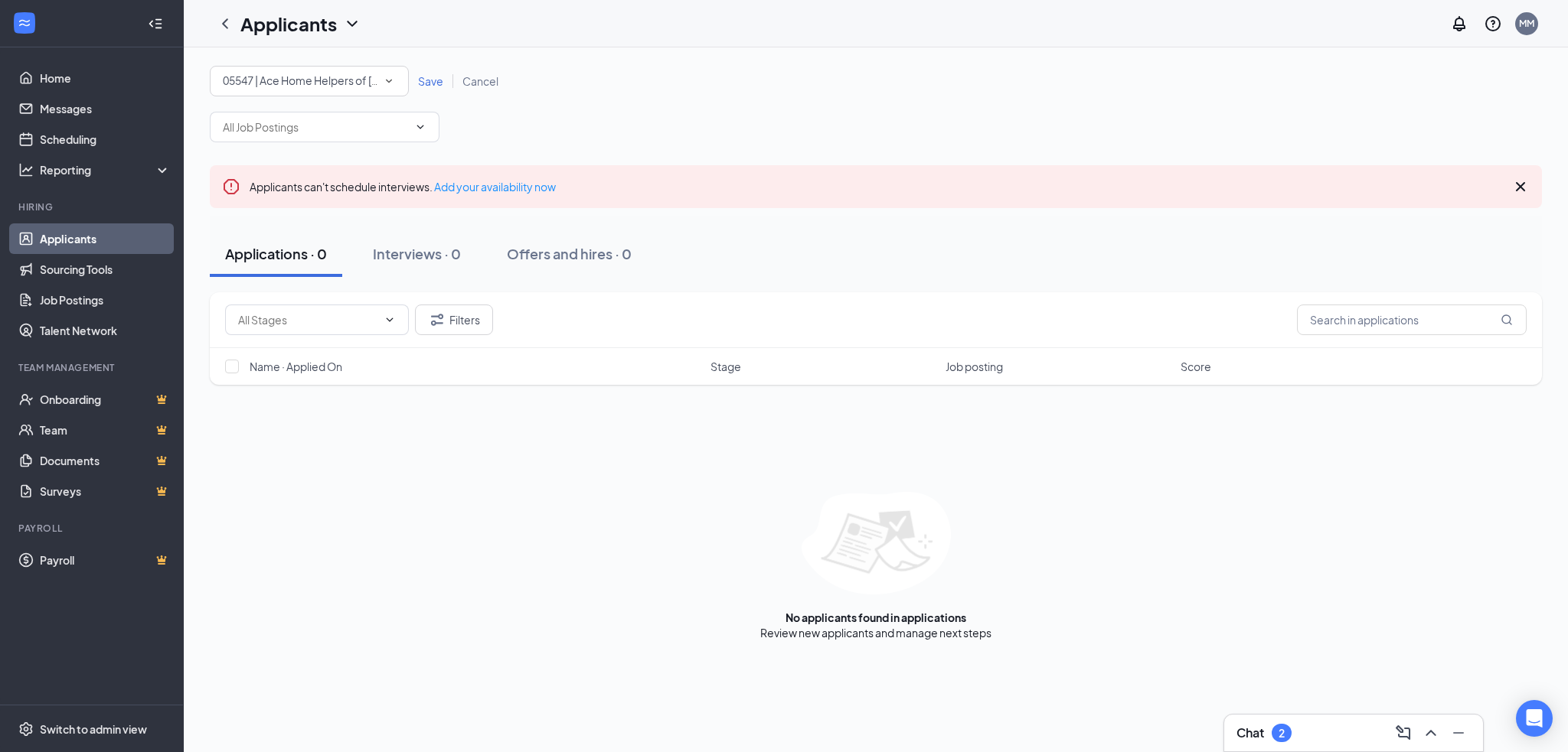
click at [392, 82] on icon "SmallChevronDown" at bounding box center [389, 81] width 14 height 14
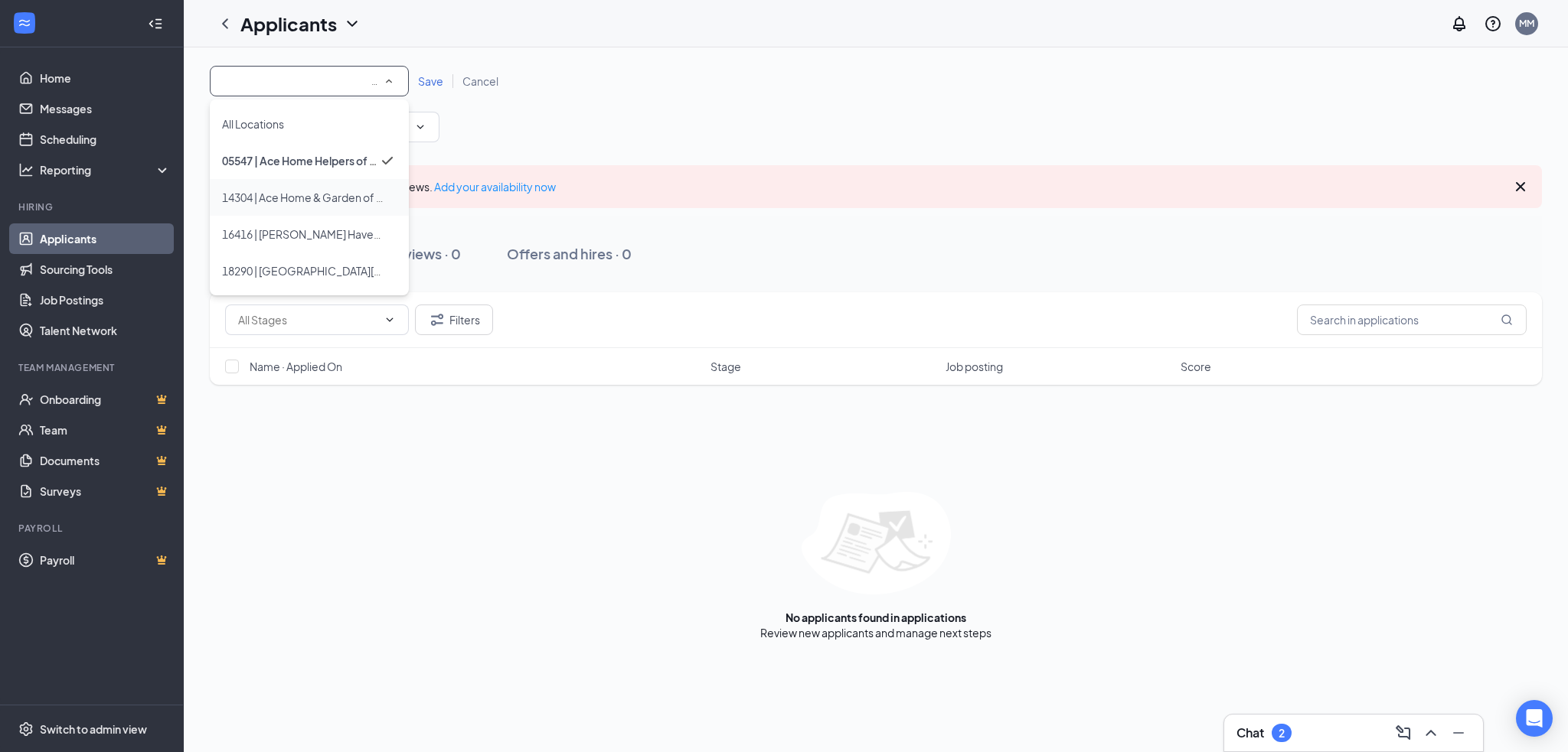
click at [347, 192] on span "14304 | Ace Home & Garden of [GEOGRAPHIC_DATA]" at bounding box center [355, 197] width 266 height 14
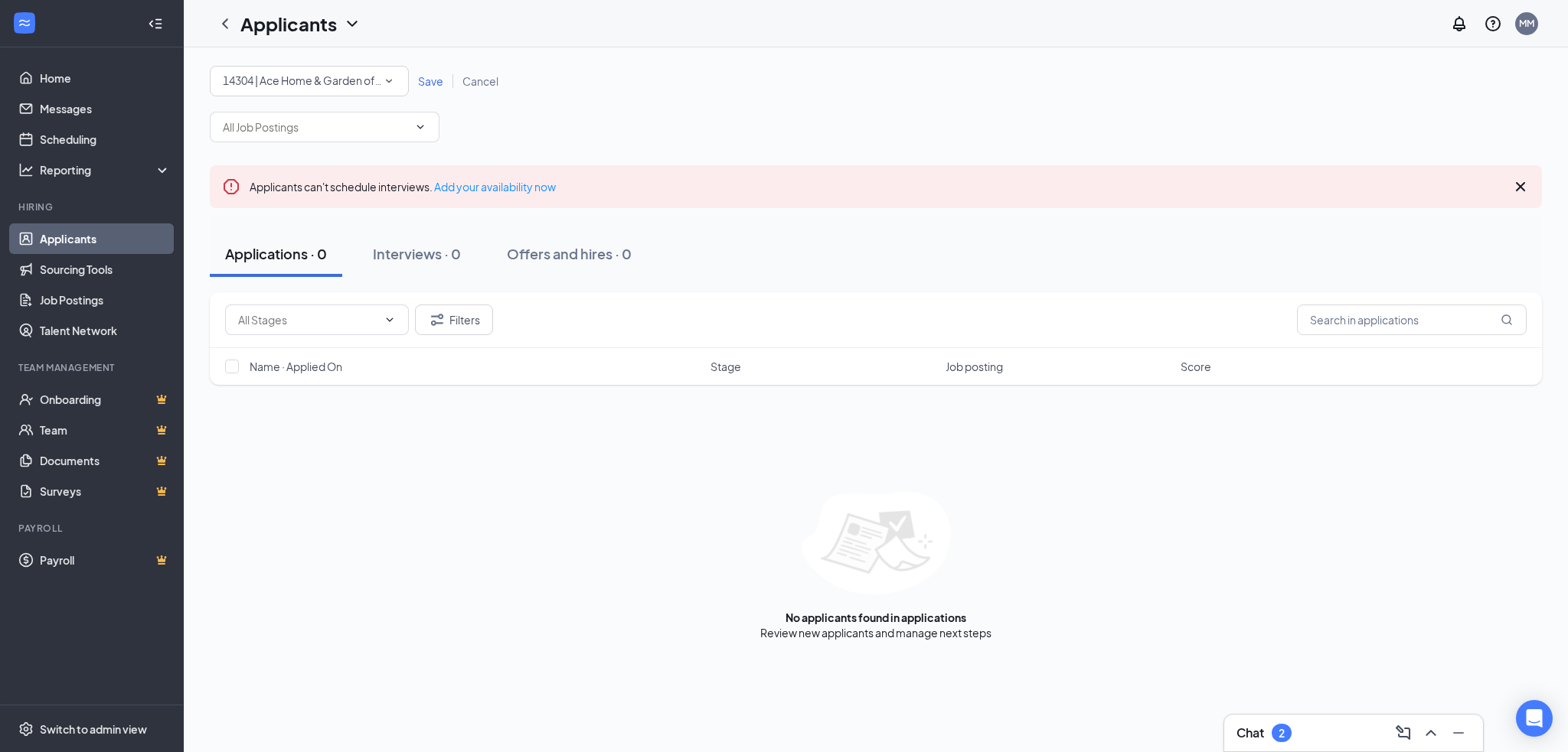
click at [434, 83] on span "Save" at bounding box center [431, 81] width 26 height 14
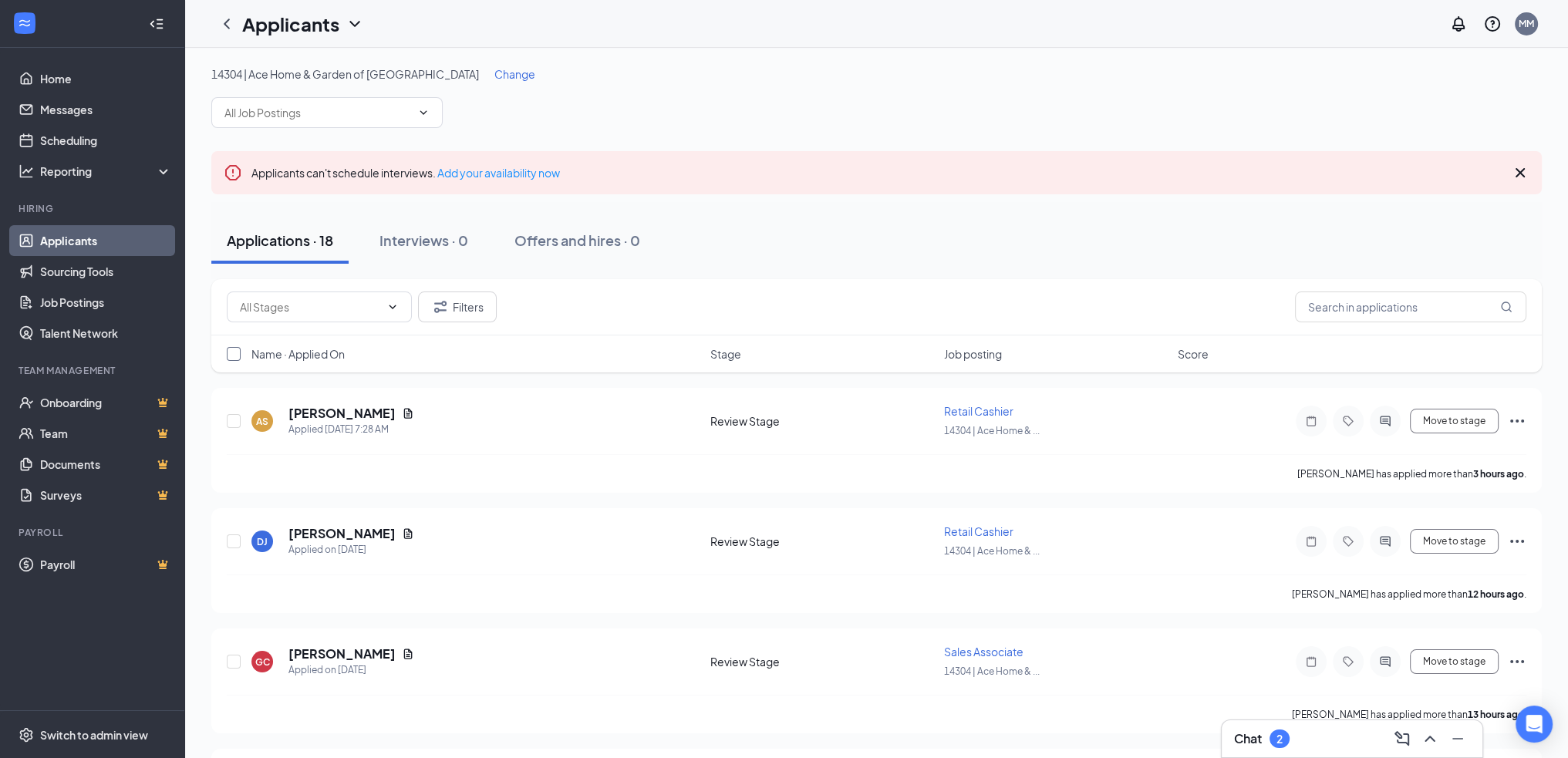
click at [232, 354] on input "checkbox" at bounding box center [234, 354] width 14 height 14
checkbox input "true"
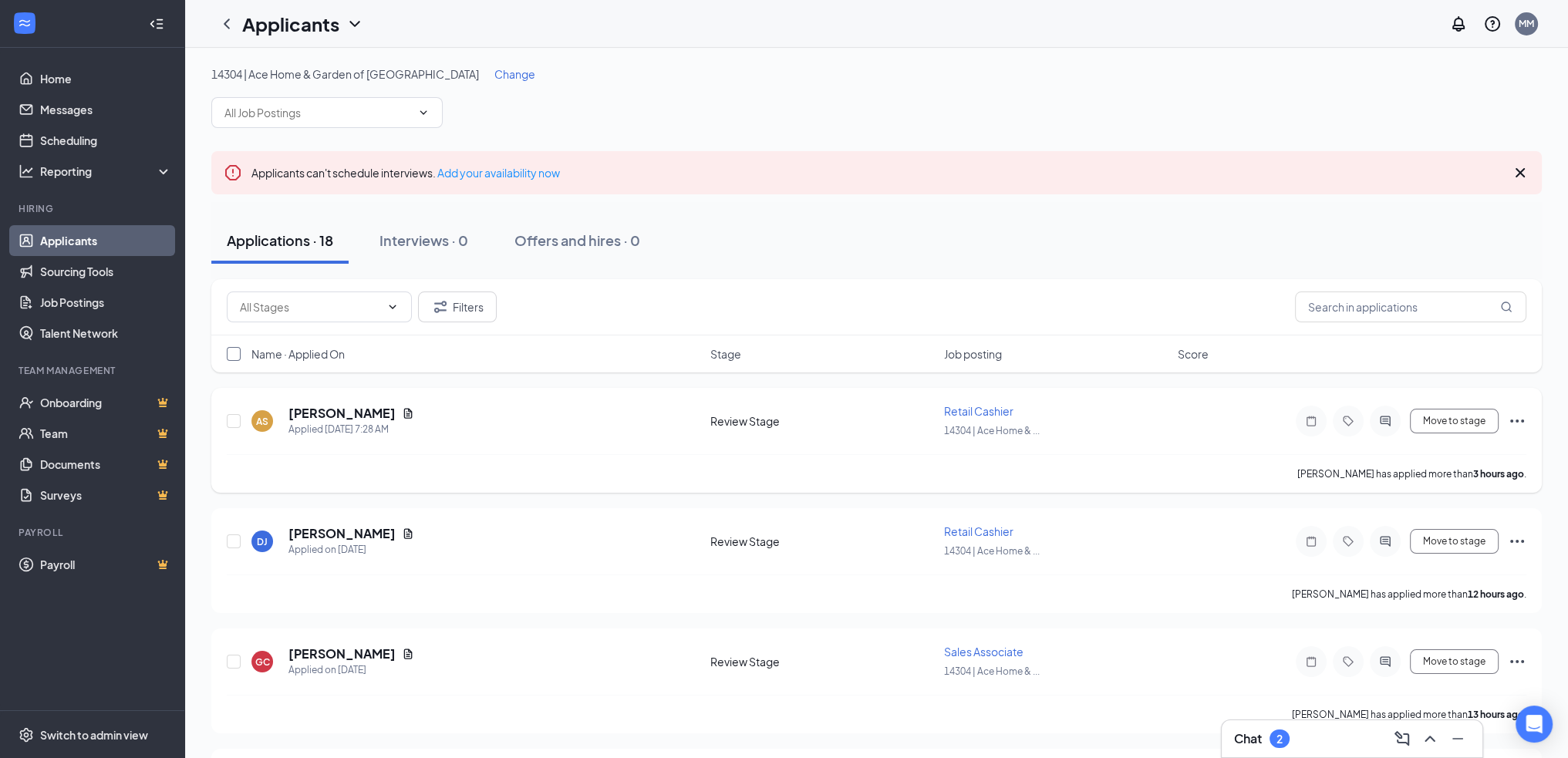
checkbox input "true"
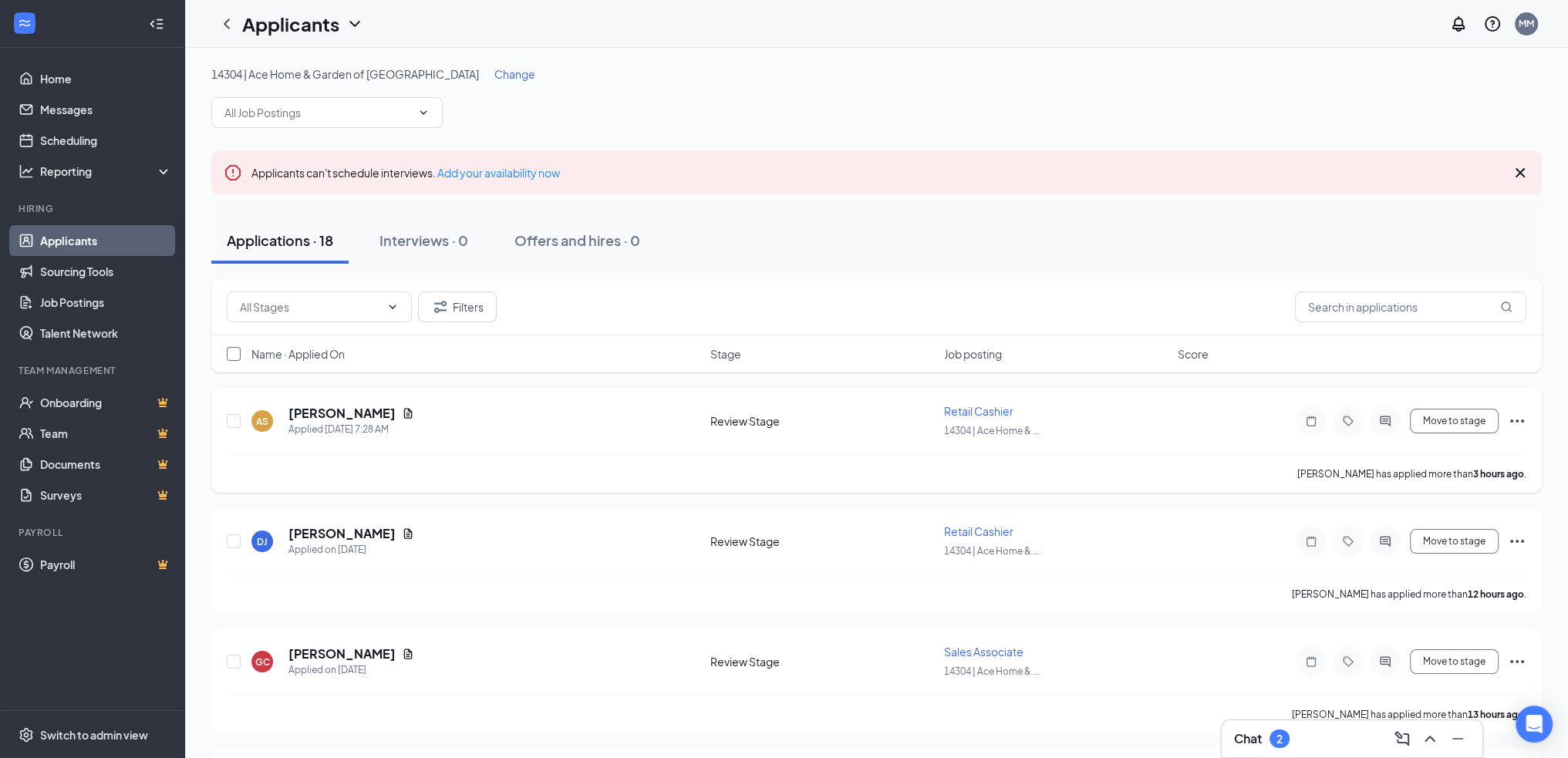
checkbox input "true"
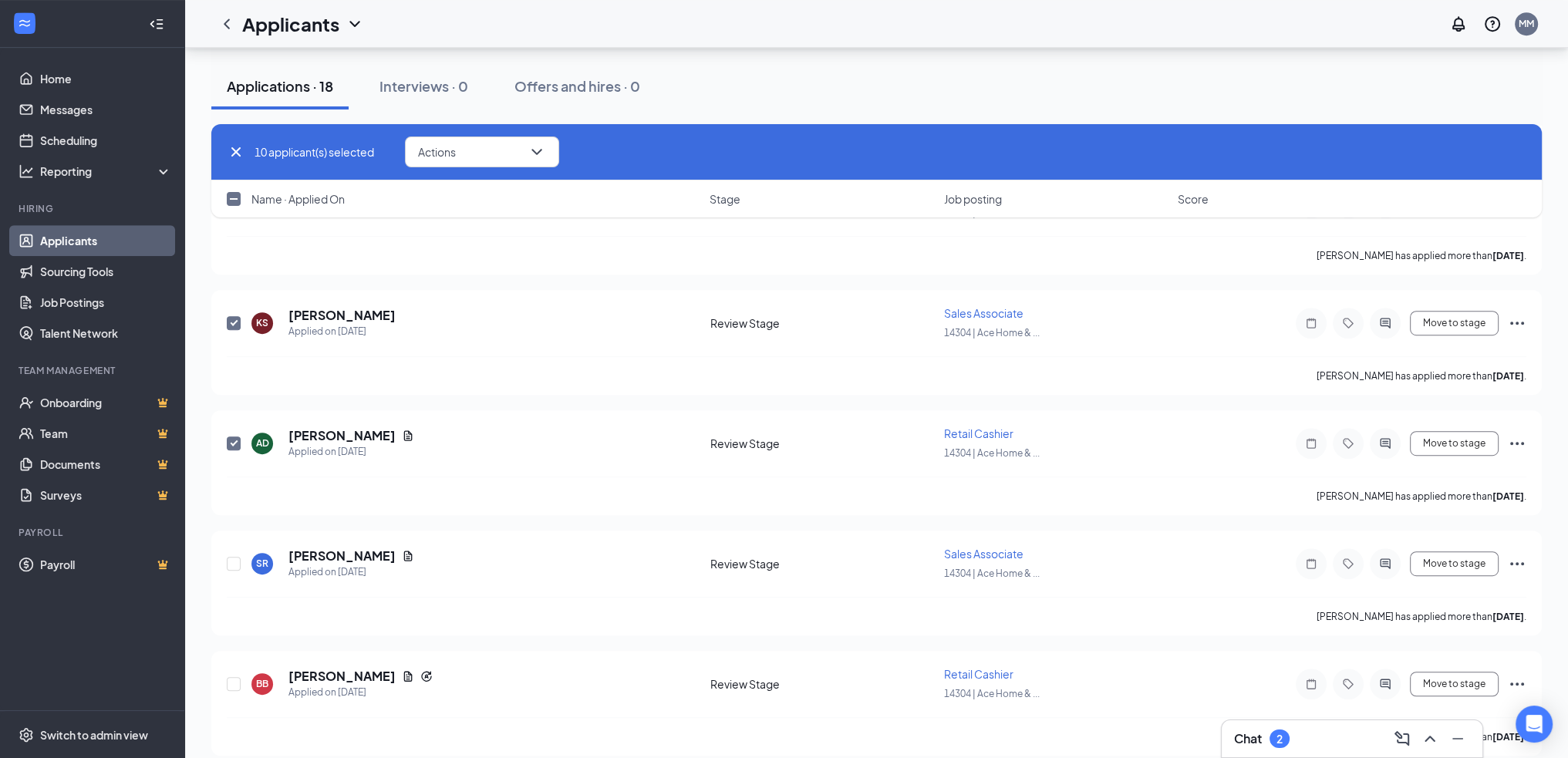
scroll to position [1126, 0]
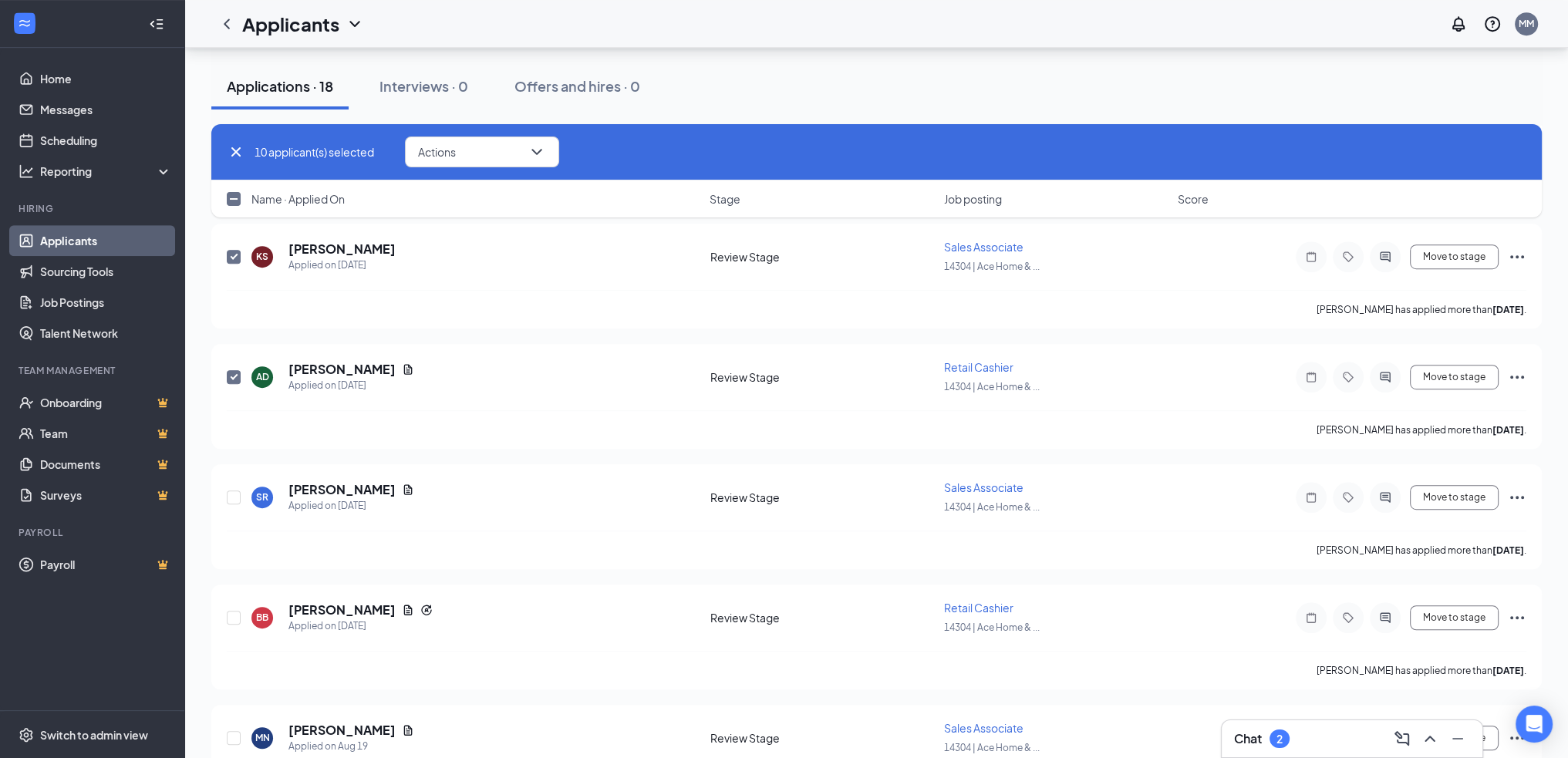
click at [235, 201] on input "checkbox" at bounding box center [234, 199] width 14 height 14
checkbox input "true"
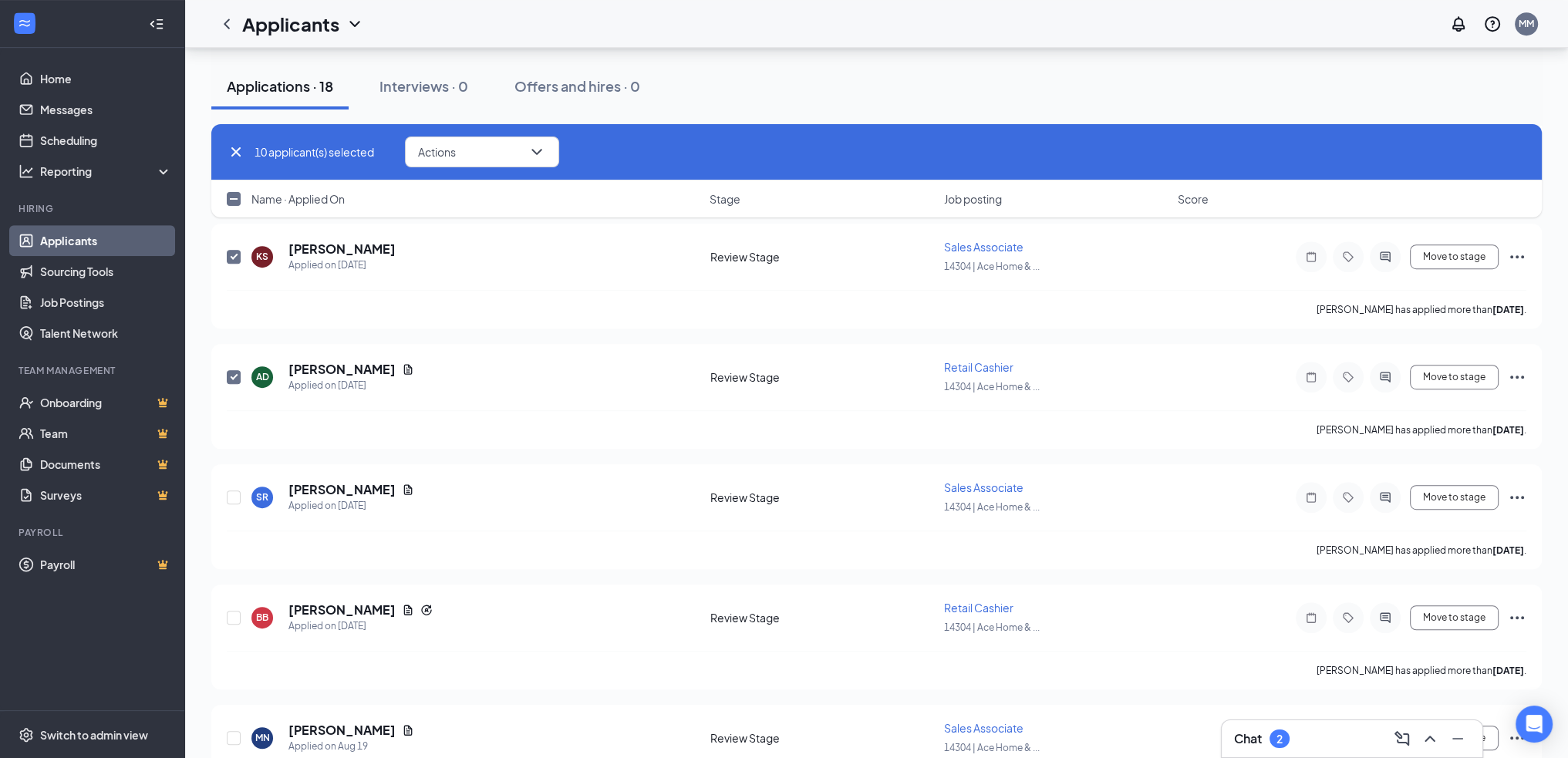
checkbox input "true"
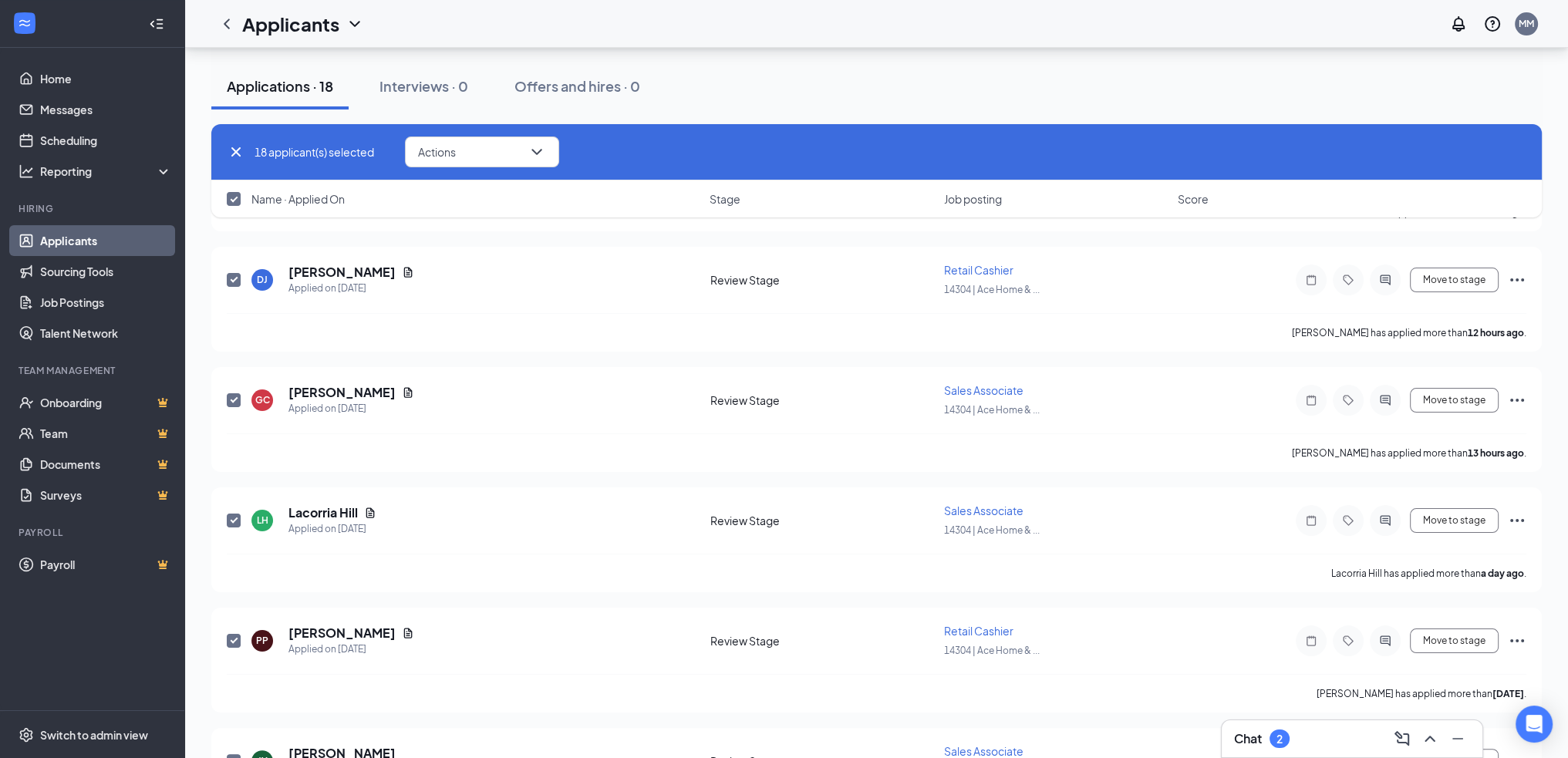
scroll to position [0, 0]
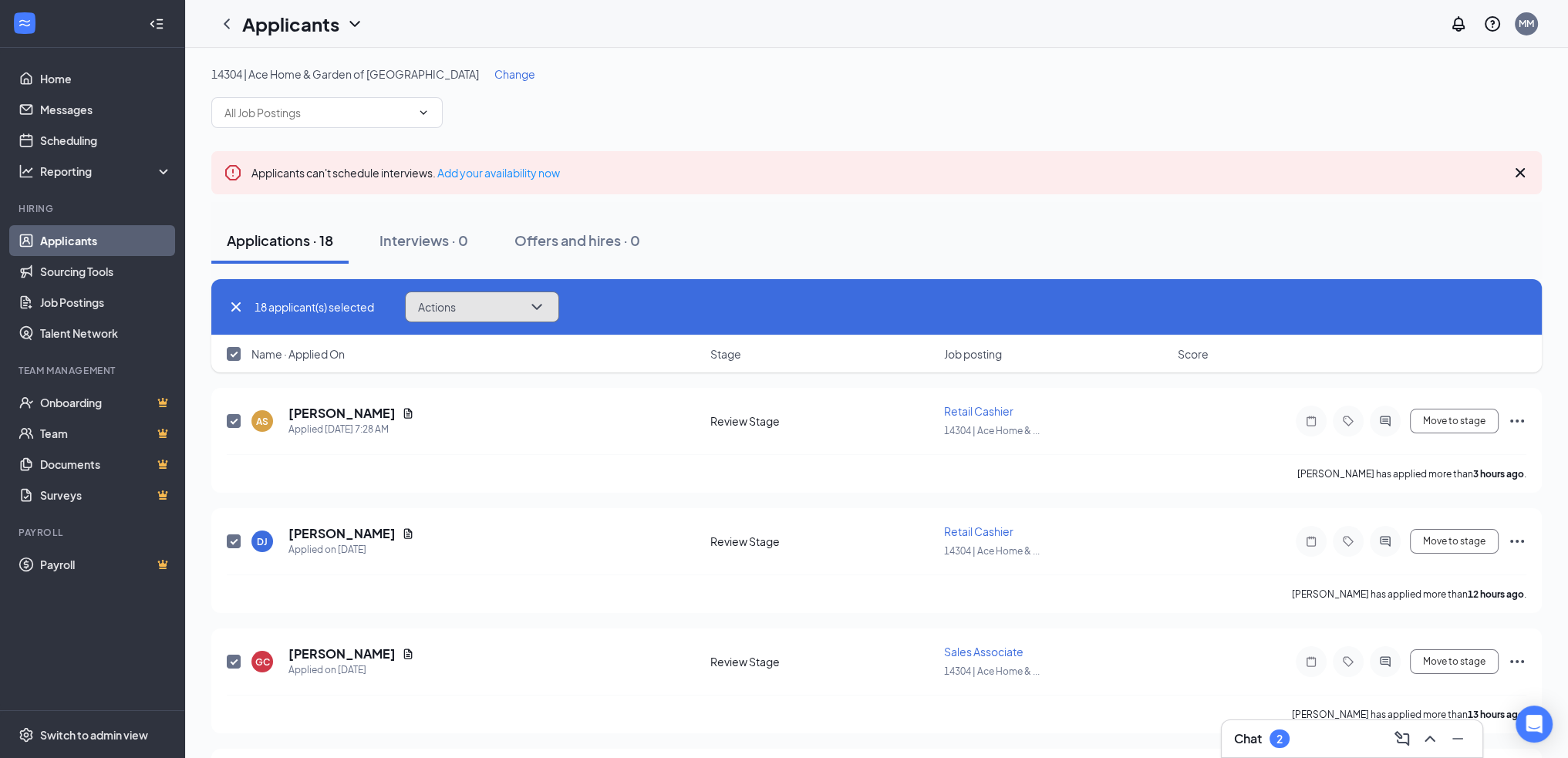
click at [525, 307] on button "Actions" at bounding box center [482, 307] width 154 height 30
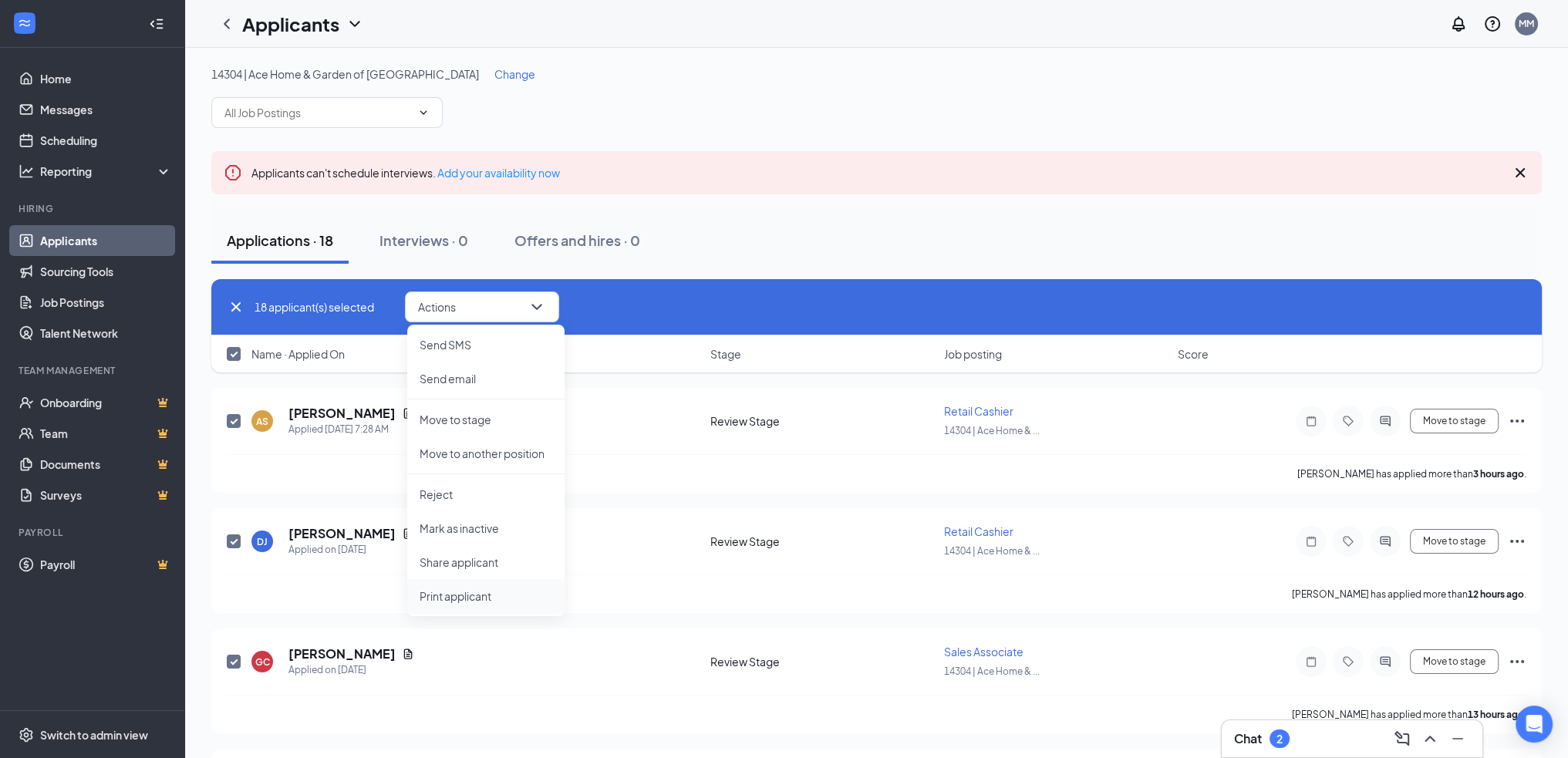
click at [502, 596] on p "Print applicant" at bounding box center [486, 596] width 133 height 16
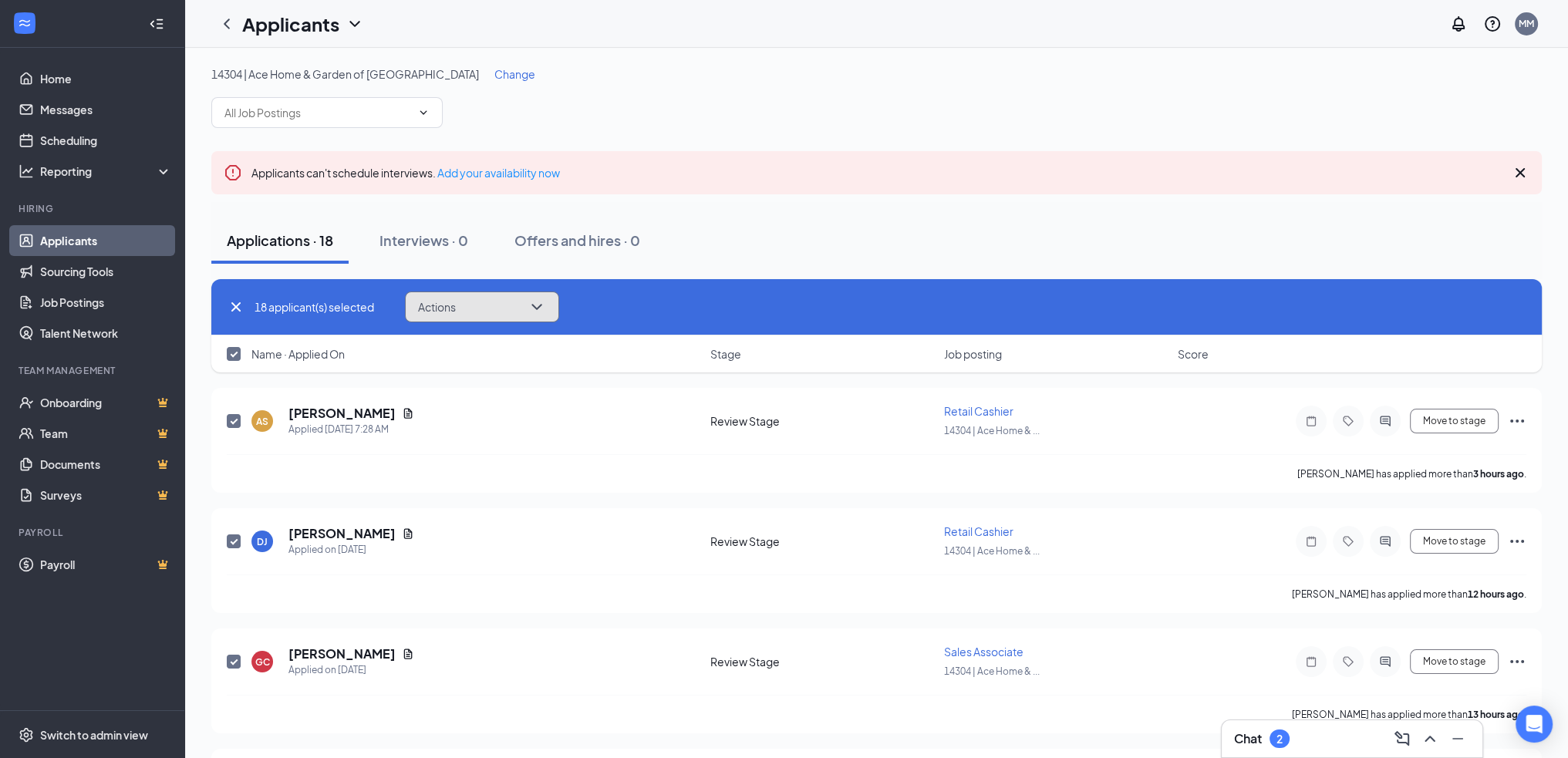
click at [472, 313] on button "Actions" at bounding box center [482, 307] width 154 height 30
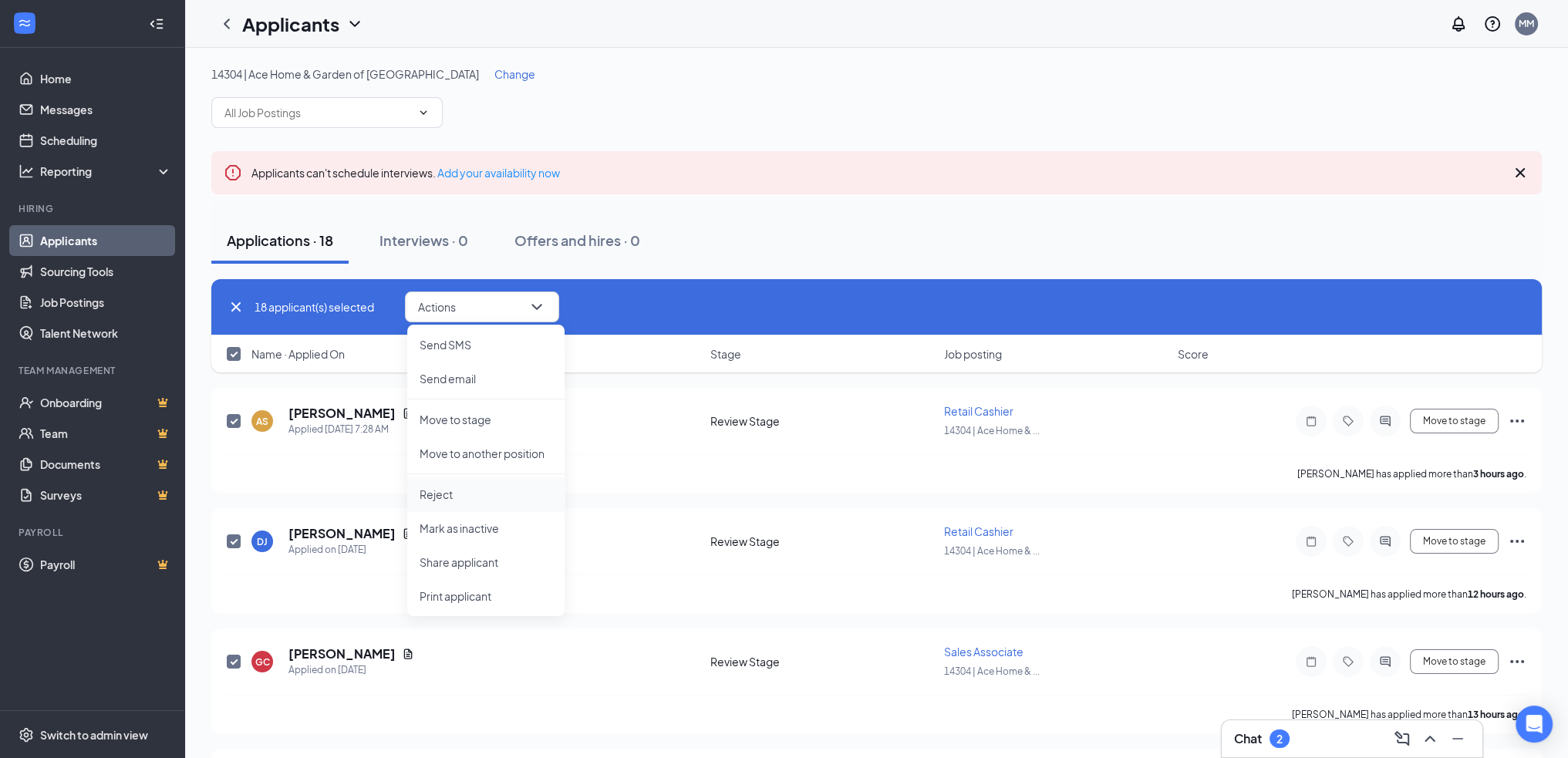
click at [490, 502] on li "Reject" at bounding box center [486, 494] width 157 height 34
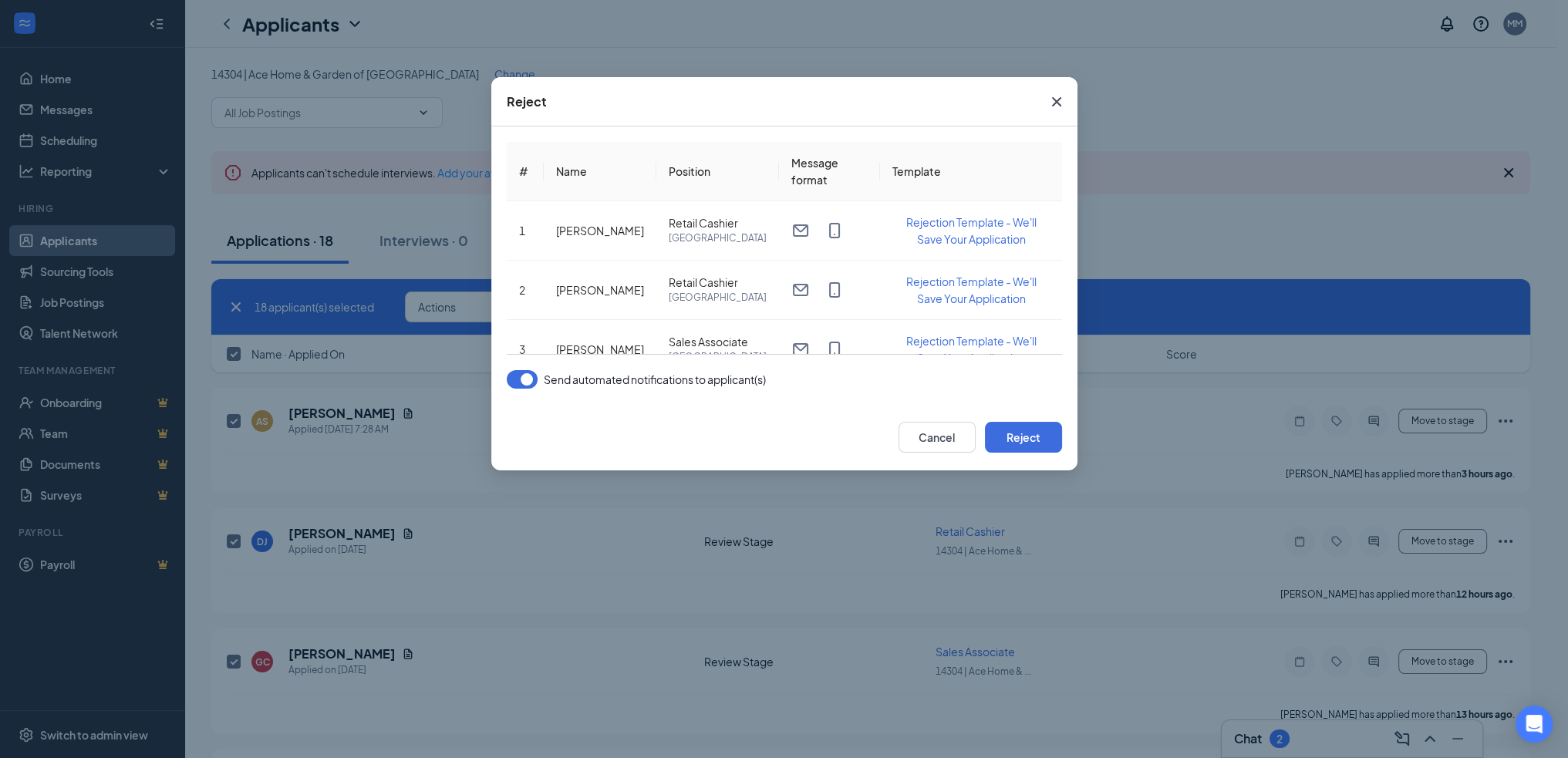
click at [513, 386] on button "button" at bounding box center [522, 379] width 30 height 18
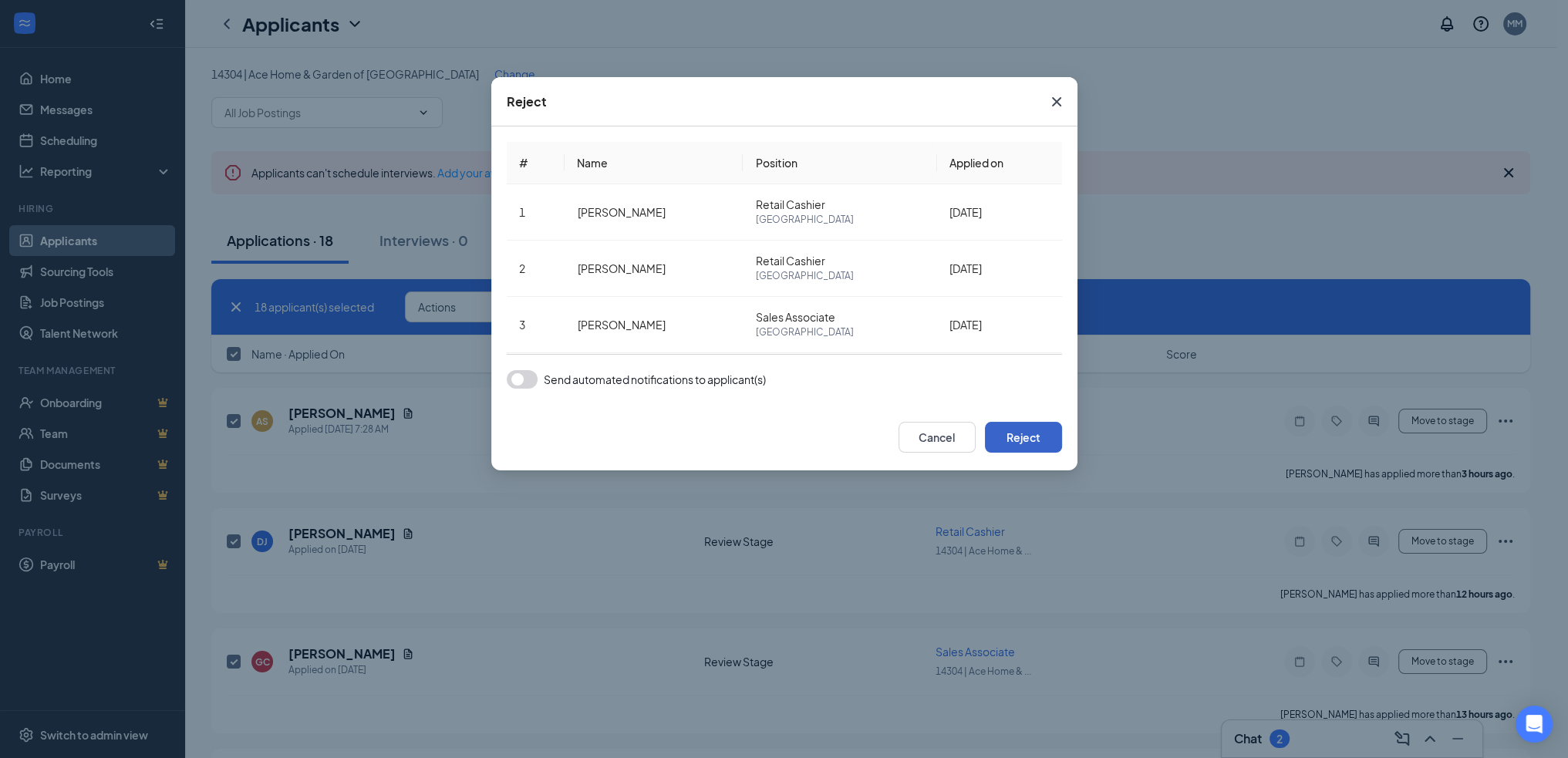
click at [1044, 441] on button "Reject" at bounding box center [1024, 437] width 78 height 30
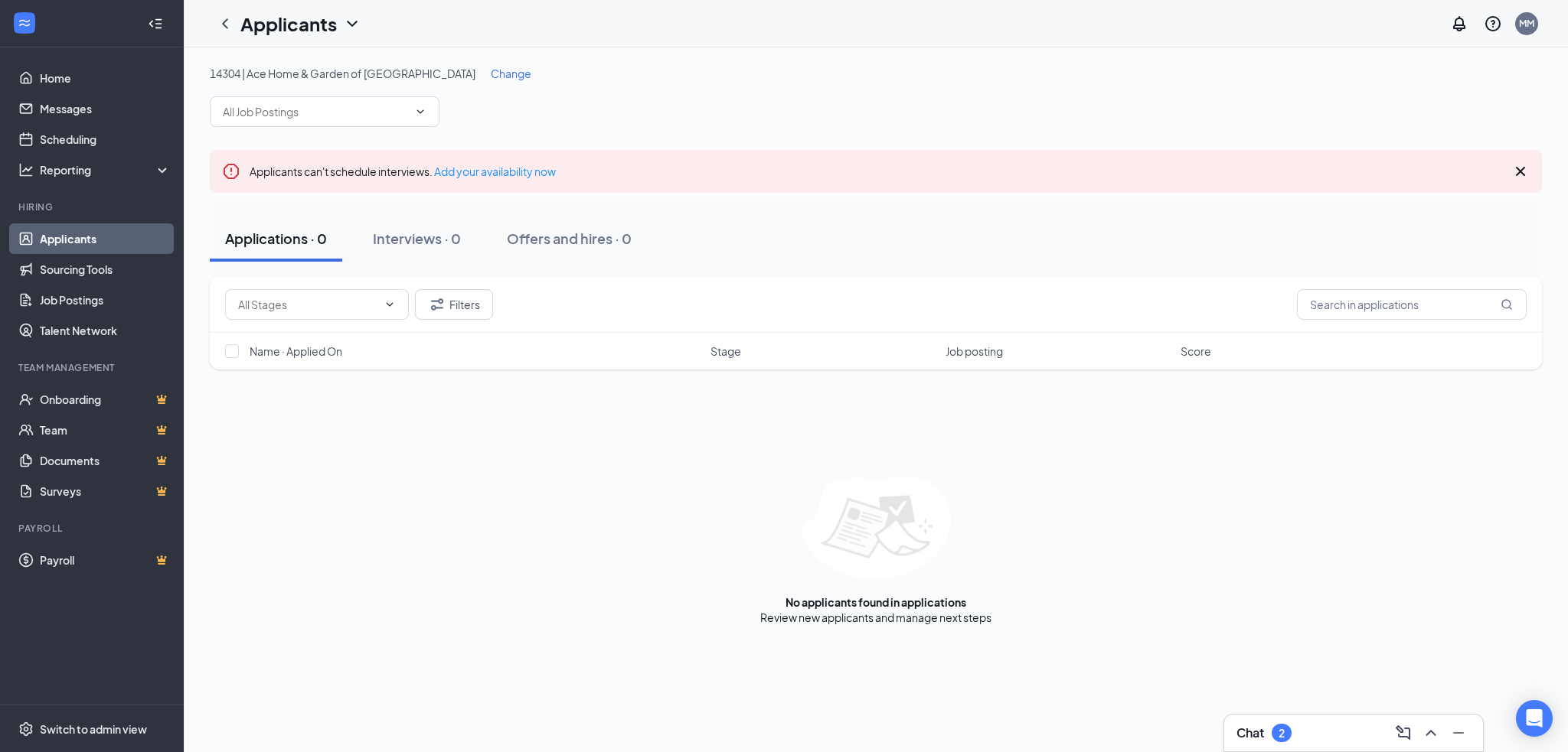
click at [490, 77] on span "Change" at bounding box center [510, 73] width 40 height 14
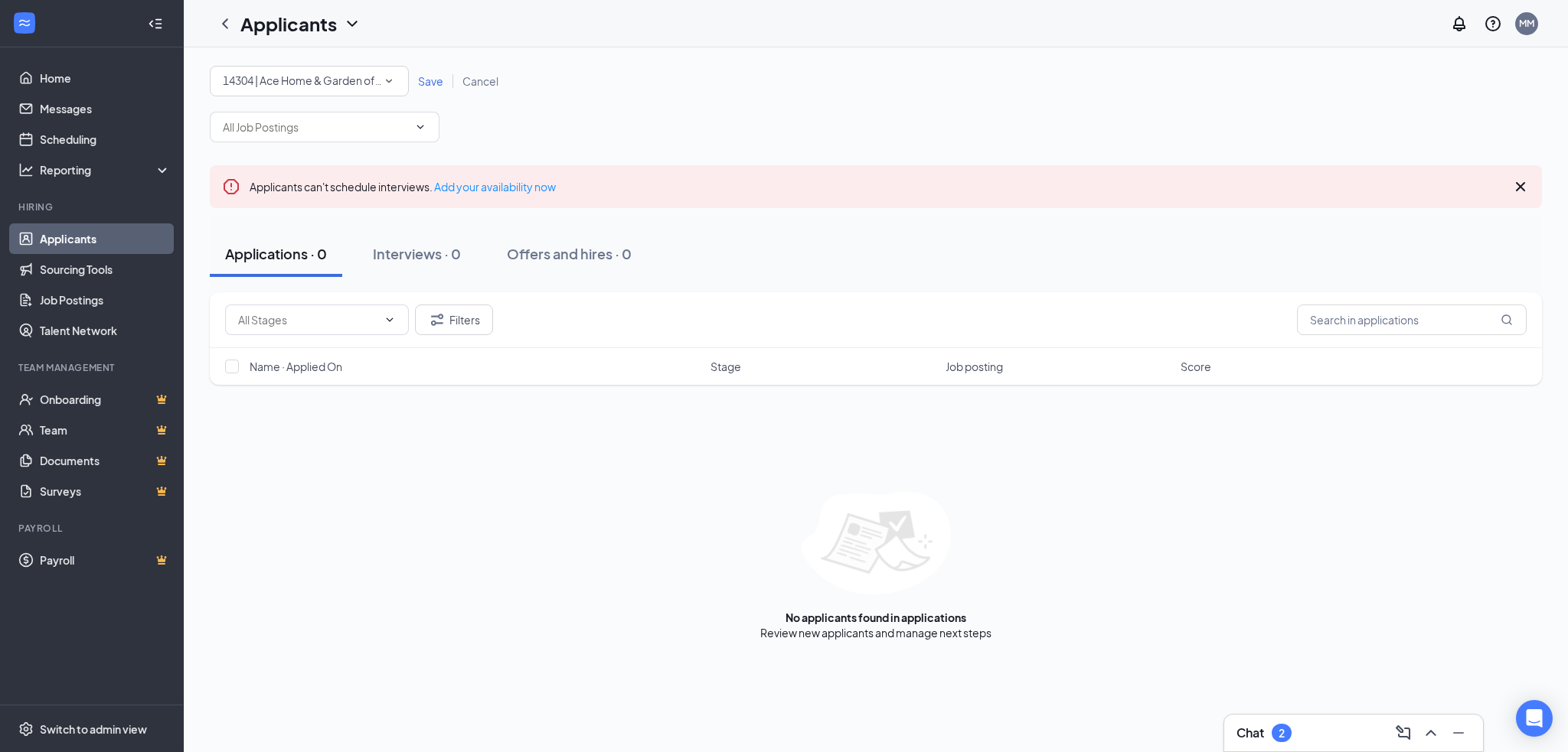
click at [340, 89] on div "14304 | Ace Home & Garden of [GEOGRAPHIC_DATA]" at bounding box center [309, 82] width 173 height 18
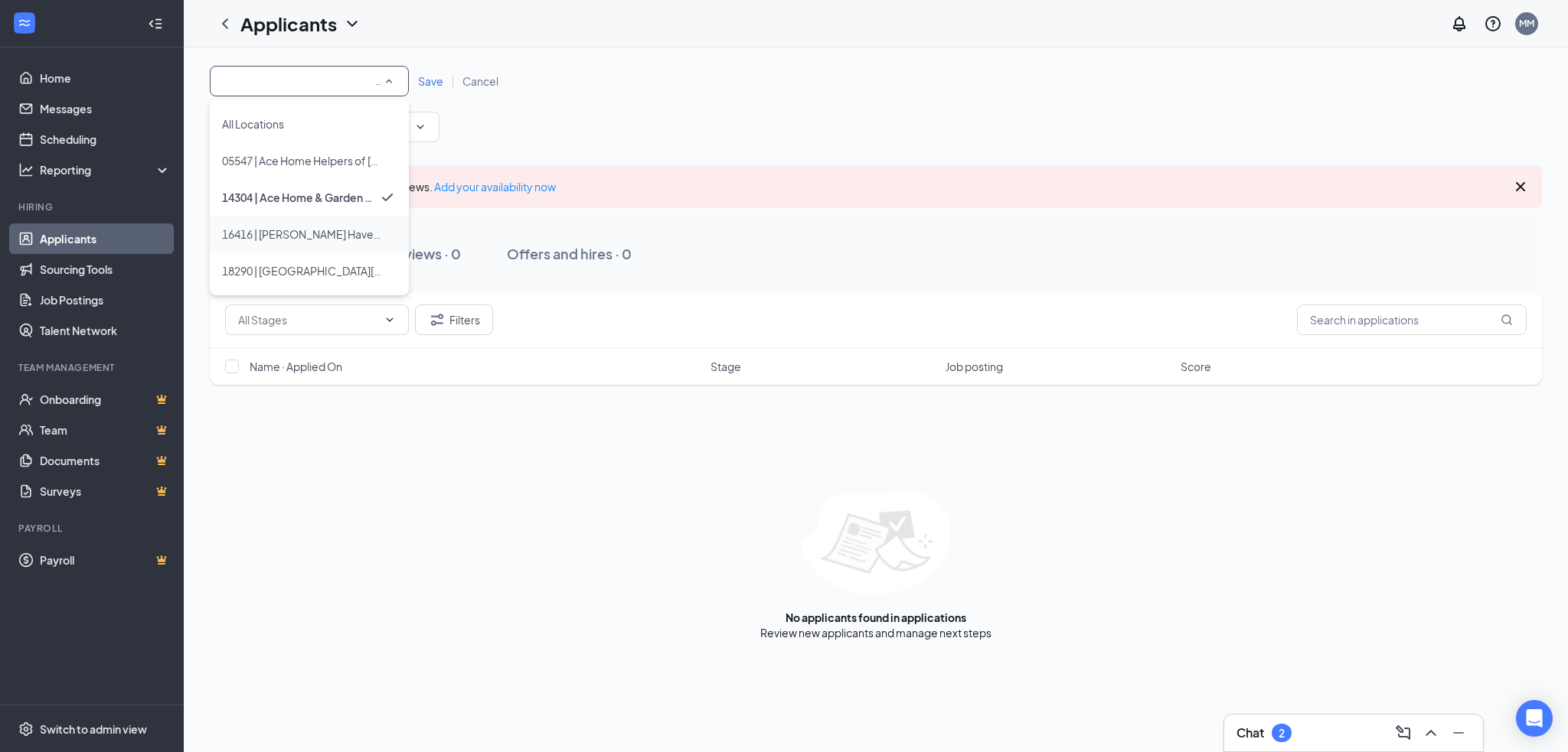
click at [323, 230] on span "16416 | [PERSON_NAME] Haven Ace Hardware" at bounding box center [336, 234] width 230 height 14
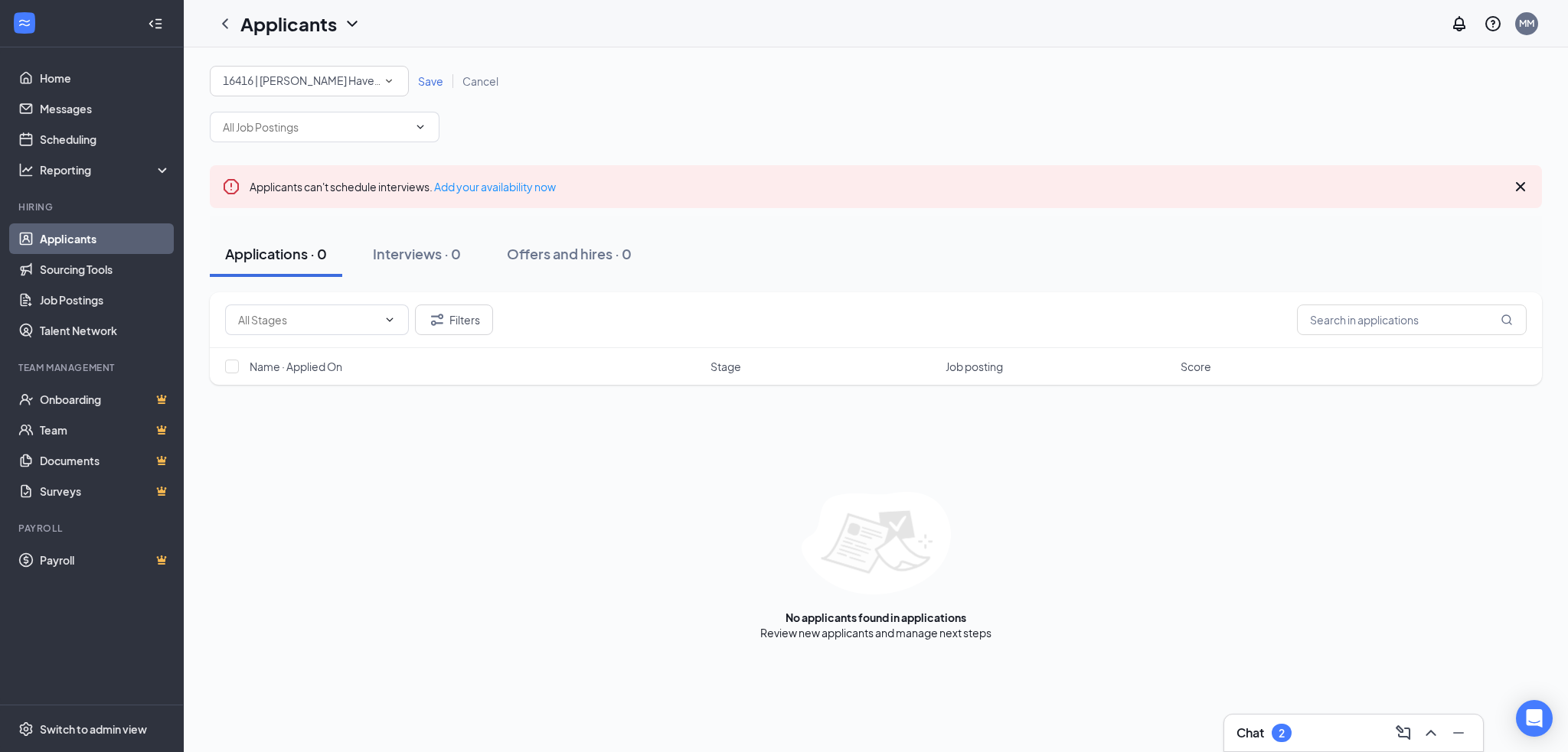
click at [421, 82] on span "Save" at bounding box center [431, 81] width 26 height 14
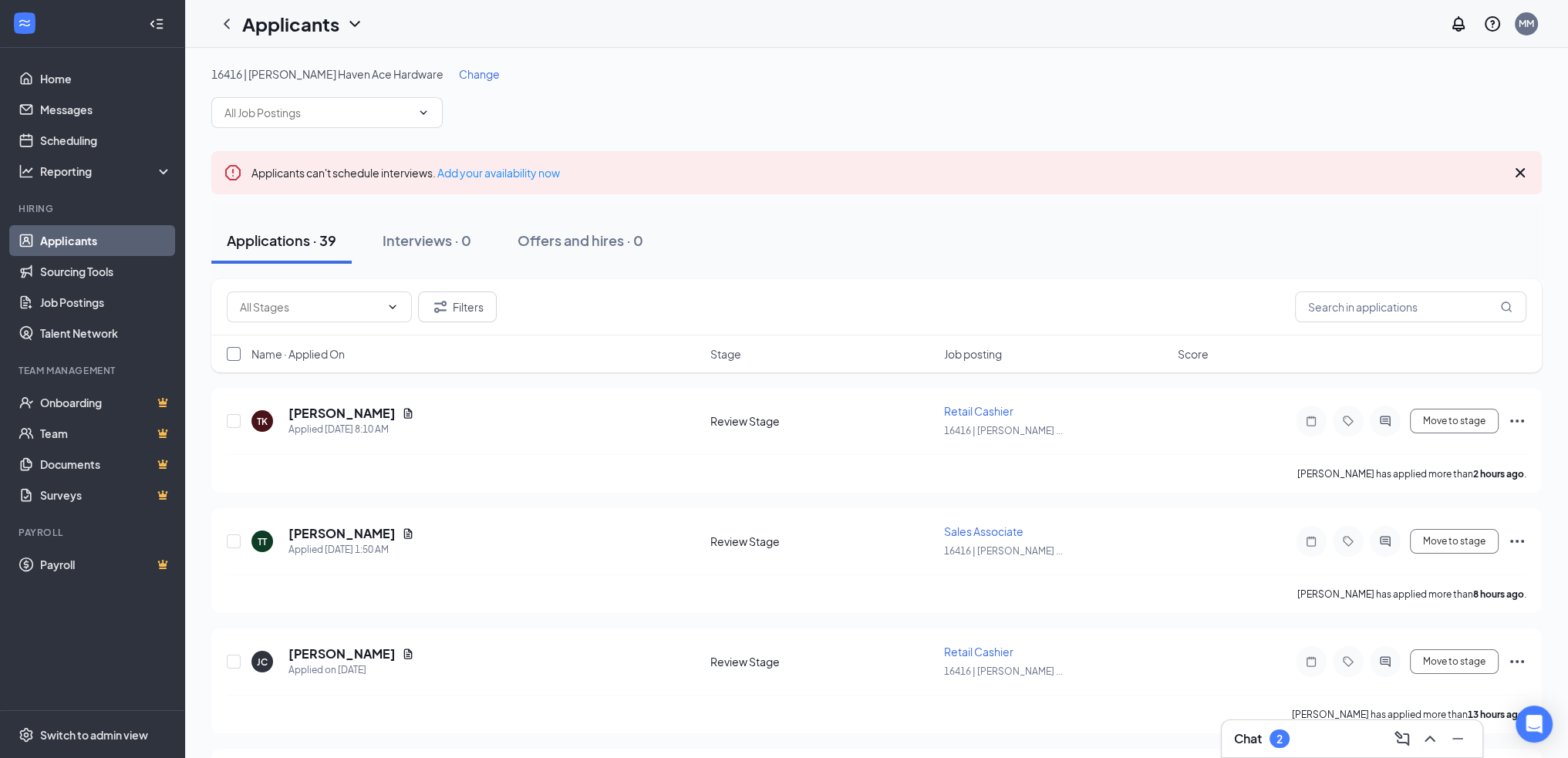
click at [231, 353] on input "checkbox" at bounding box center [234, 354] width 14 height 14
checkbox input "true"
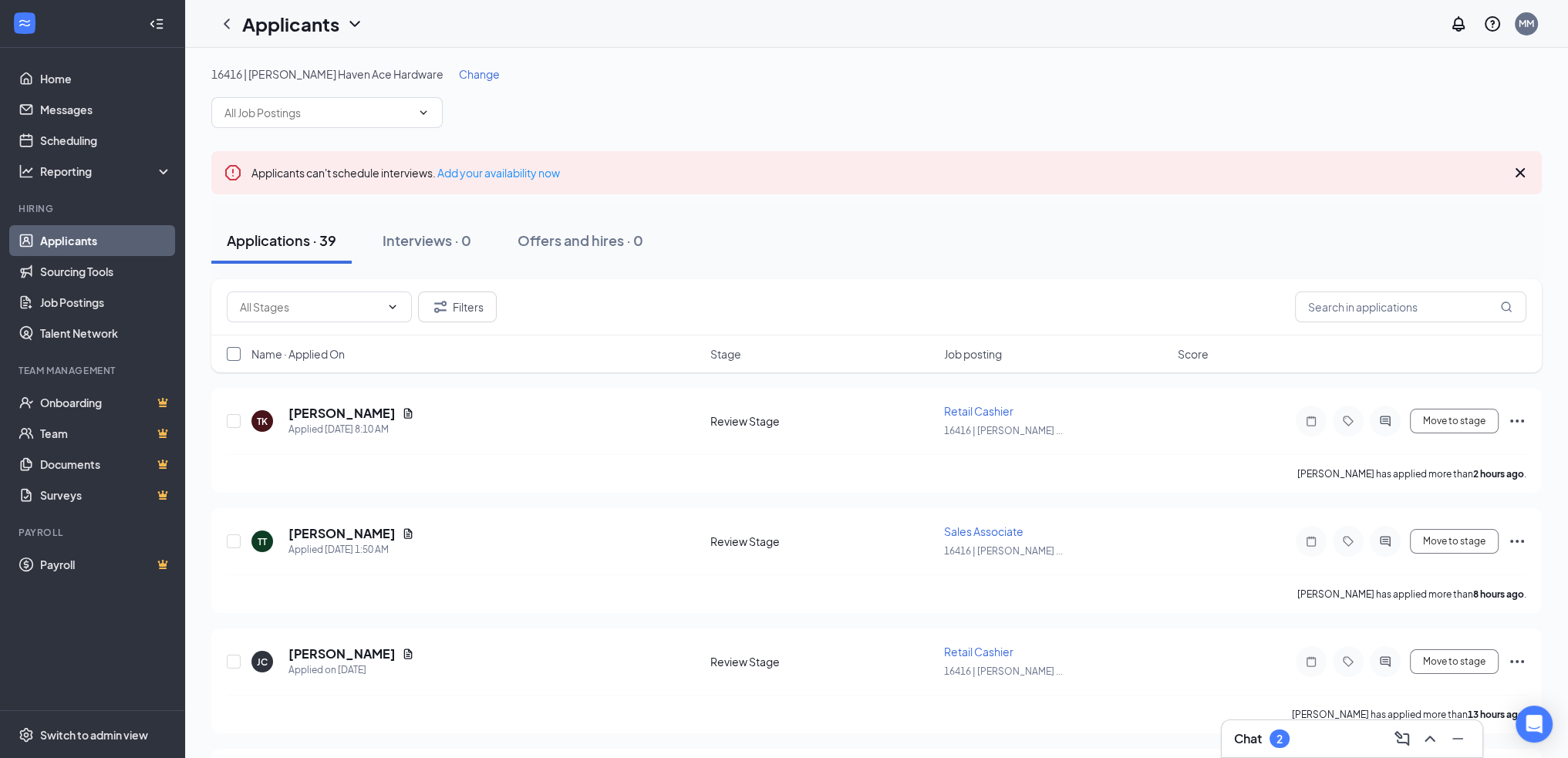
checkbox input "true"
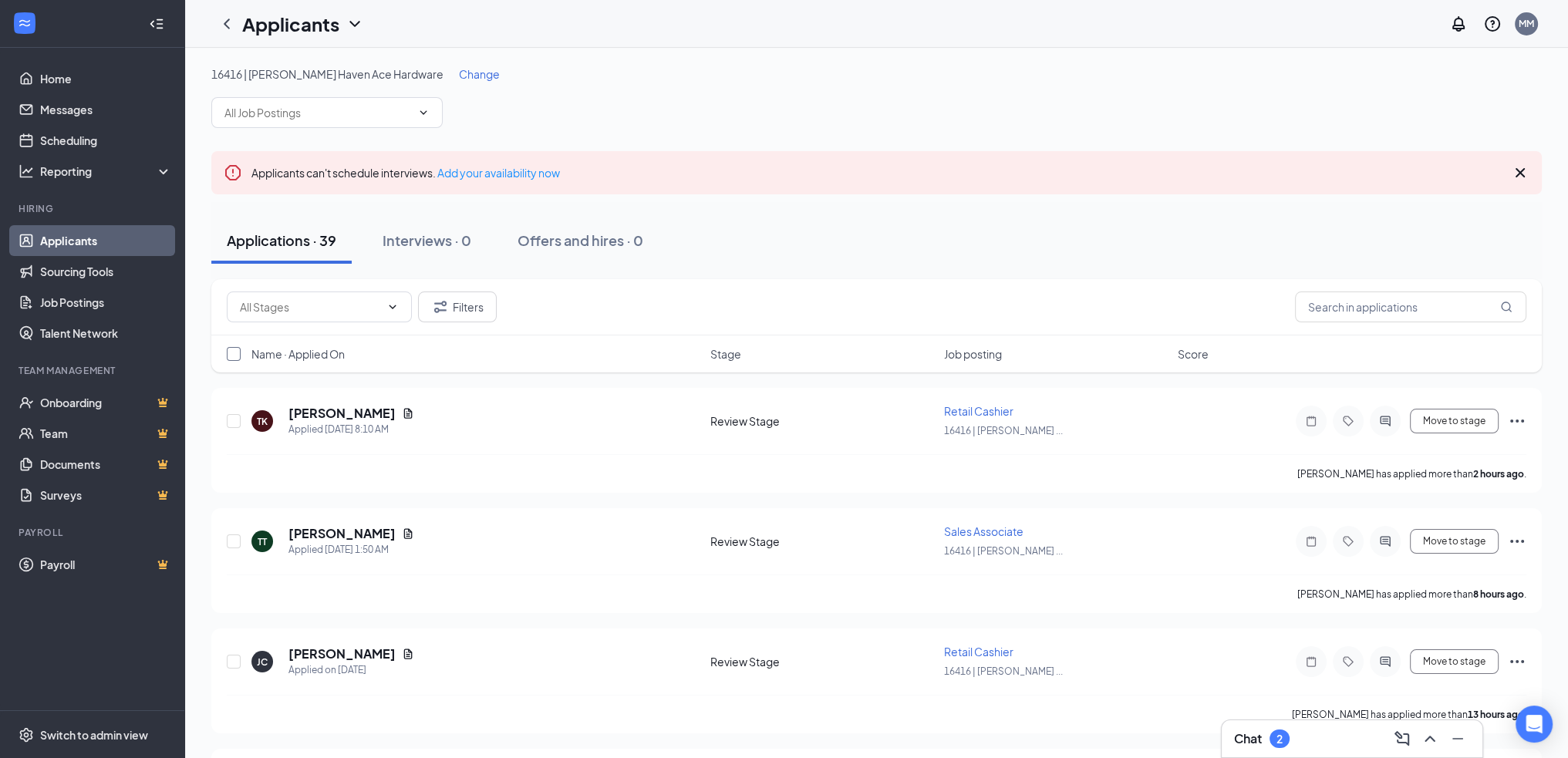
checkbox input "true"
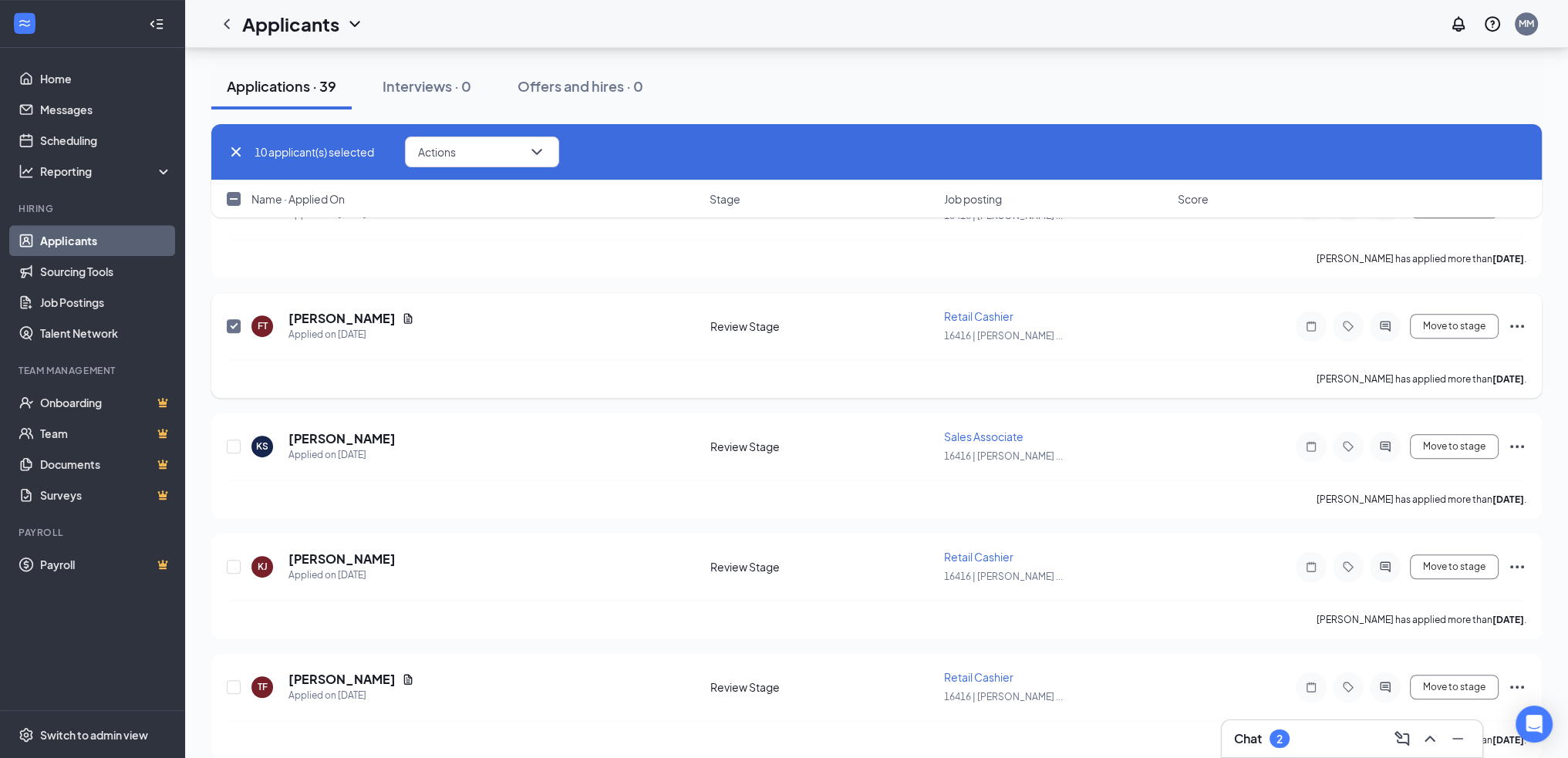
scroll to position [1178, 0]
click at [229, 199] on input "checkbox" at bounding box center [234, 199] width 14 height 14
checkbox input "true"
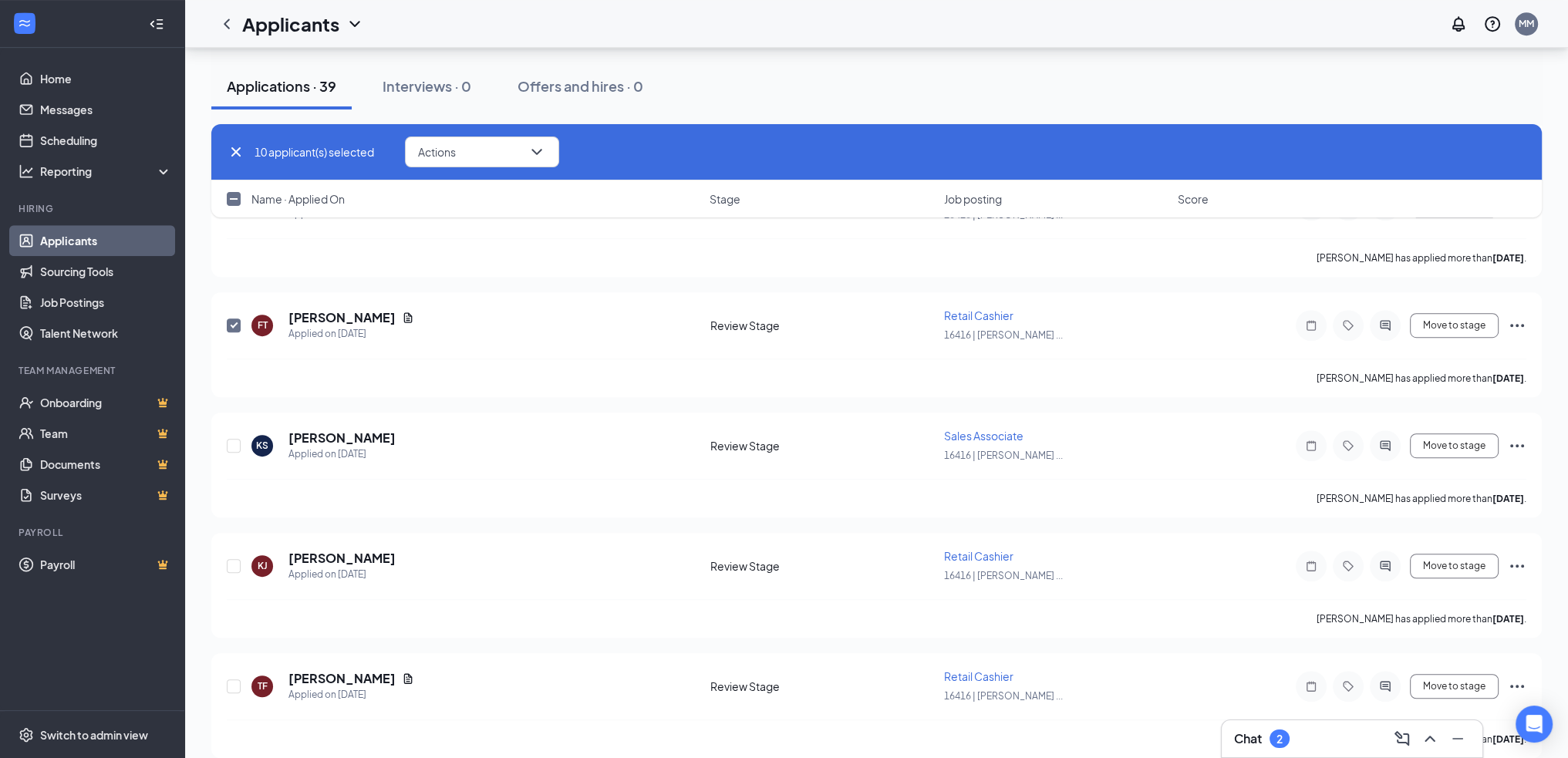
checkbox input "true"
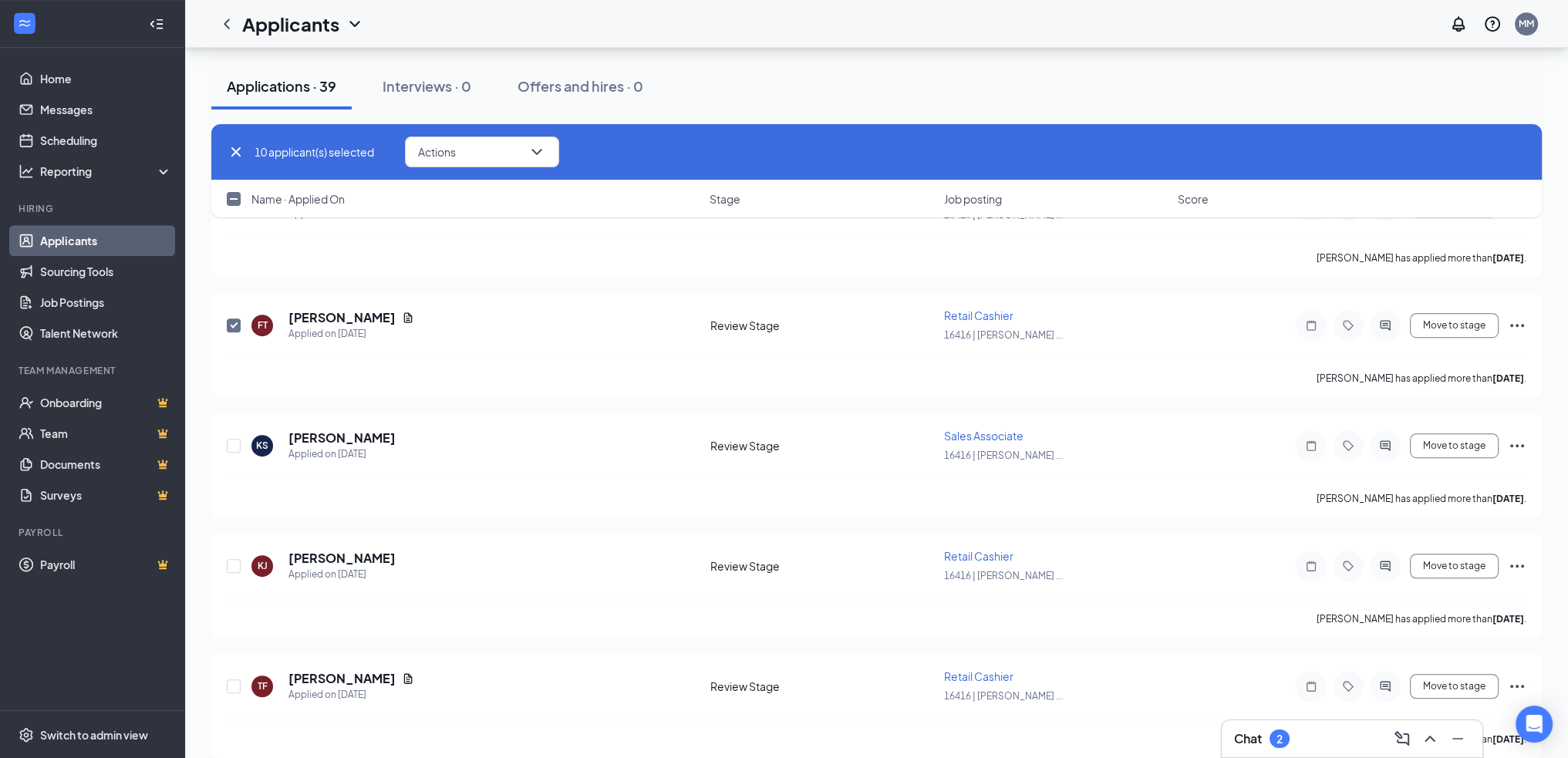
checkbox input "true"
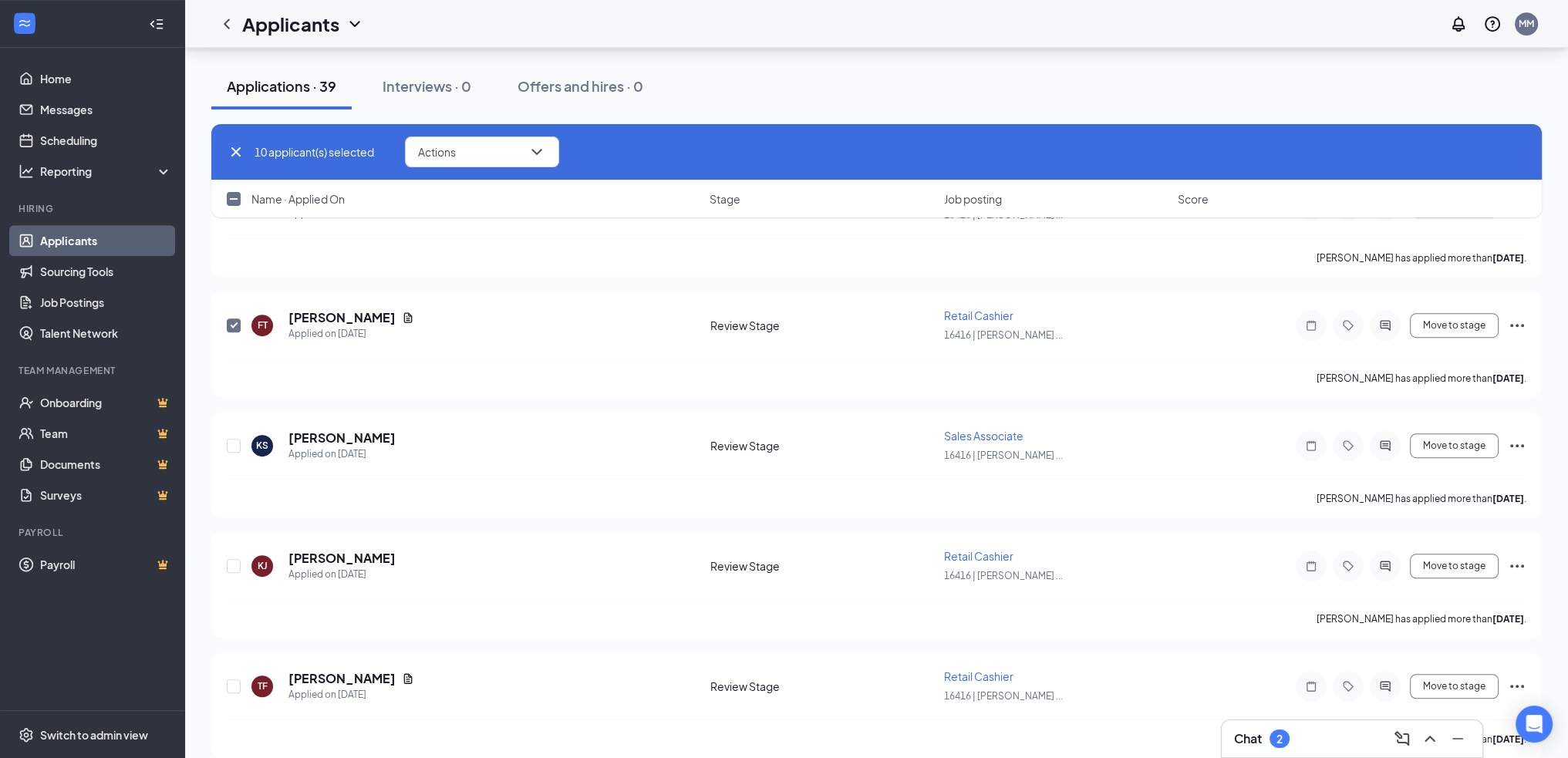
checkbox input "true"
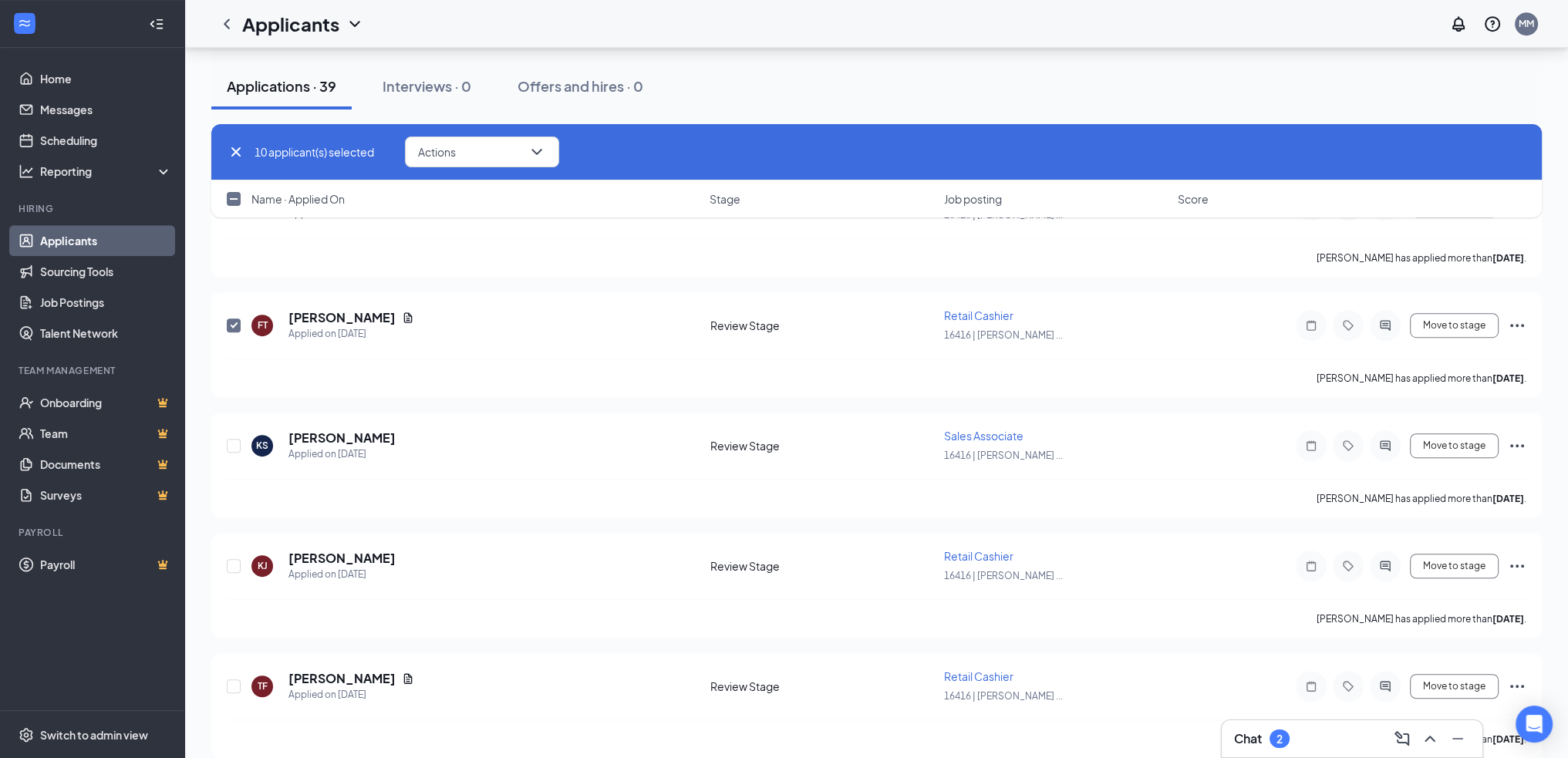
checkbox input "true"
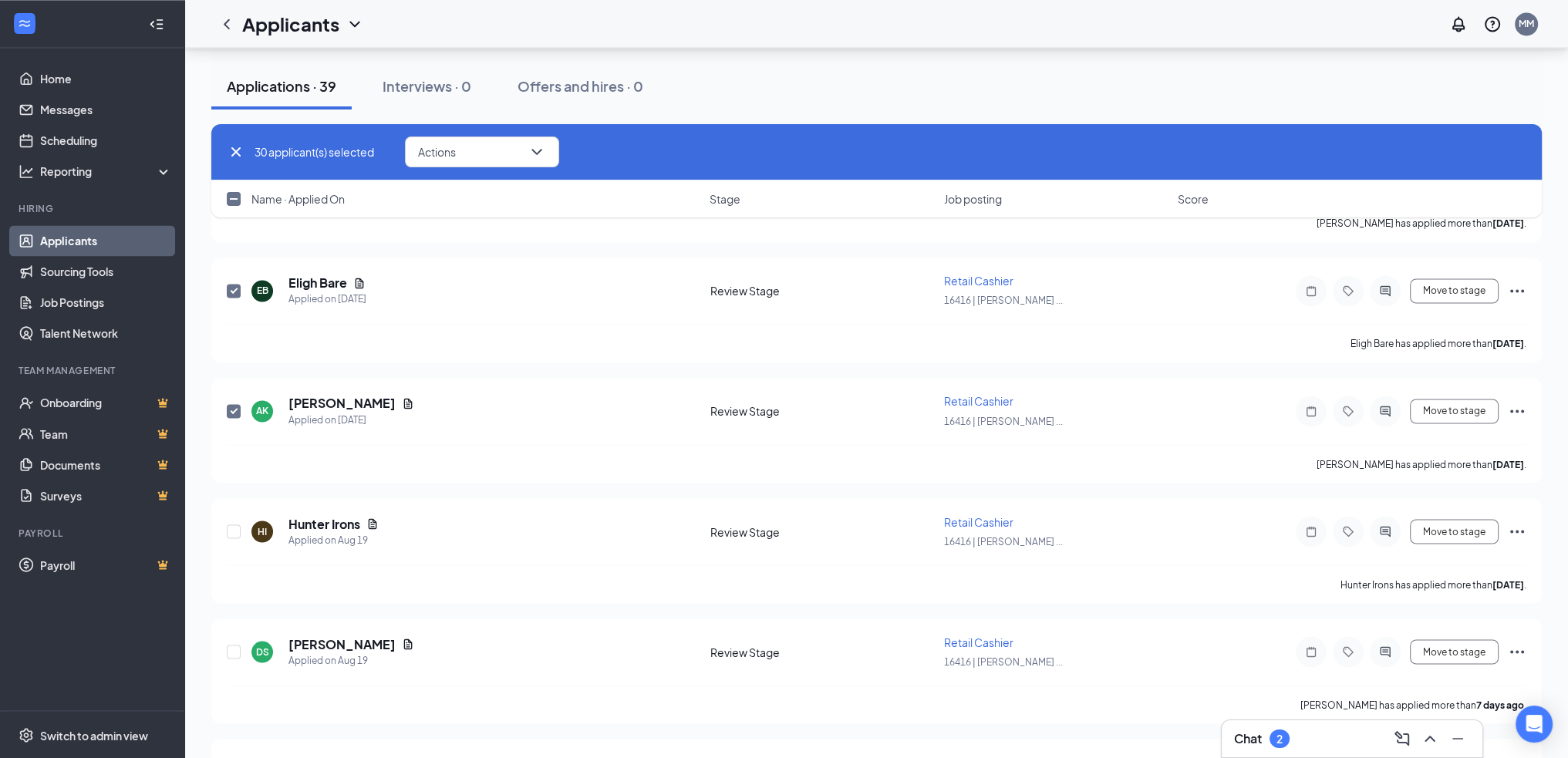
click at [232, 196] on input "checkbox" at bounding box center [234, 199] width 14 height 14
checkbox input "true"
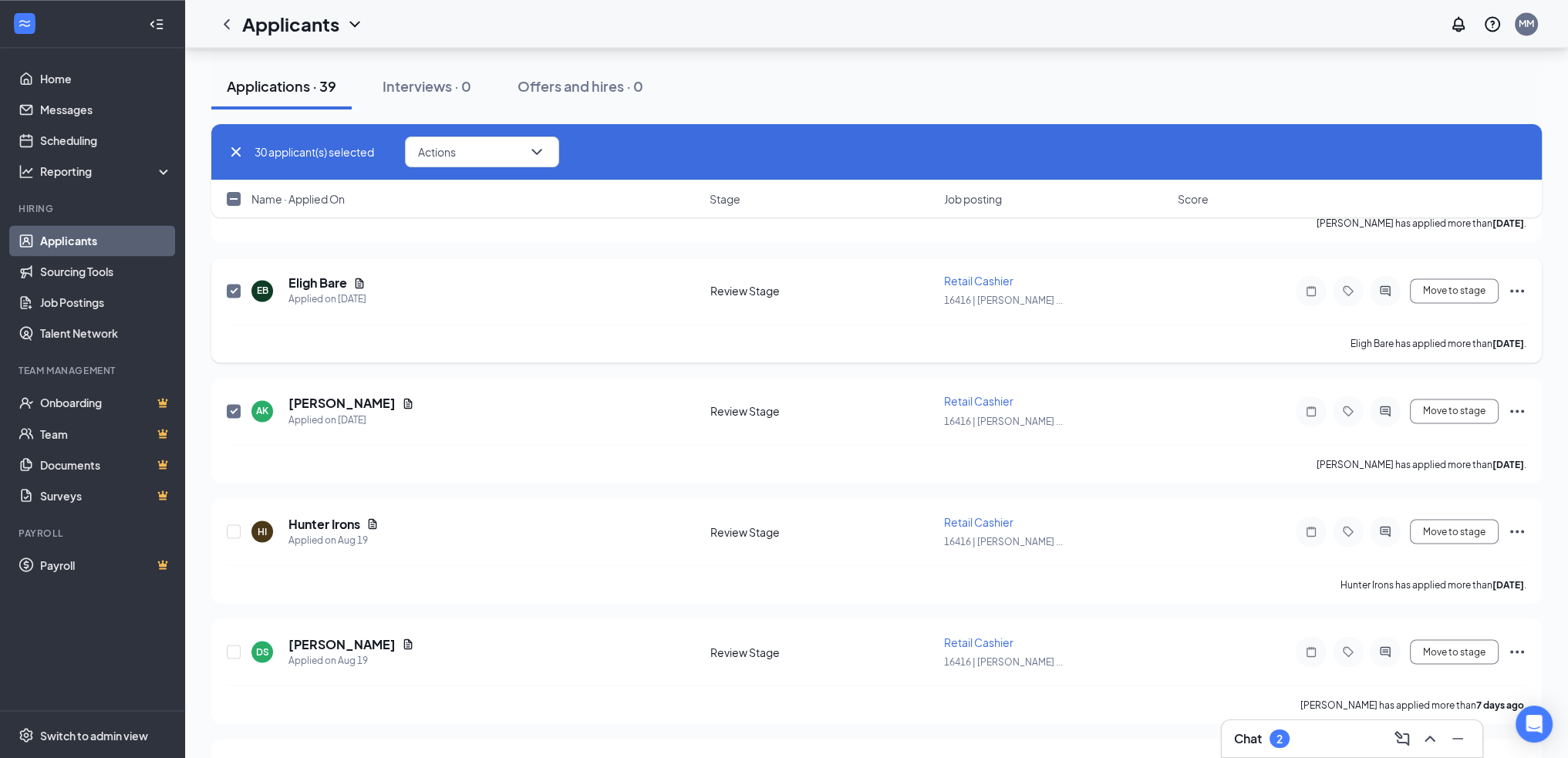
checkbox input "true"
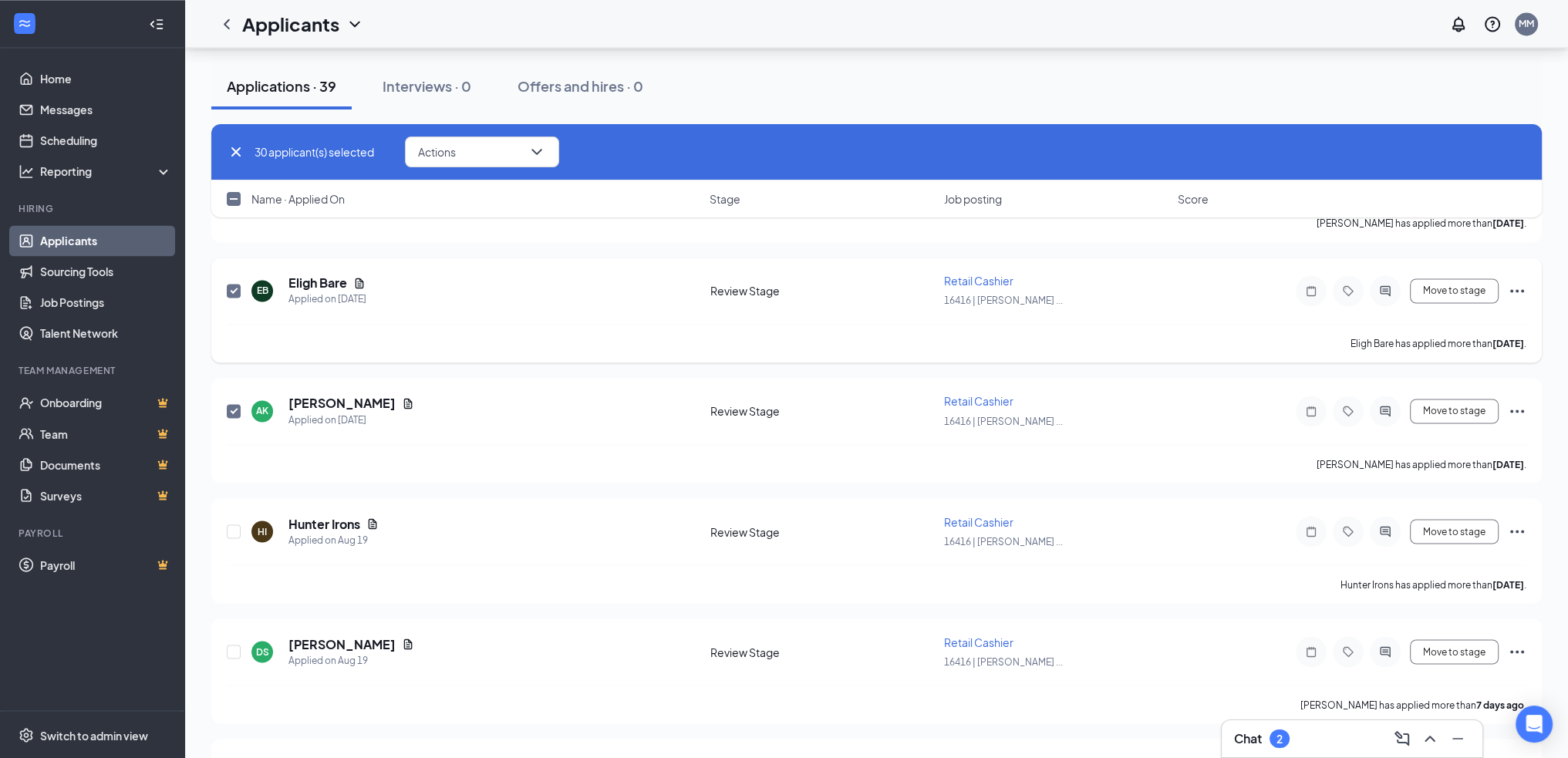
checkbox input "true"
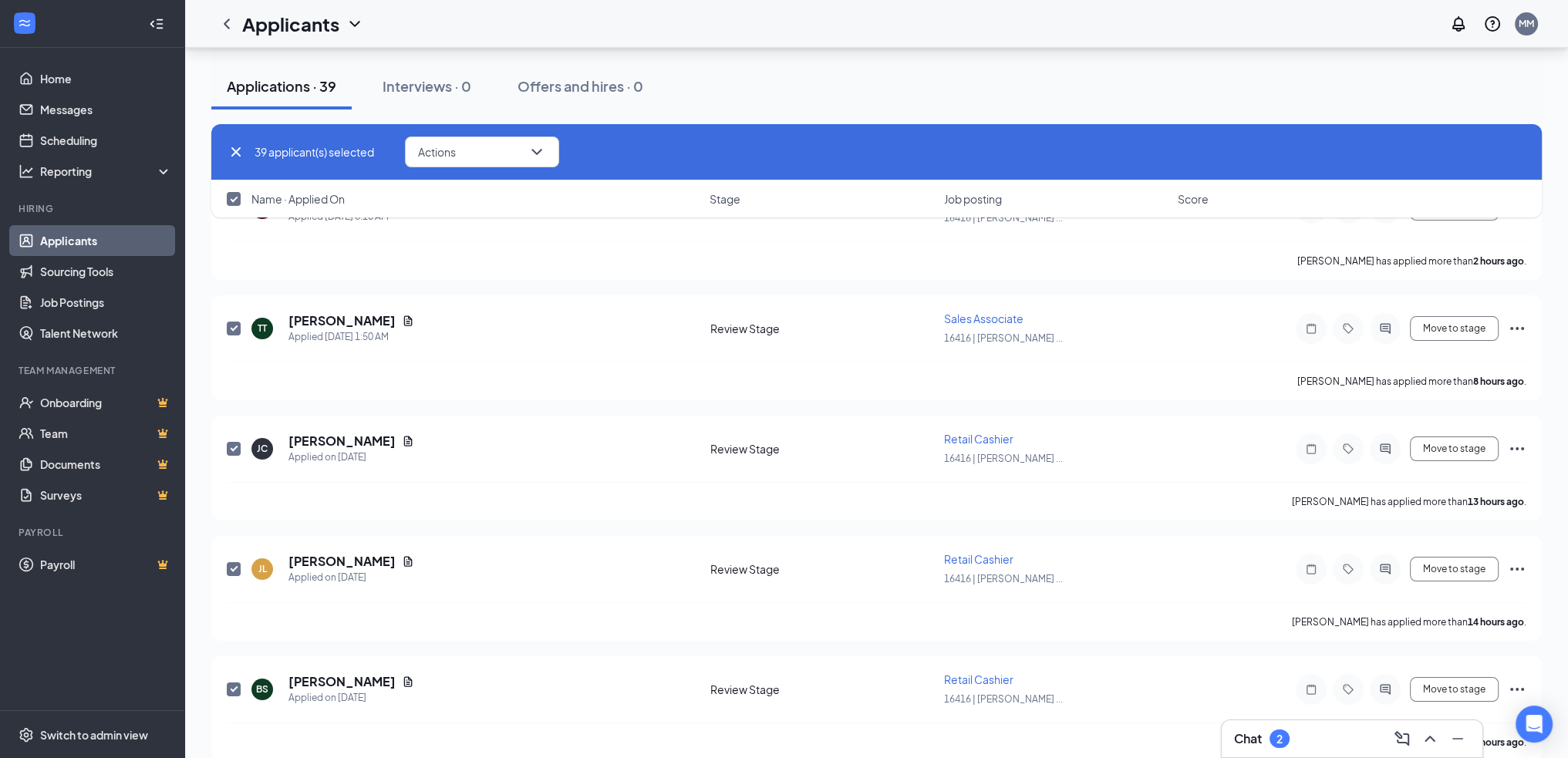
scroll to position [0, 0]
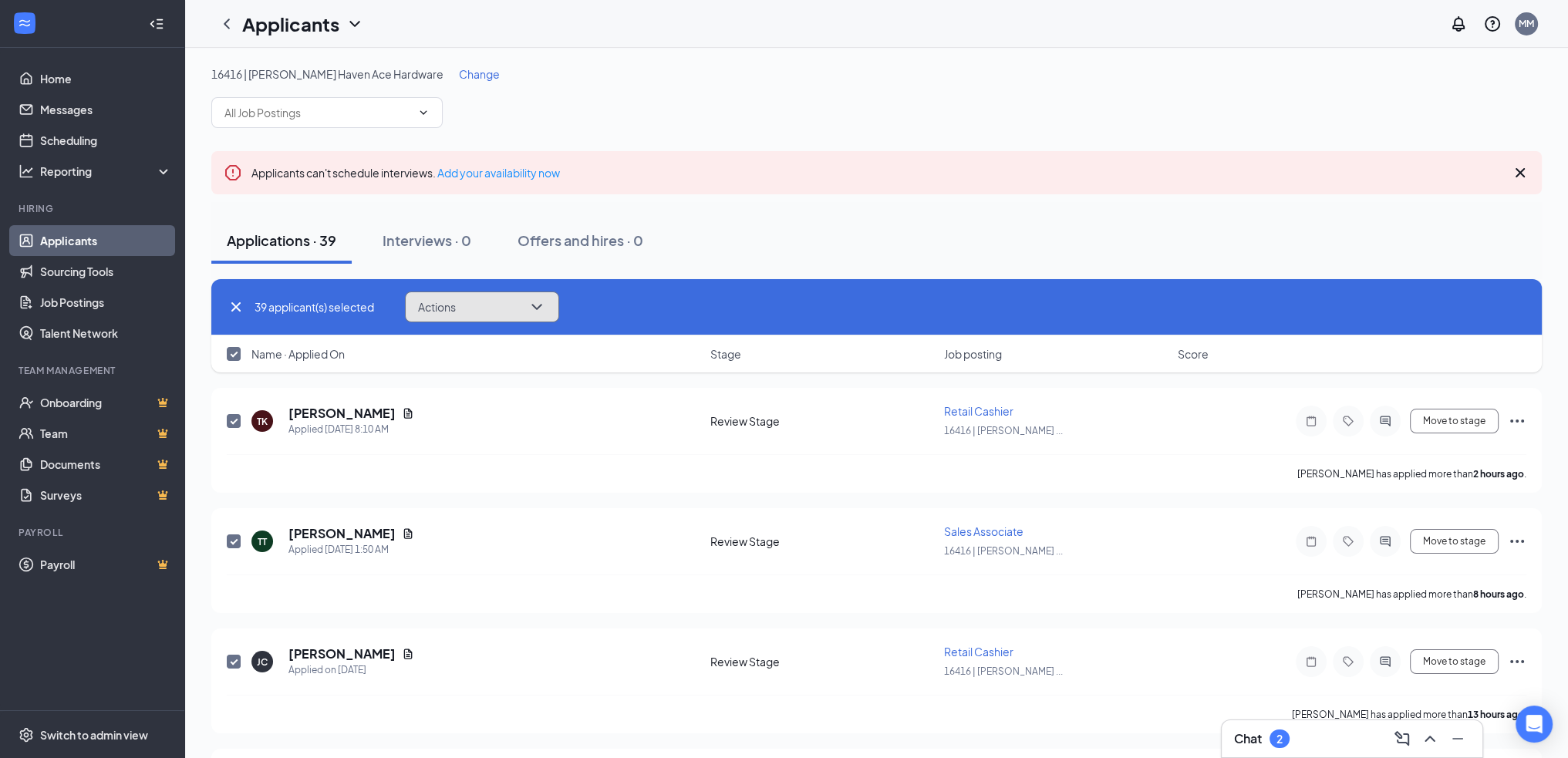
click at [486, 306] on button "Actions" at bounding box center [482, 307] width 154 height 30
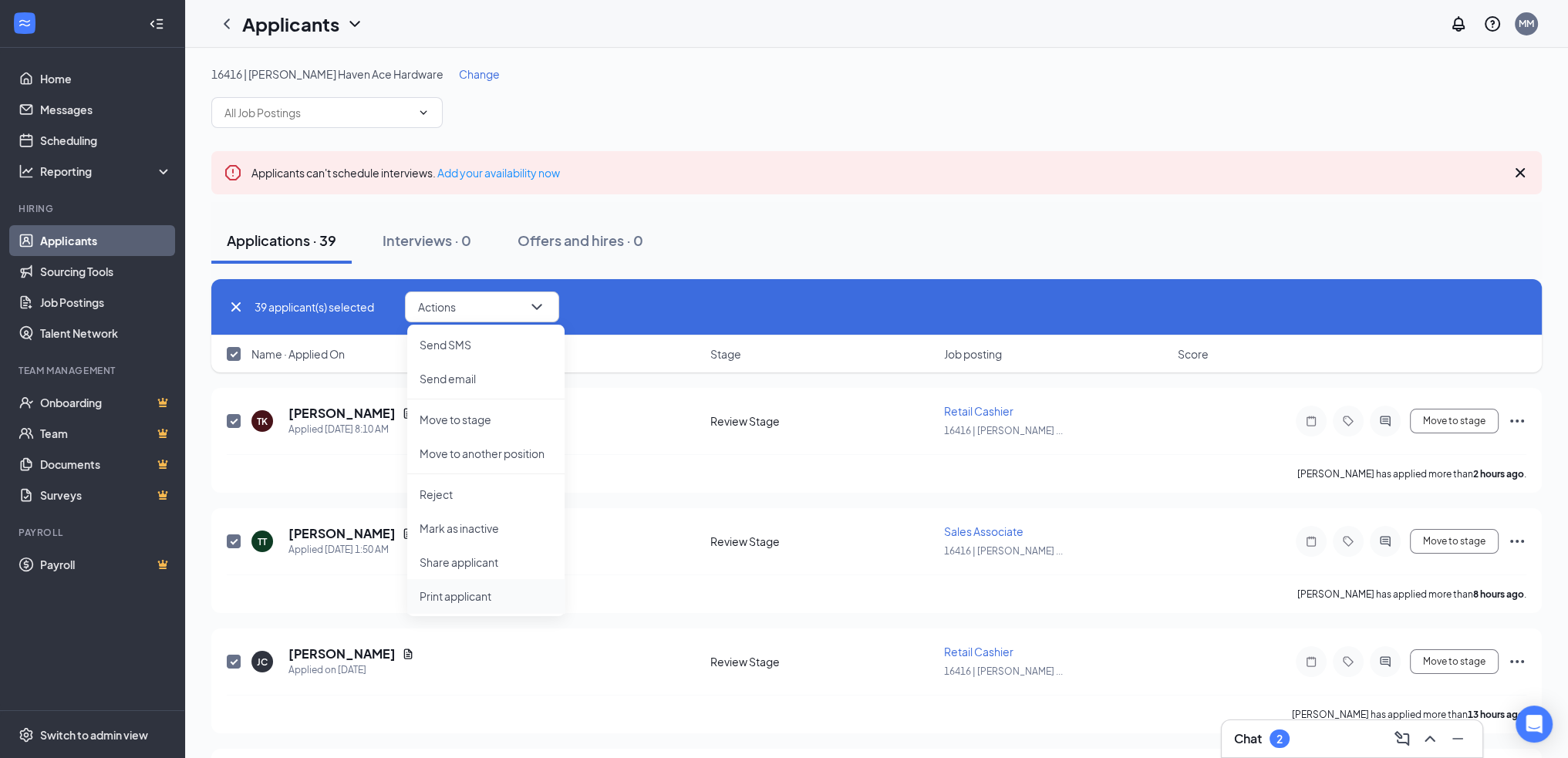
click at [495, 597] on p "Print applicant" at bounding box center [486, 596] width 133 height 16
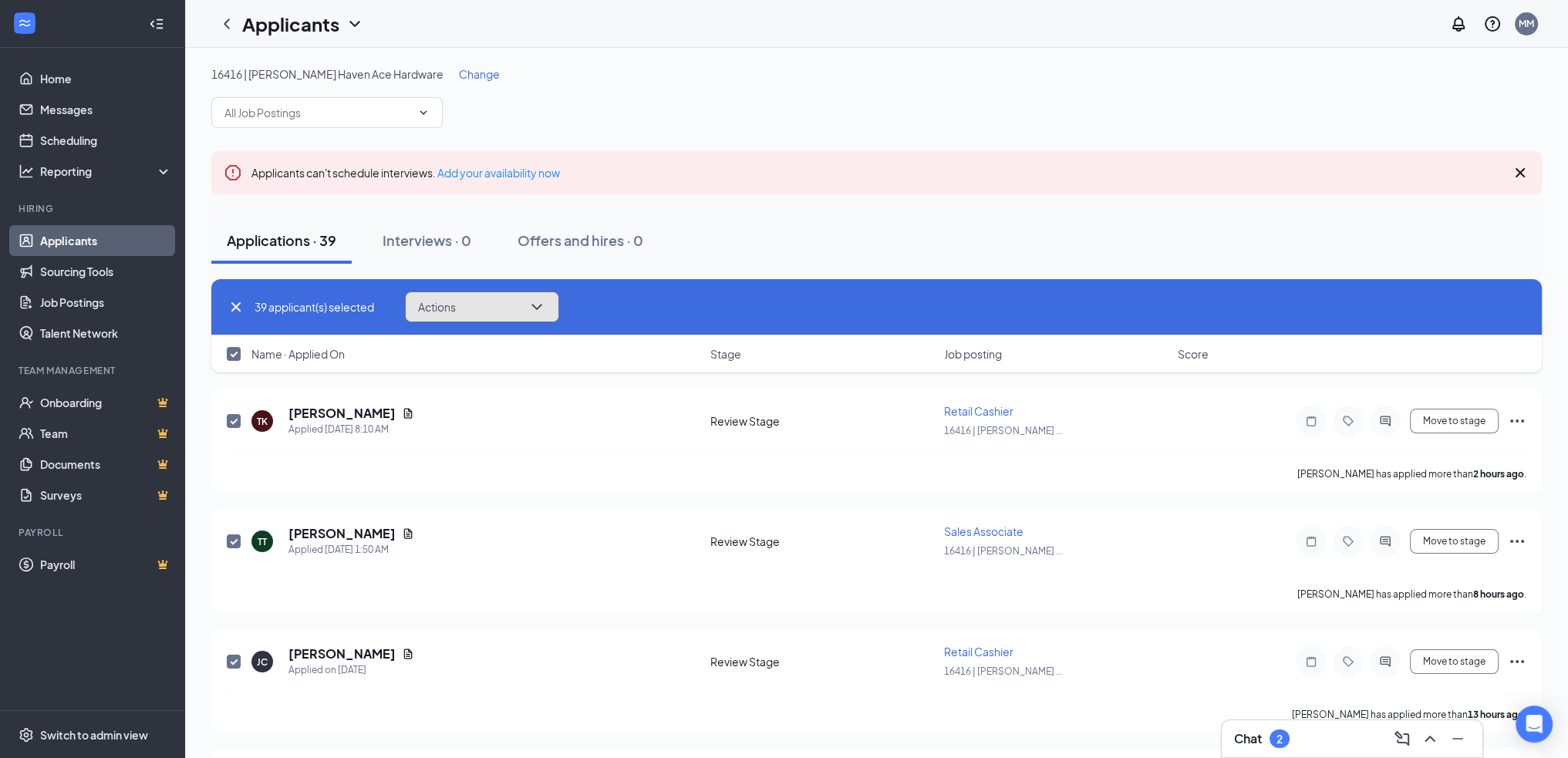
click at [464, 307] on button "Actions" at bounding box center [482, 307] width 154 height 30
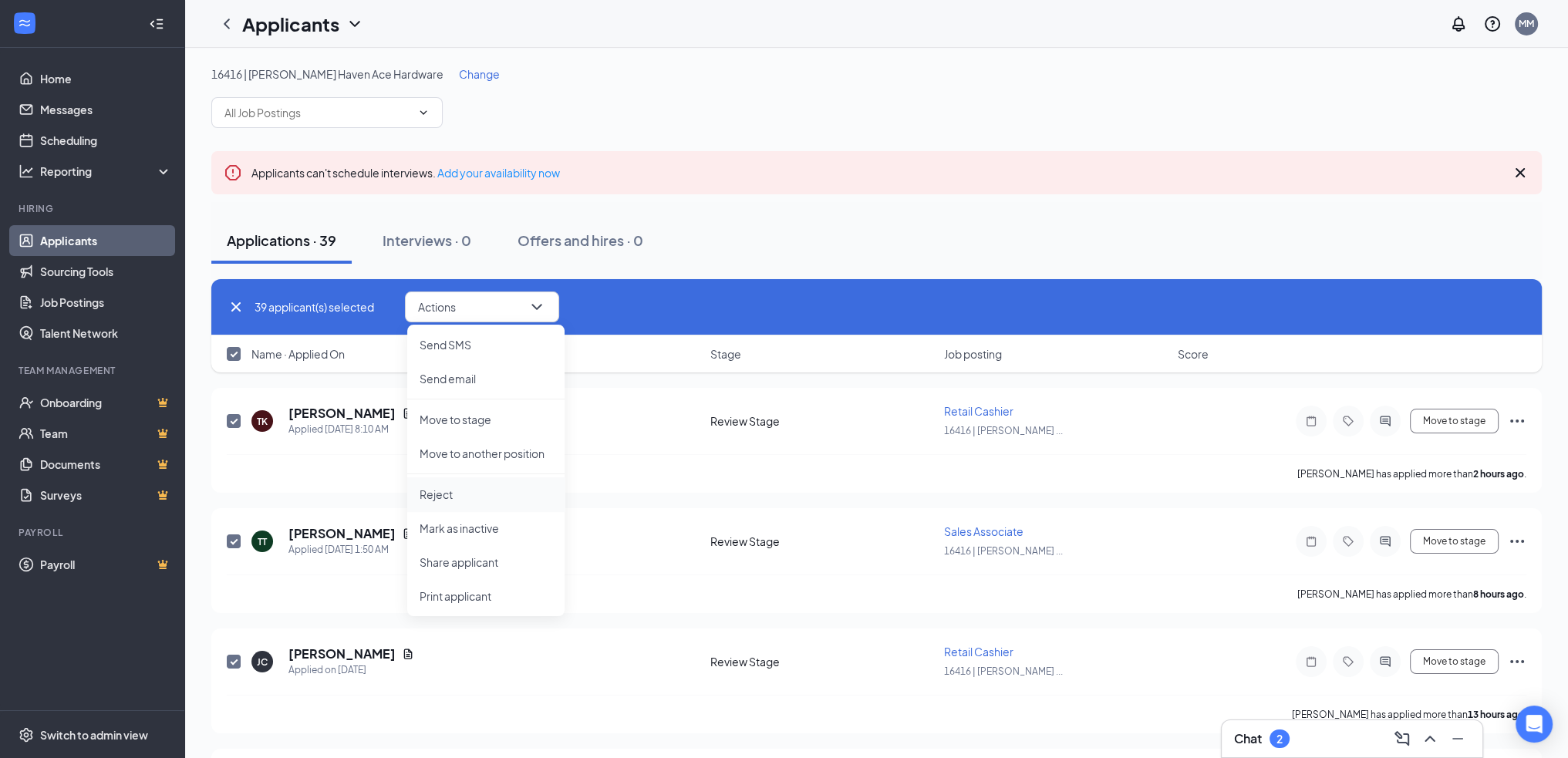
click at [498, 489] on p "Reject" at bounding box center [486, 494] width 133 height 16
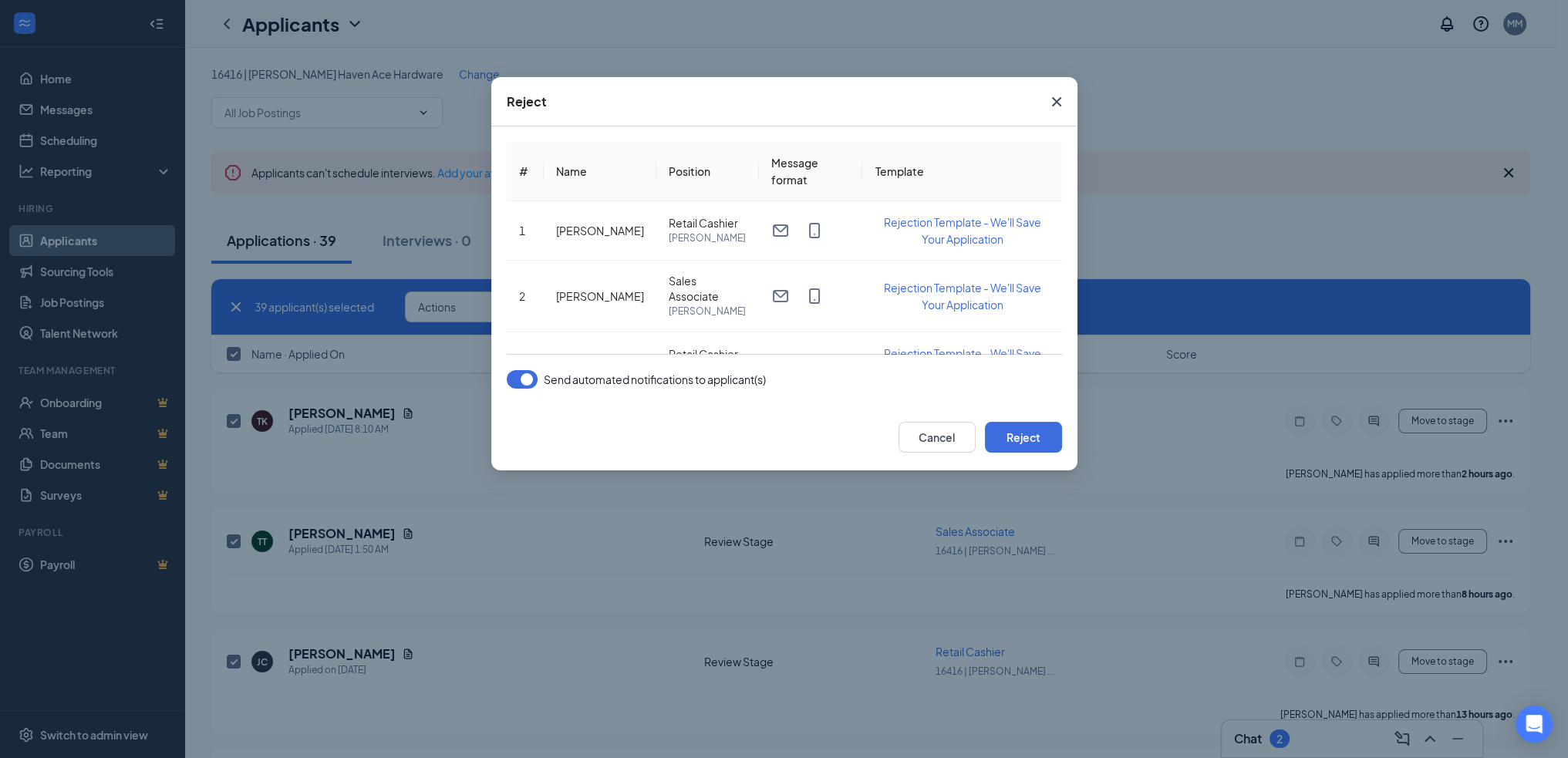
click at [516, 386] on button "button" at bounding box center [522, 379] width 30 height 18
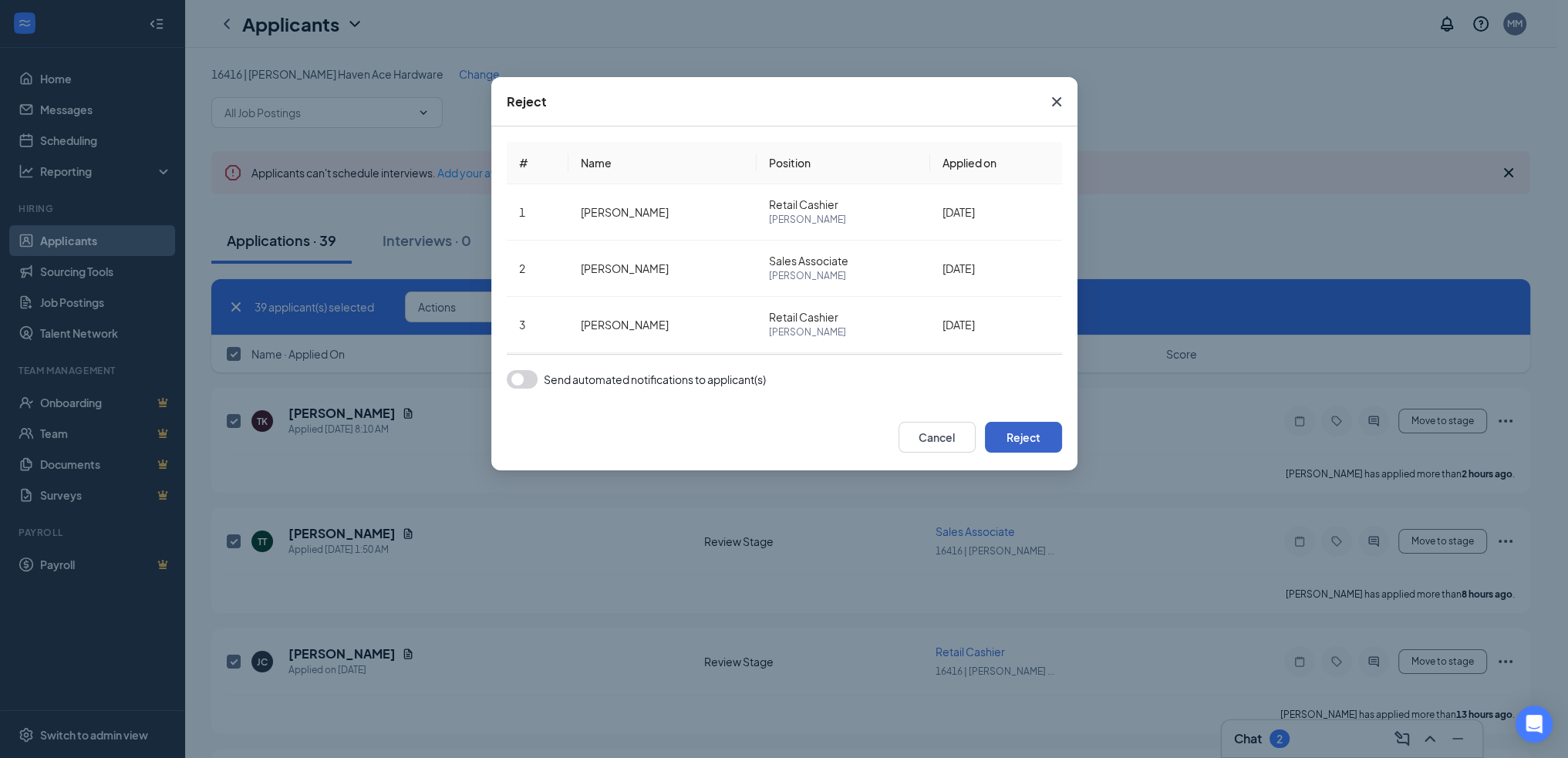
click at [1043, 443] on button "Reject" at bounding box center [1024, 437] width 78 height 30
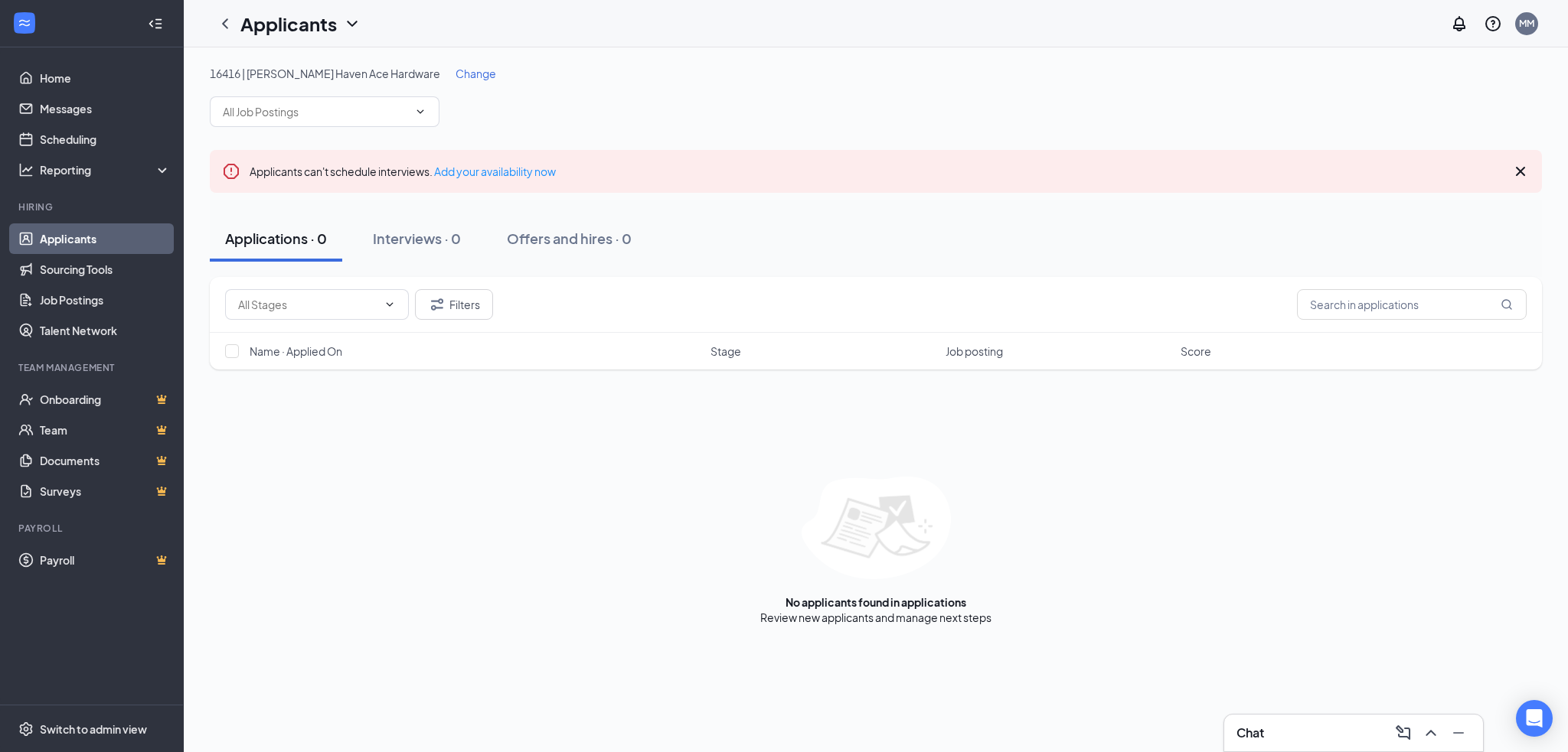
click at [455, 78] on span "Change" at bounding box center [476, 73] width 40 height 14
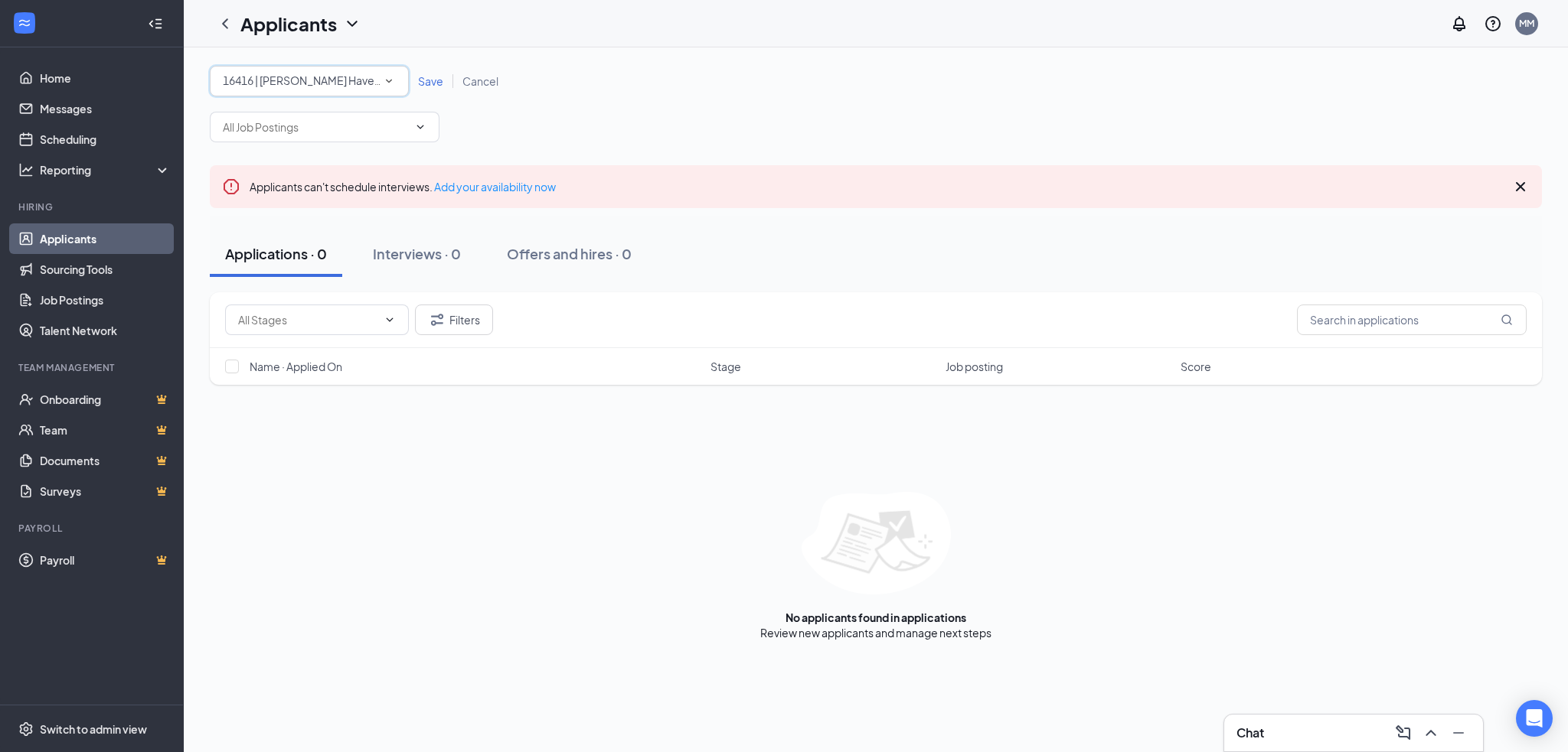
click at [378, 88] on div "16416 | [PERSON_NAME] Haven Ace Hardware" at bounding box center [309, 82] width 173 height 18
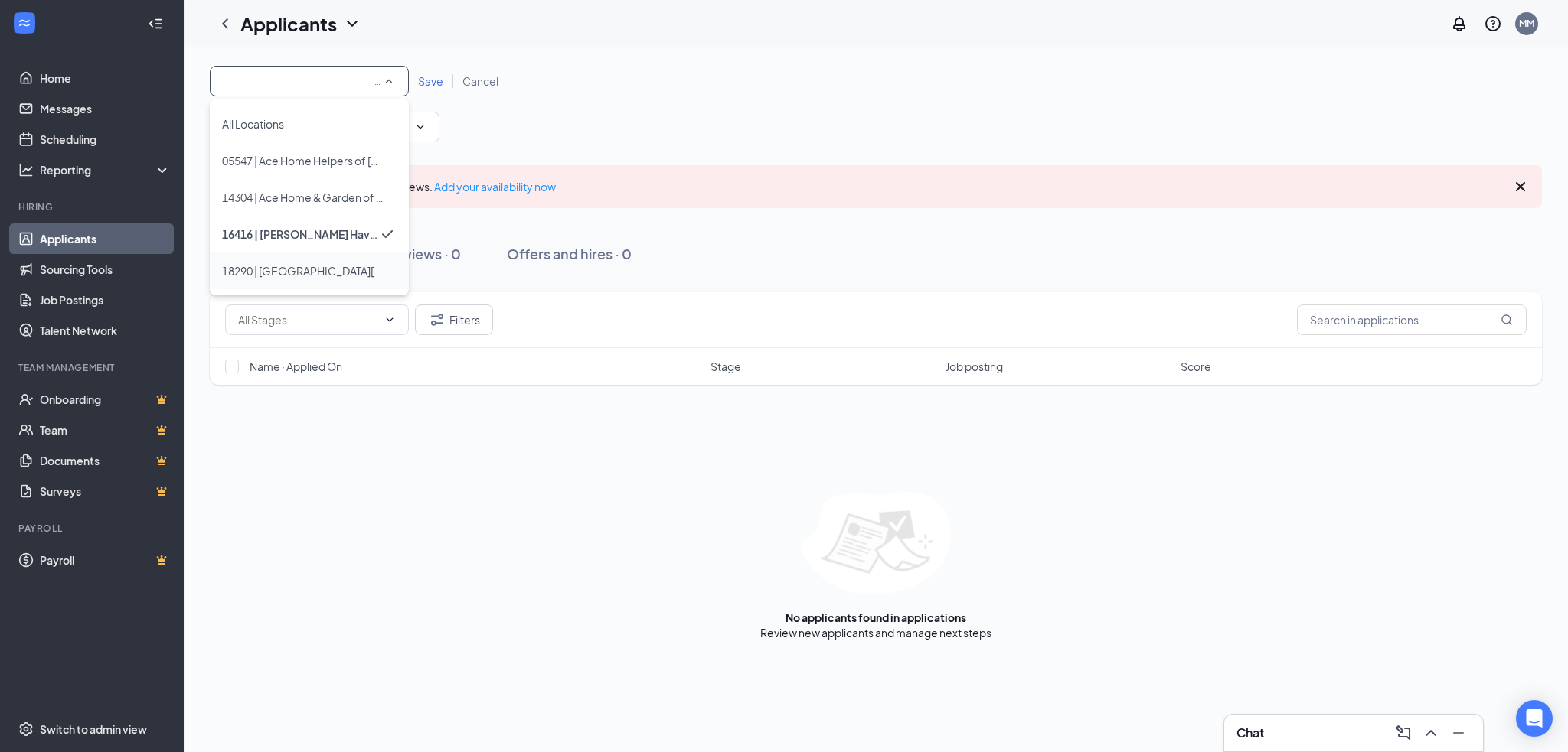
click at [300, 279] on span "18290 | [GEOGRAPHIC_DATA][PERSON_NAME] Hardware" at bounding box center [303, 271] width 164 height 18
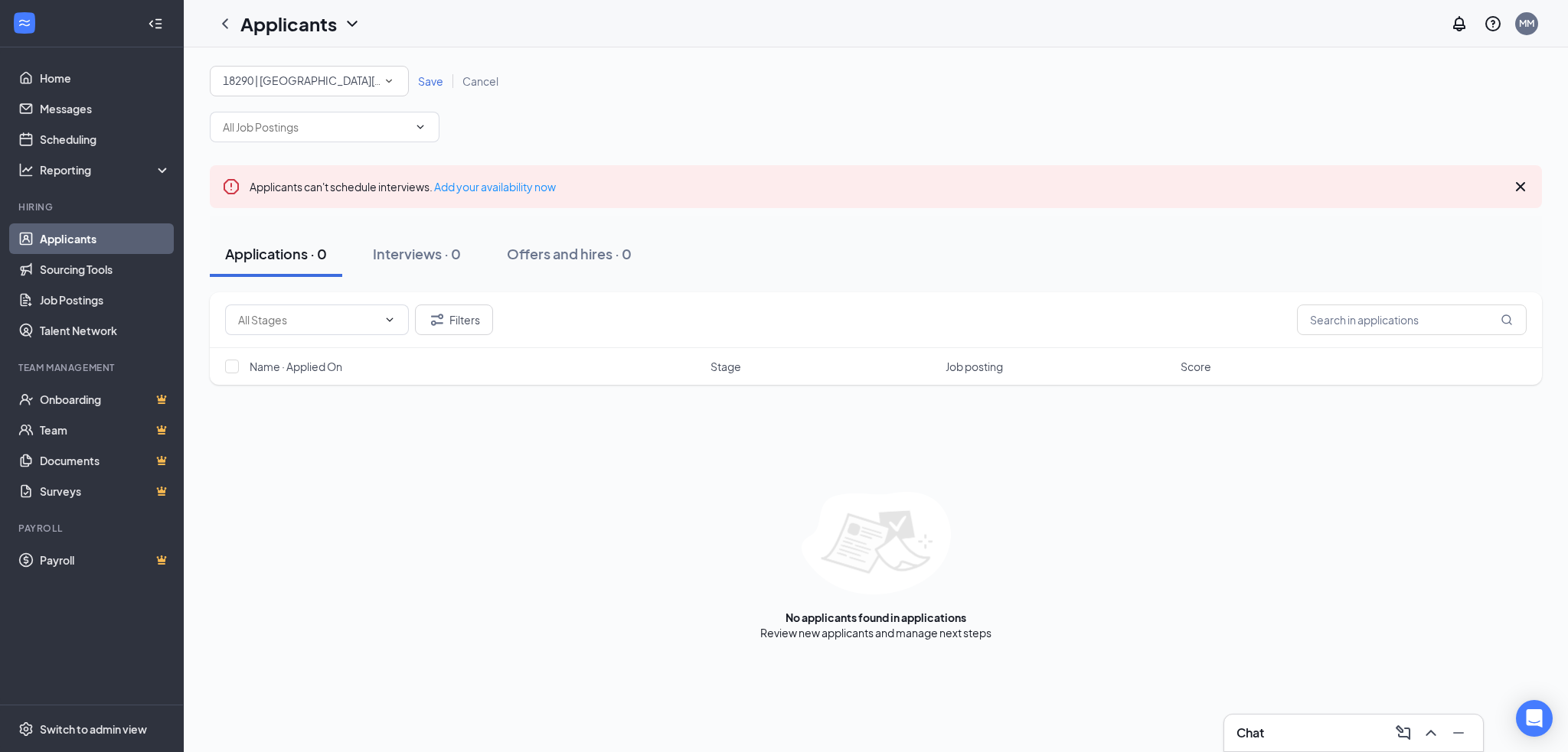
click at [426, 85] on span "Save" at bounding box center [431, 81] width 26 height 14
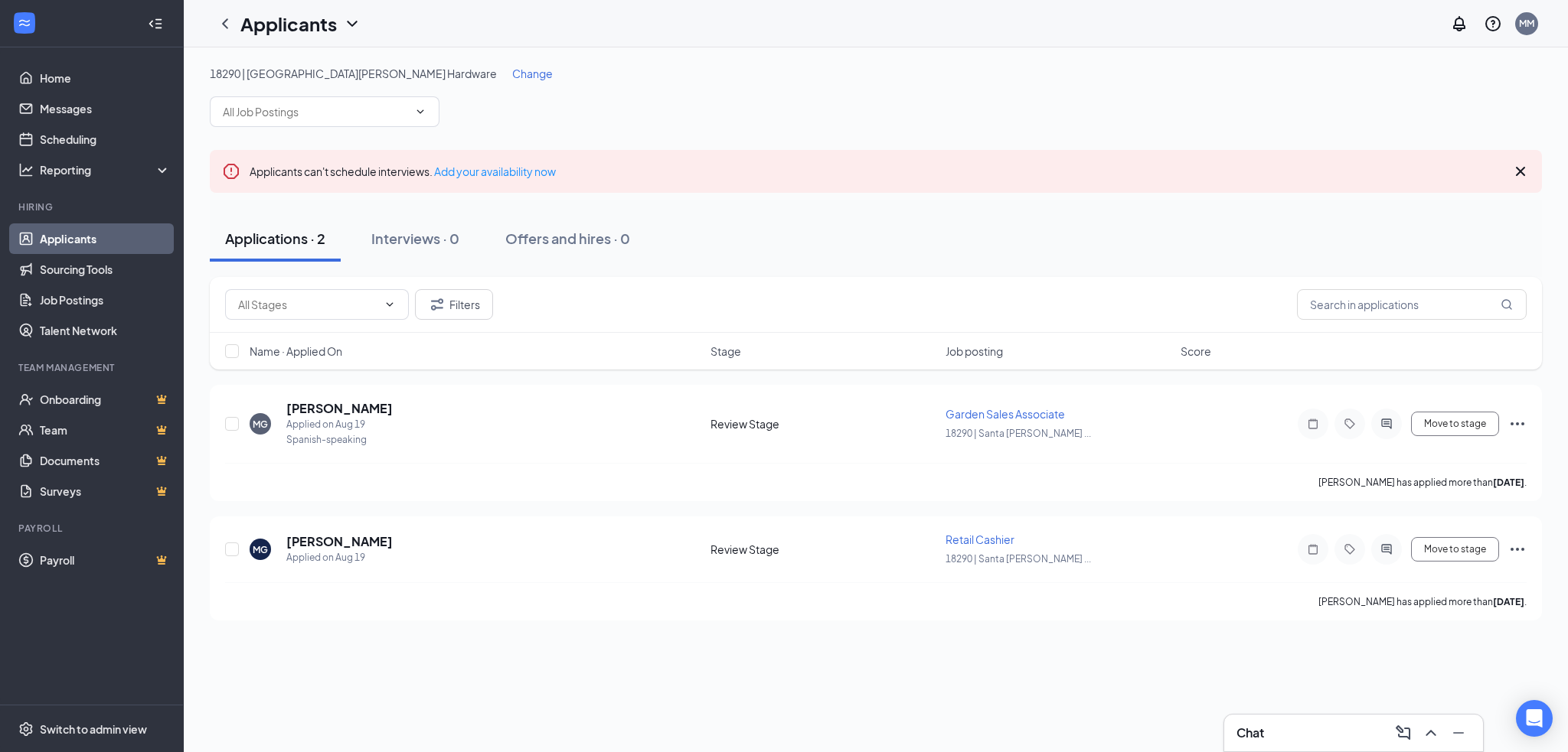
click at [229, 343] on div at bounding box center [233, 351] width 16 height 16
click at [227, 352] on input "checkbox" at bounding box center [232, 351] width 14 height 14
checkbox input "true"
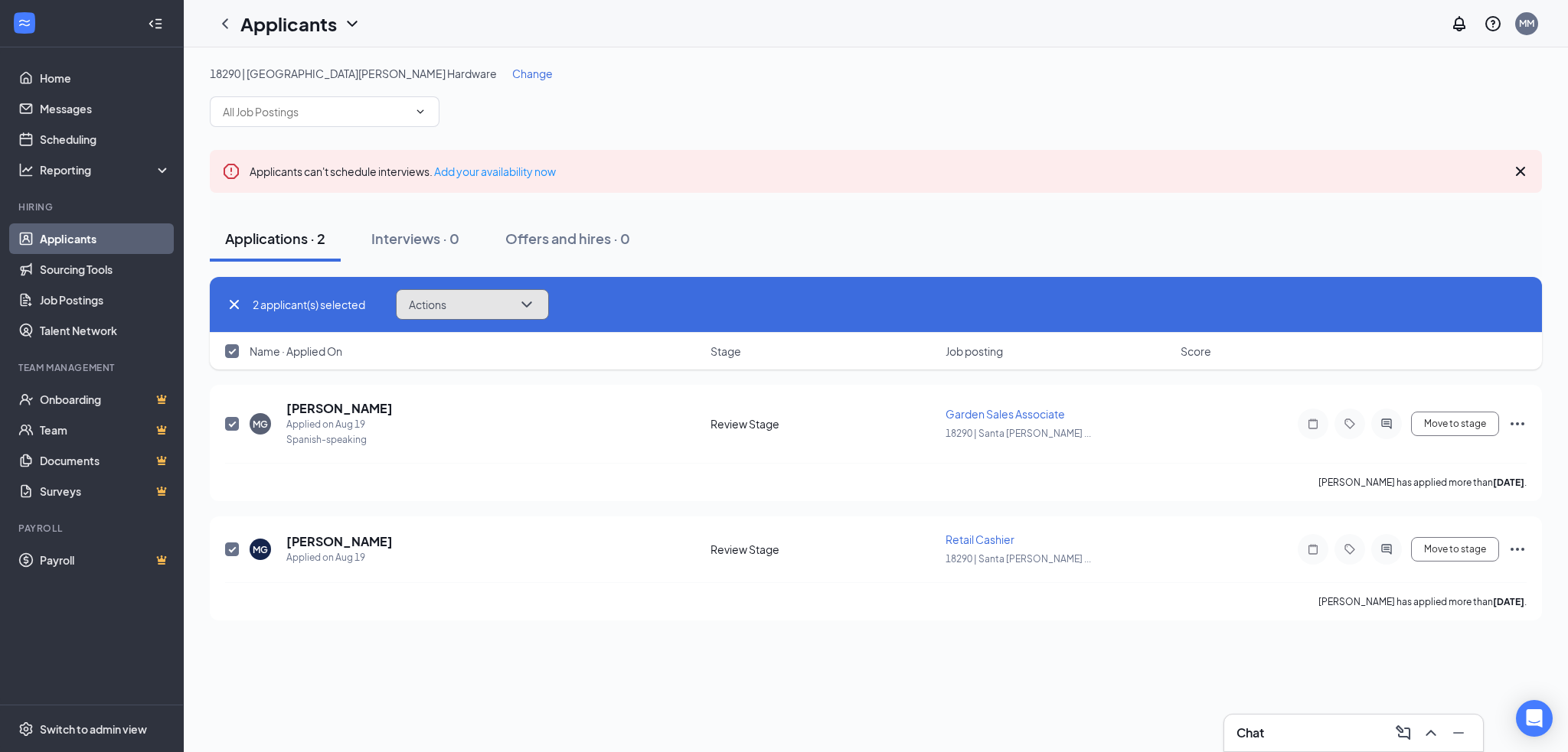
click at [425, 315] on button "Actions" at bounding box center [472, 304] width 153 height 30
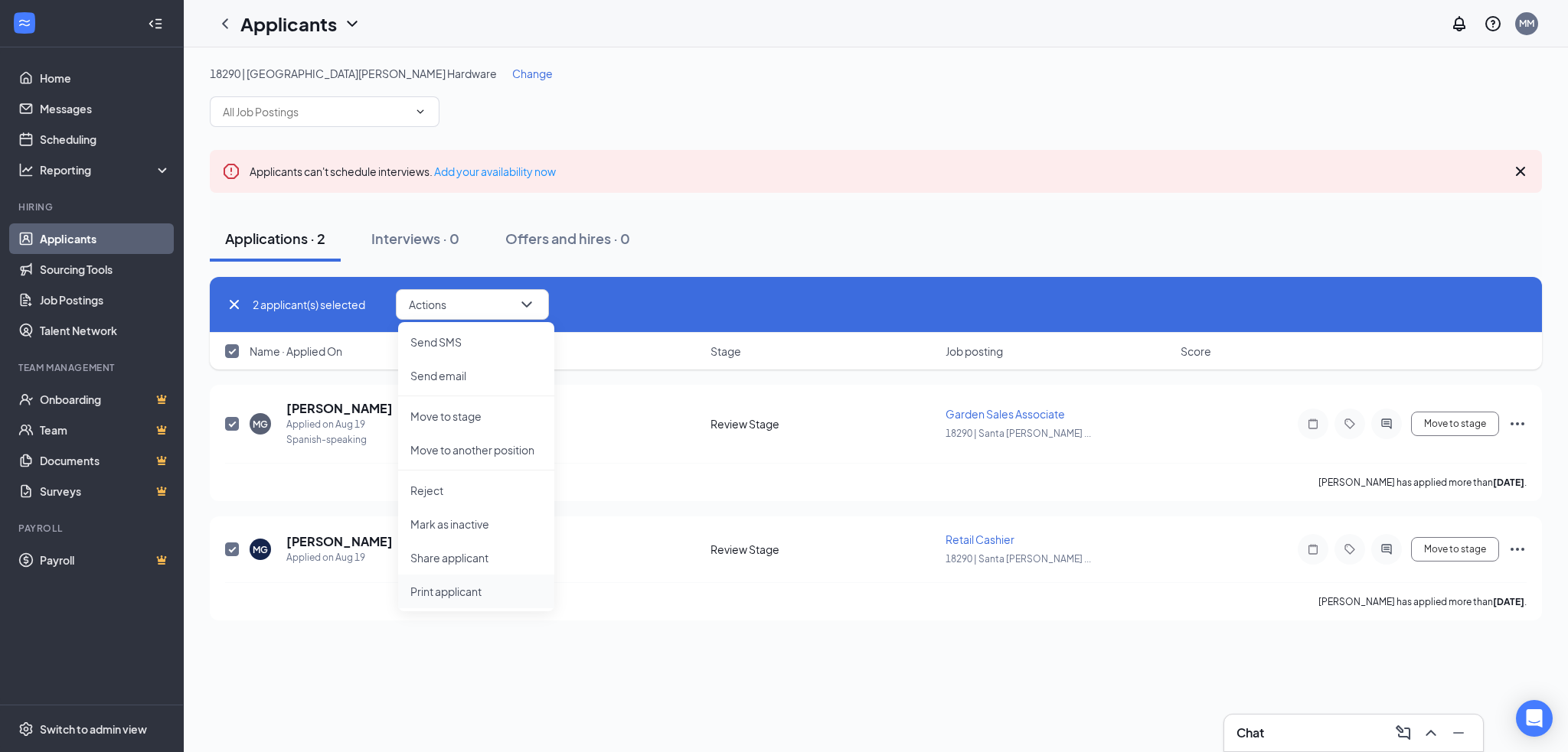
click at [461, 598] on p "Print applicant" at bounding box center [477, 591] width 132 height 16
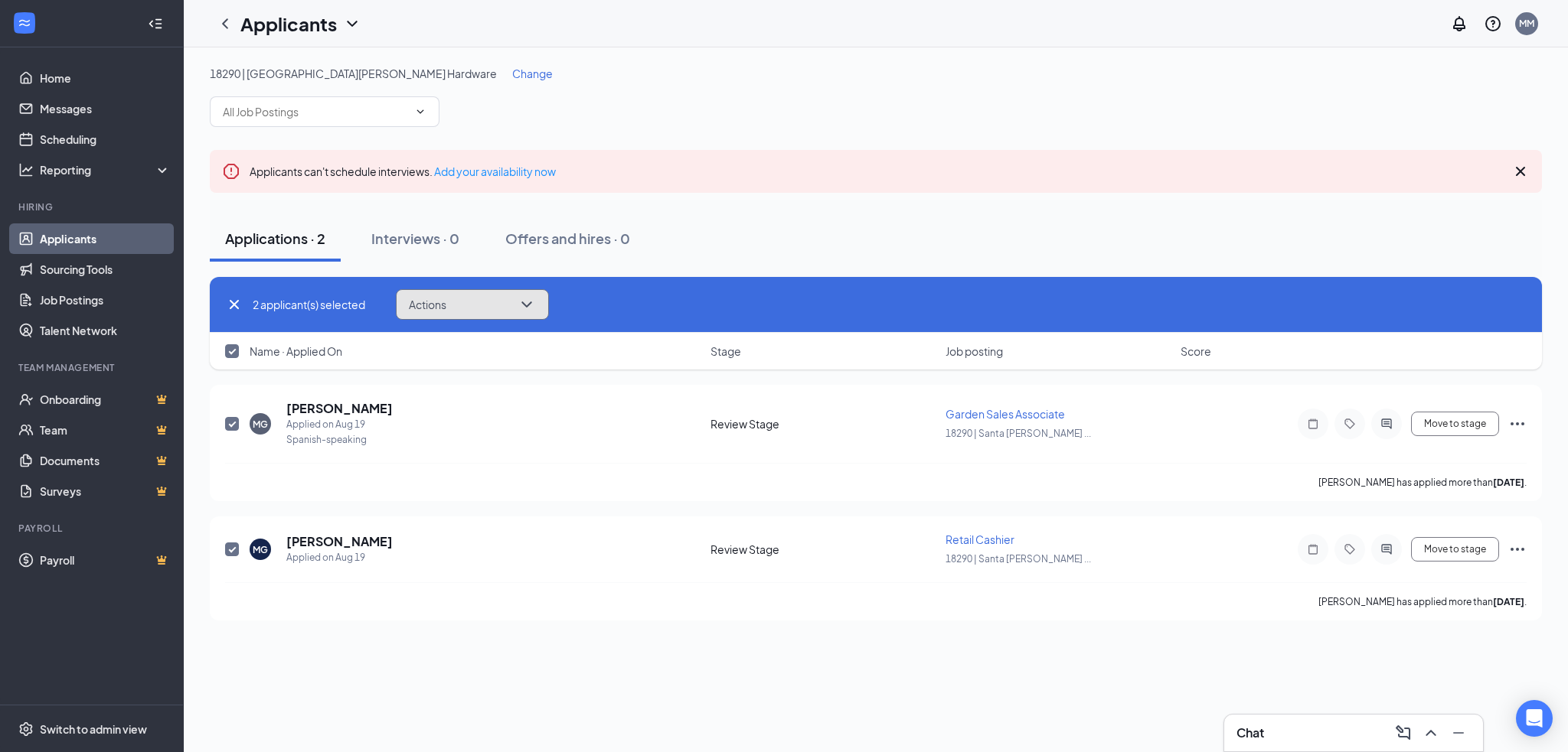
click at [477, 312] on button "Actions" at bounding box center [472, 304] width 153 height 30
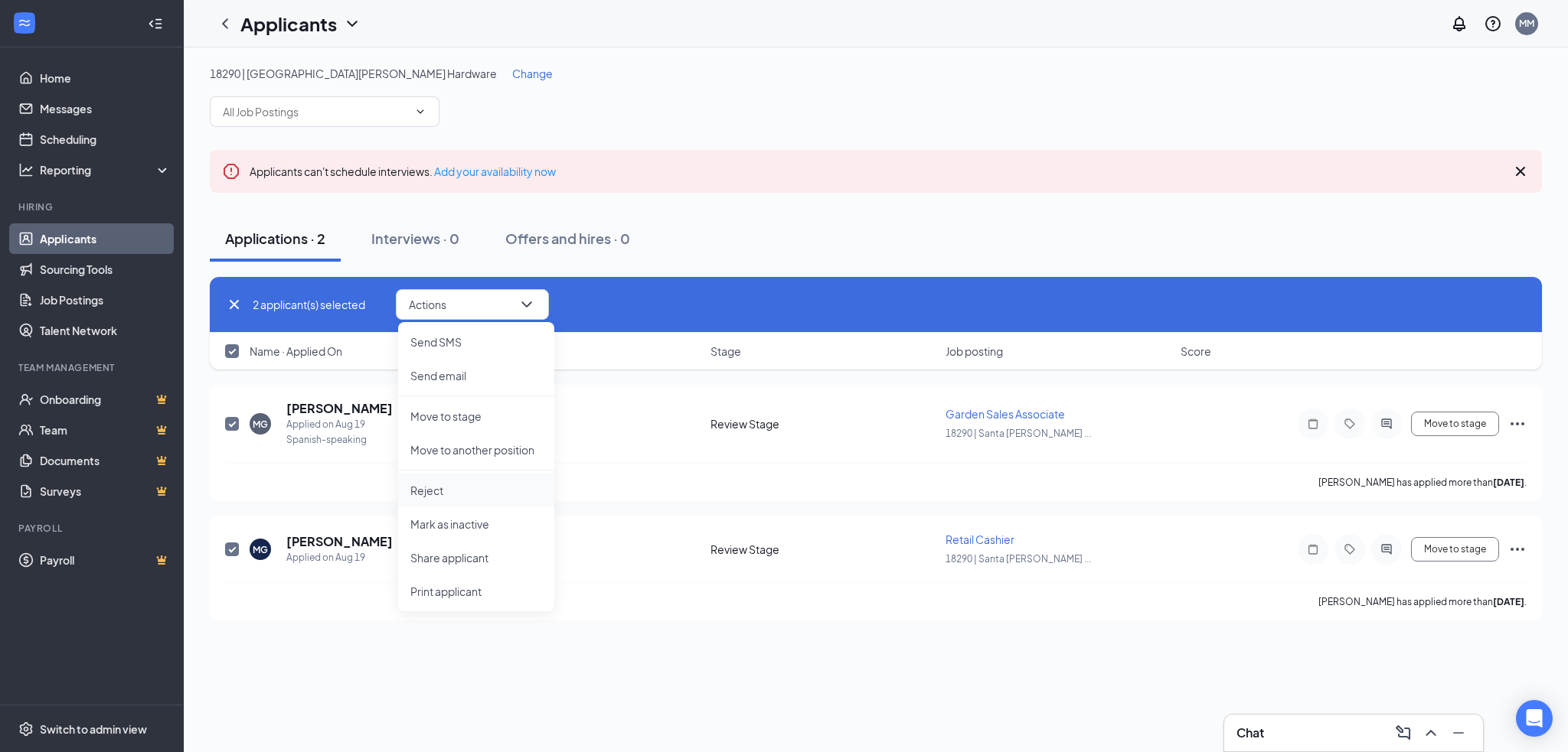
click at [492, 489] on p "Reject" at bounding box center [477, 490] width 132 height 16
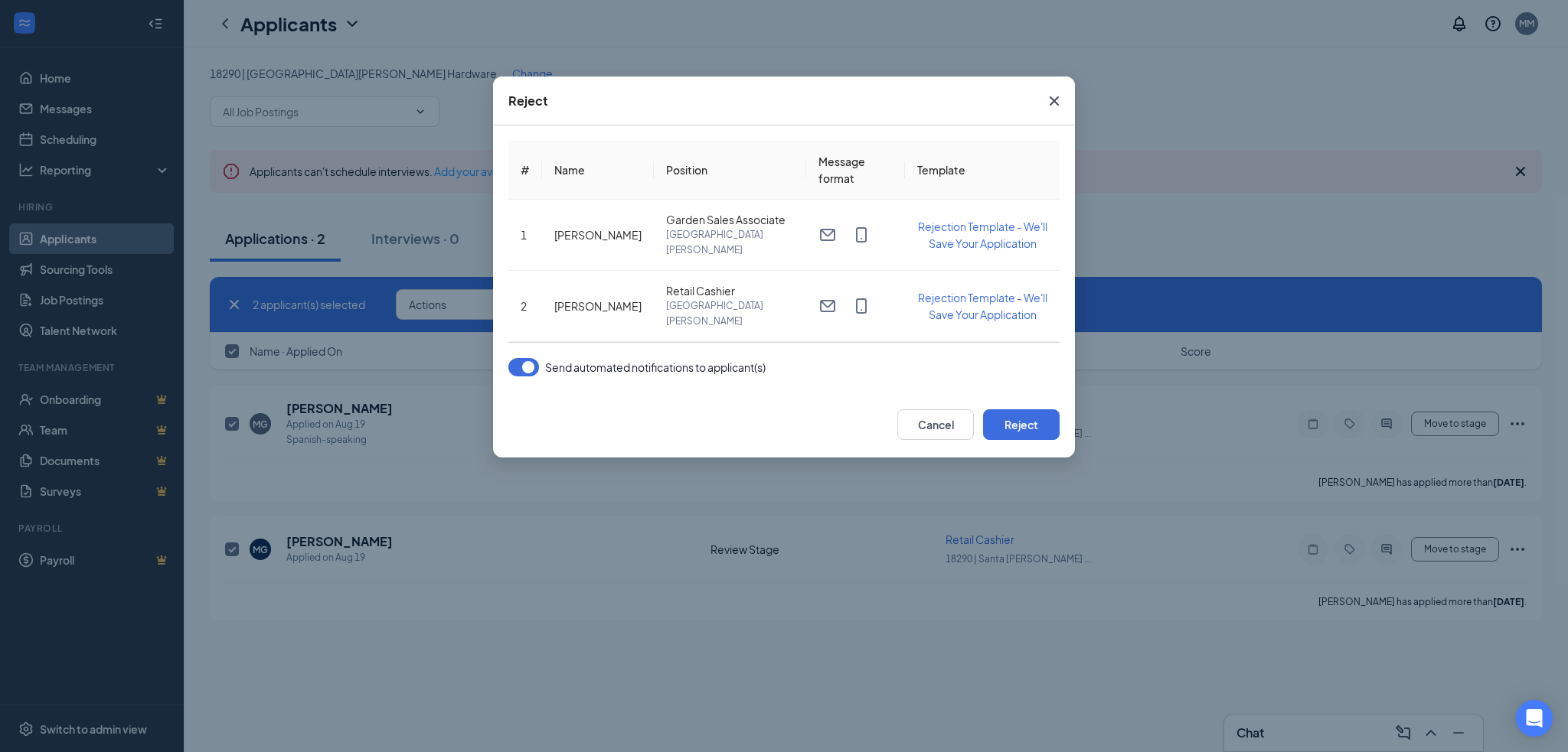
click at [518, 358] on button "button" at bounding box center [523, 367] width 30 height 18
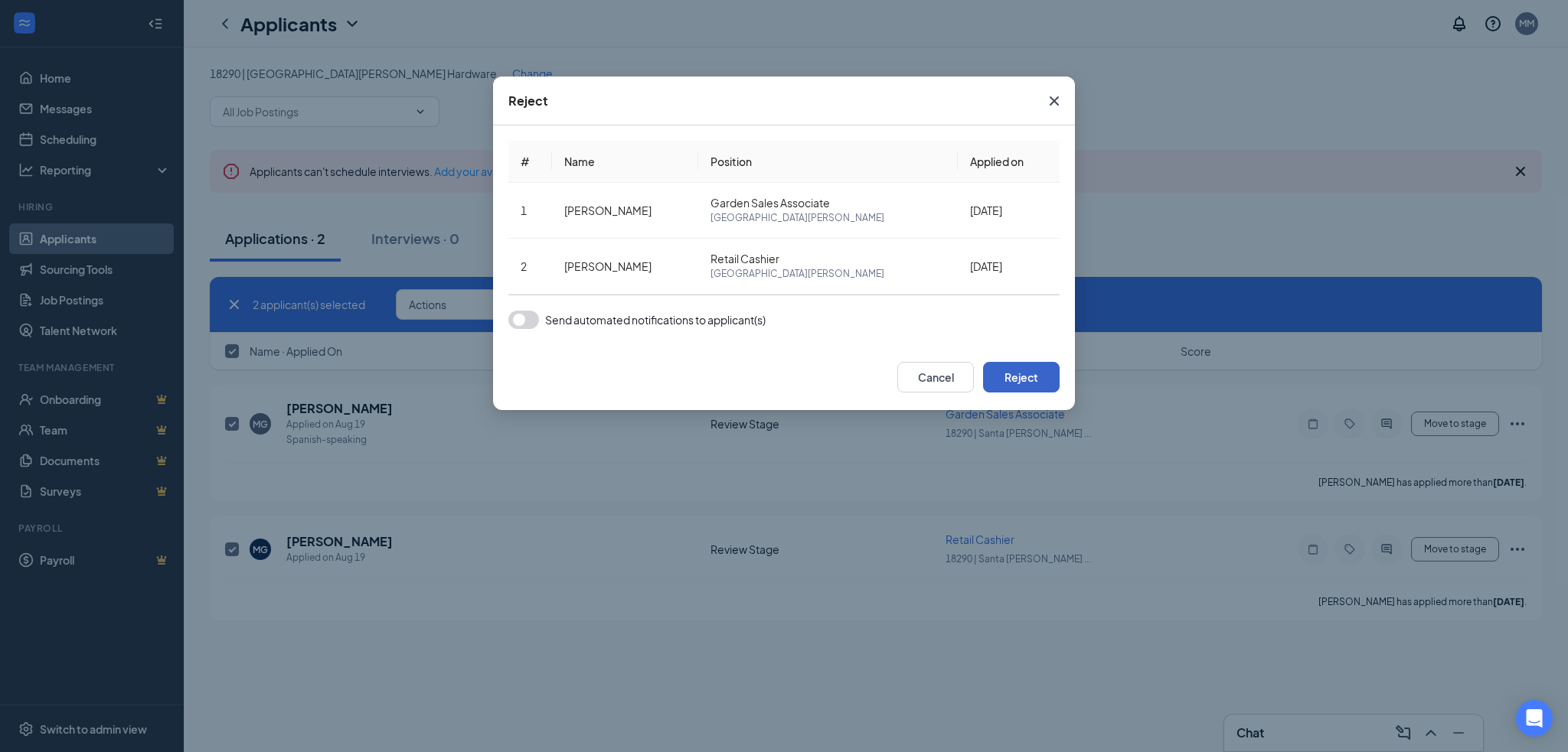
click at [1029, 376] on button "Reject" at bounding box center [1022, 376] width 77 height 30
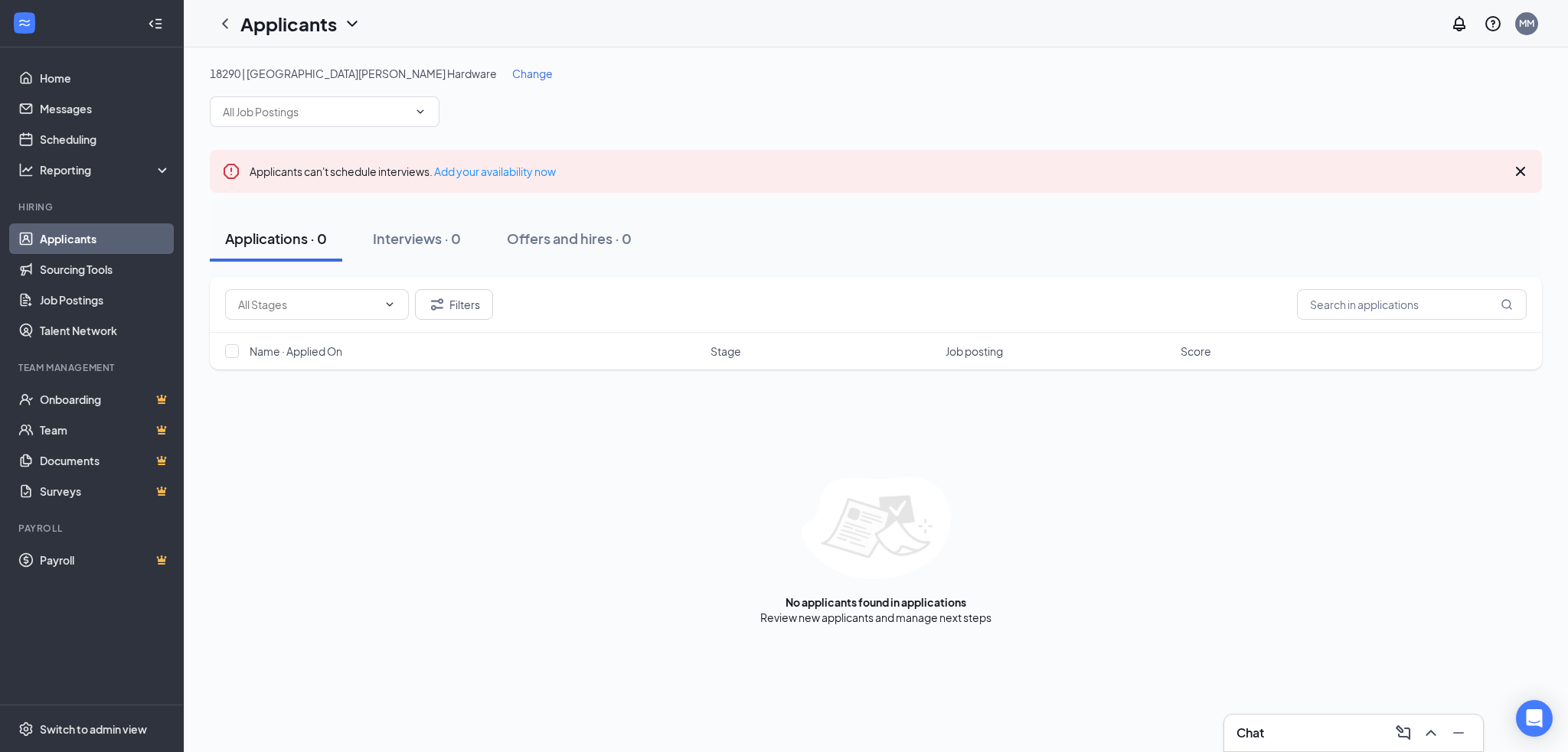
click at [512, 72] on span "Change" at bounding box center [532, 73] width 40 height 14
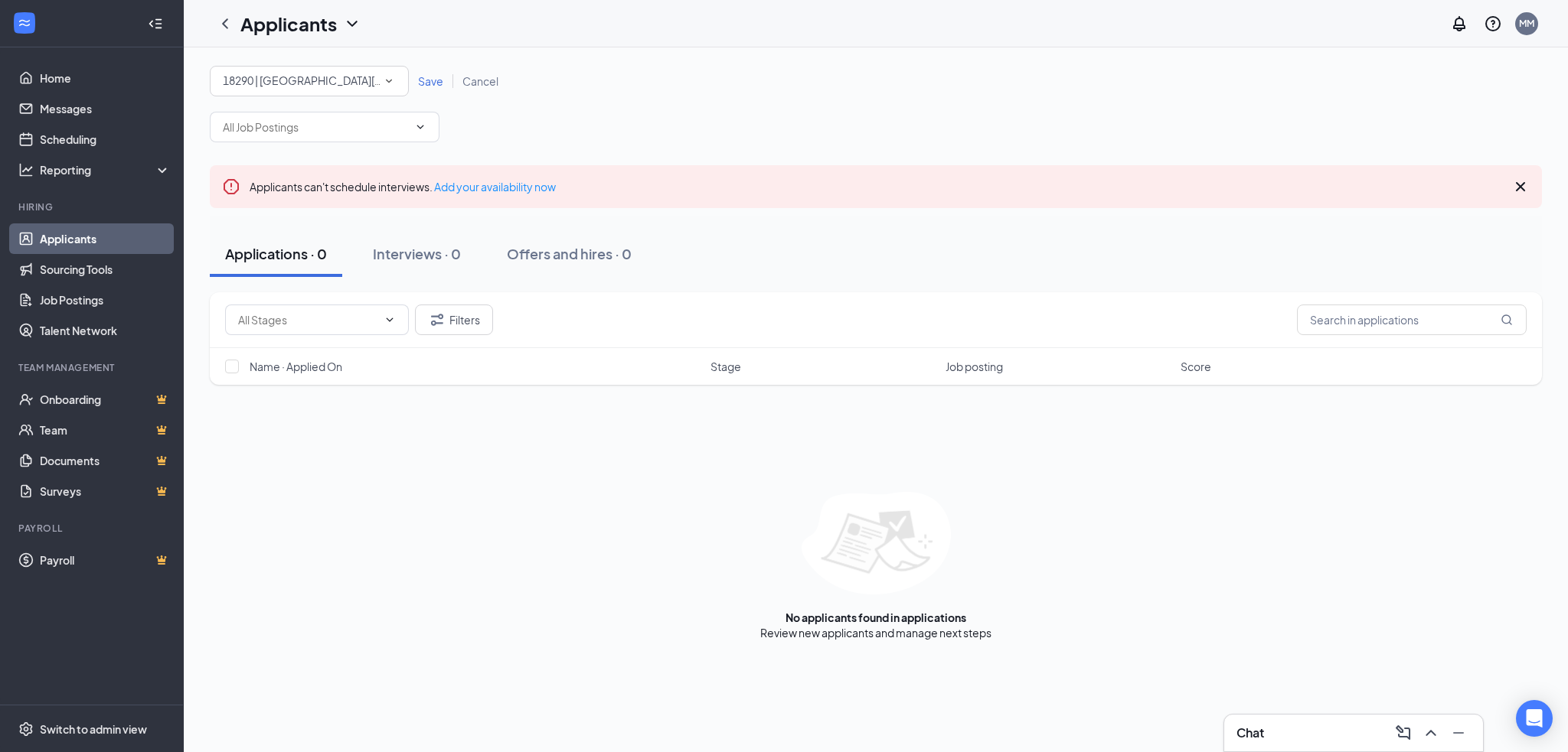
click at [344, 91] on div "All Locations 18290 | [GEOGRAPHIC_DATA][PERSON_NAME] Hardware" at bounding box center [309, 81] width 199 height 30
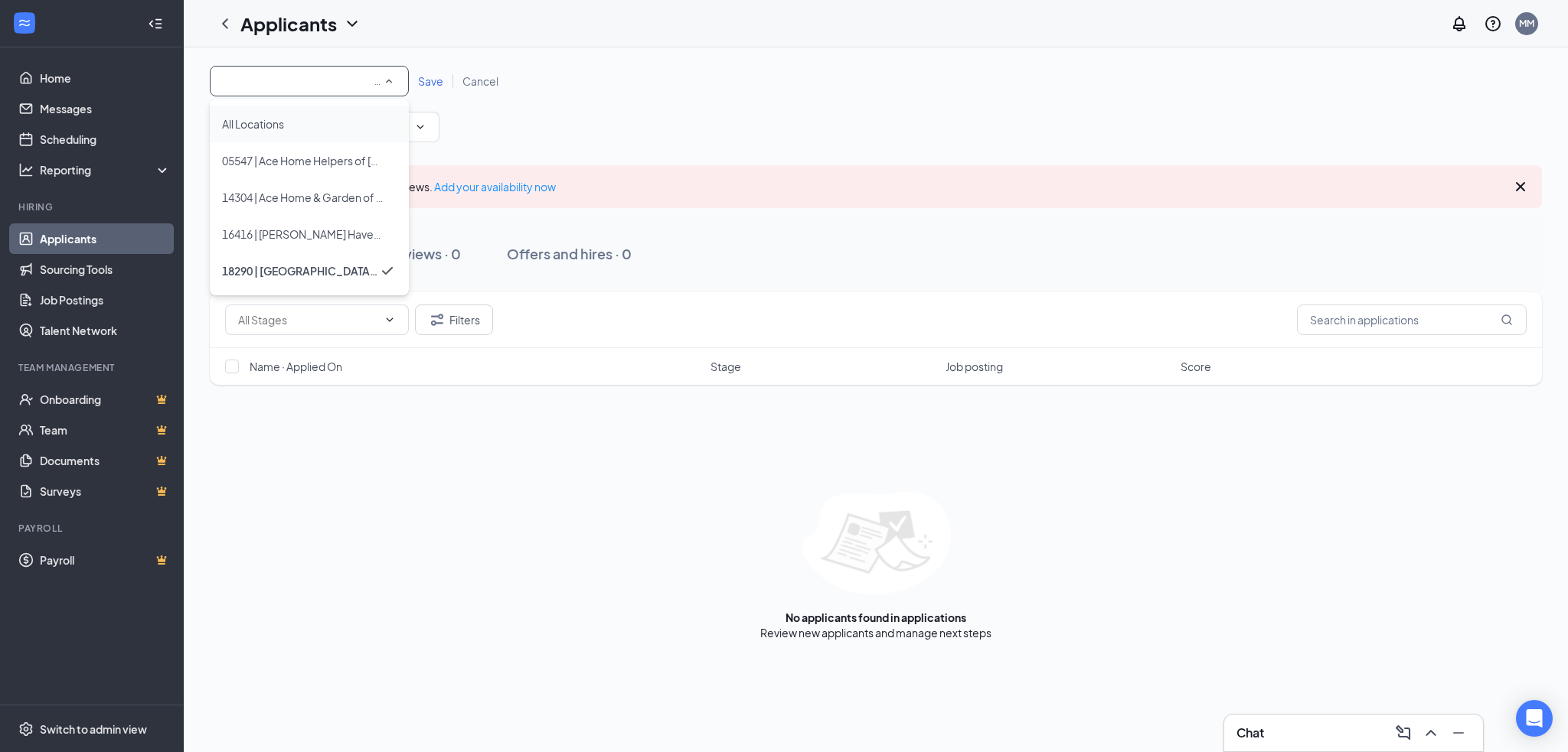
click at [334, 126] on div "All Locations" at bounding box center [309, 124] width 174 height 18
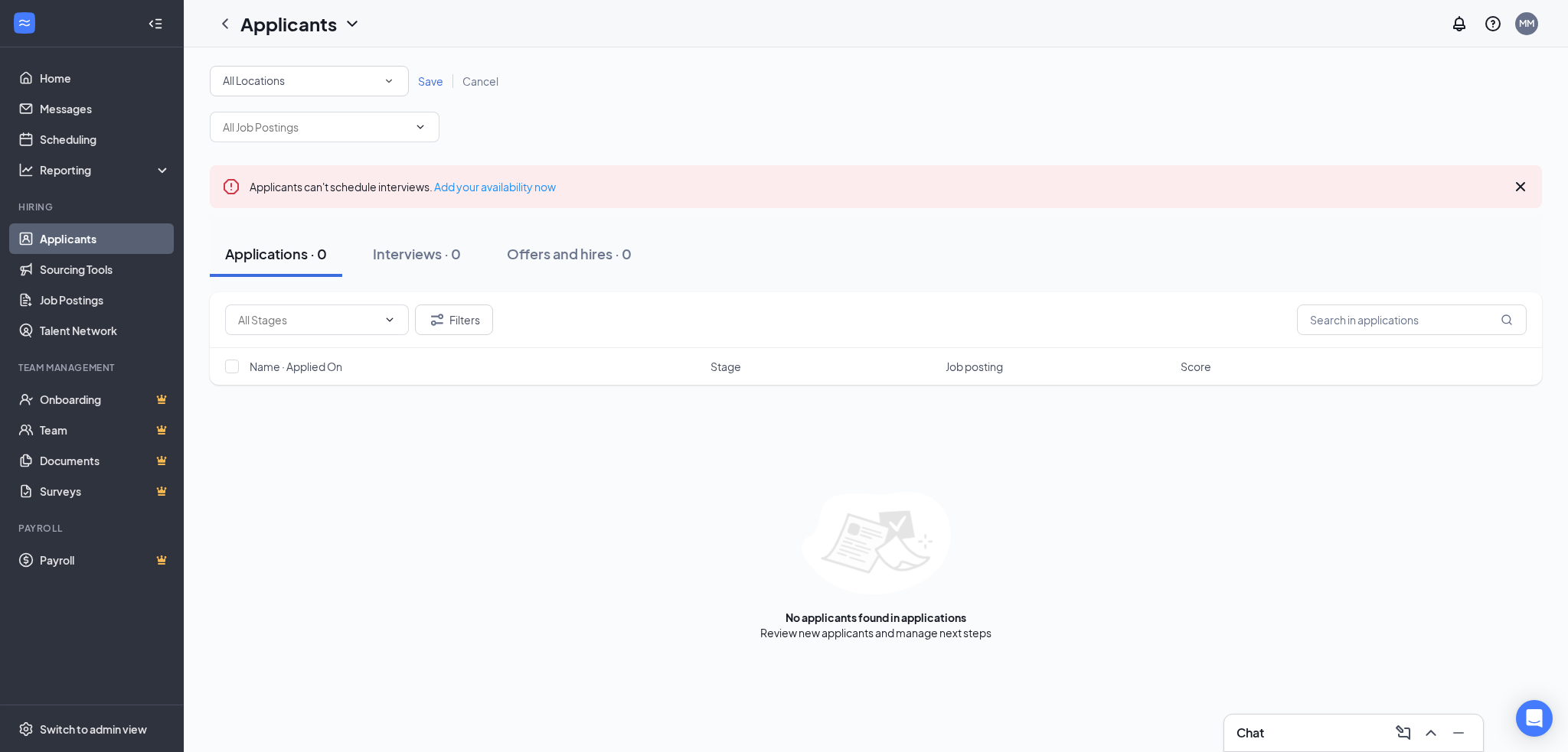
click at [432, 82] on span "Save" at bounding box center [431, 81] width 26 height 14
